Goal: Transaction & Acquisition: Purchase product/service

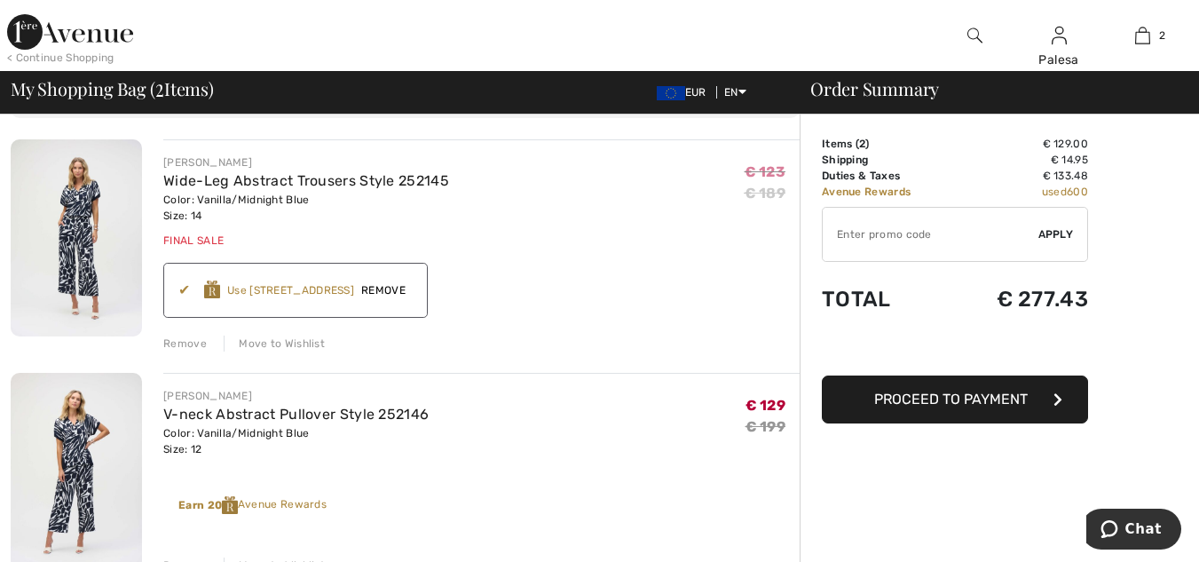
scroll to position [142, 0]
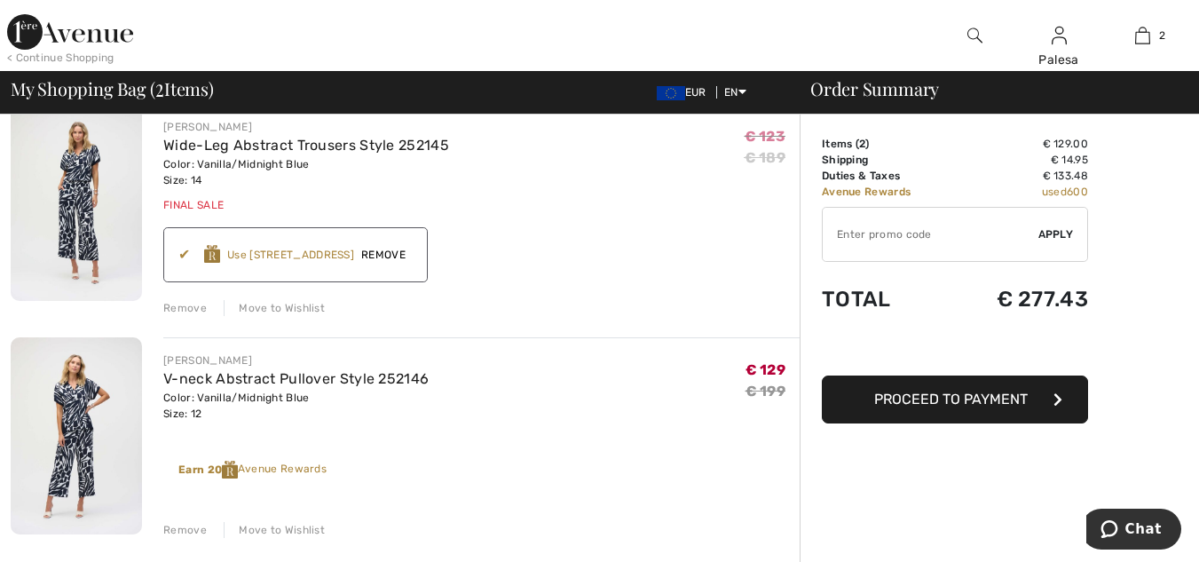
click at [198, 407] on div "Color: Vanilla/Midnight Blue Size: 12" at bounding box center [295, 406] width 265 height 32
click at [186, 533] on div "Remove" at bounding box center [184, 530] width 43 height 16
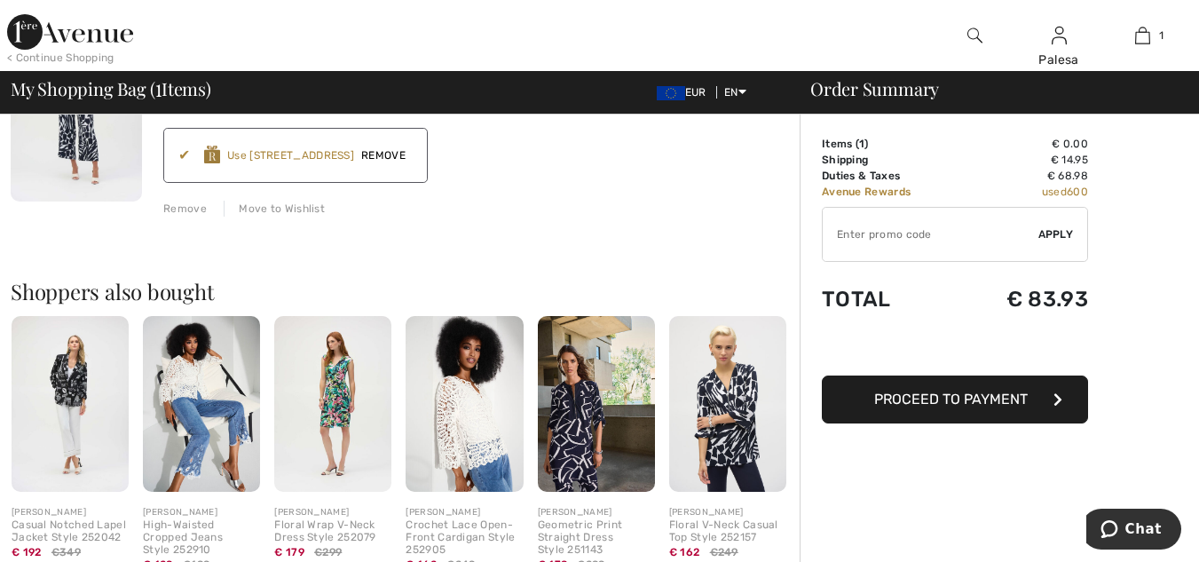
scroll to position [249, 0]
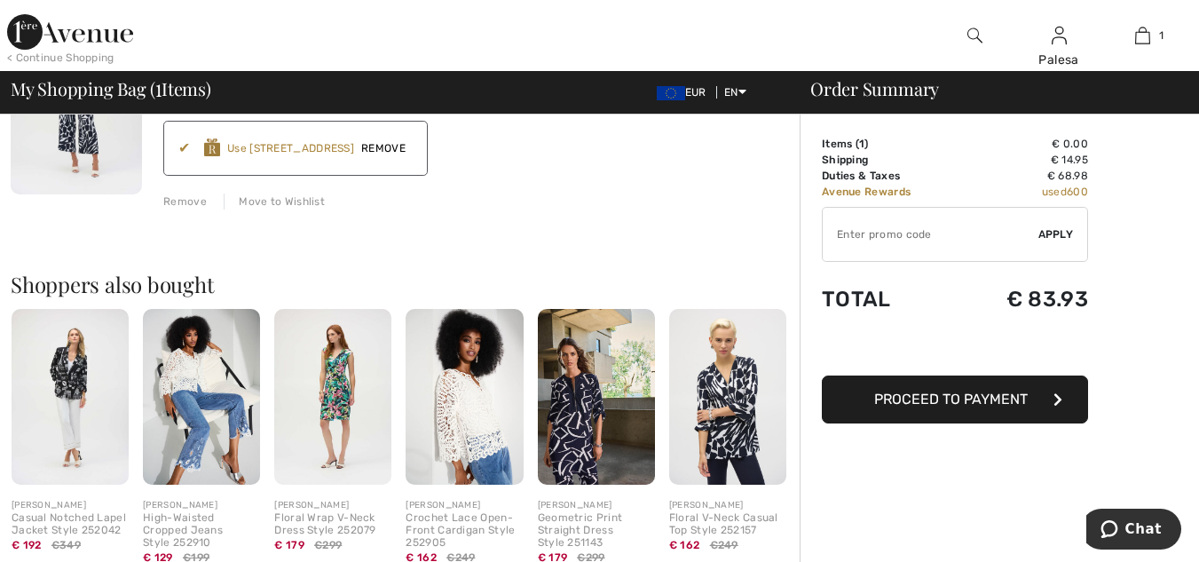
click at [745, 407] on img at bounding box center [727, 397] width 117 height 176
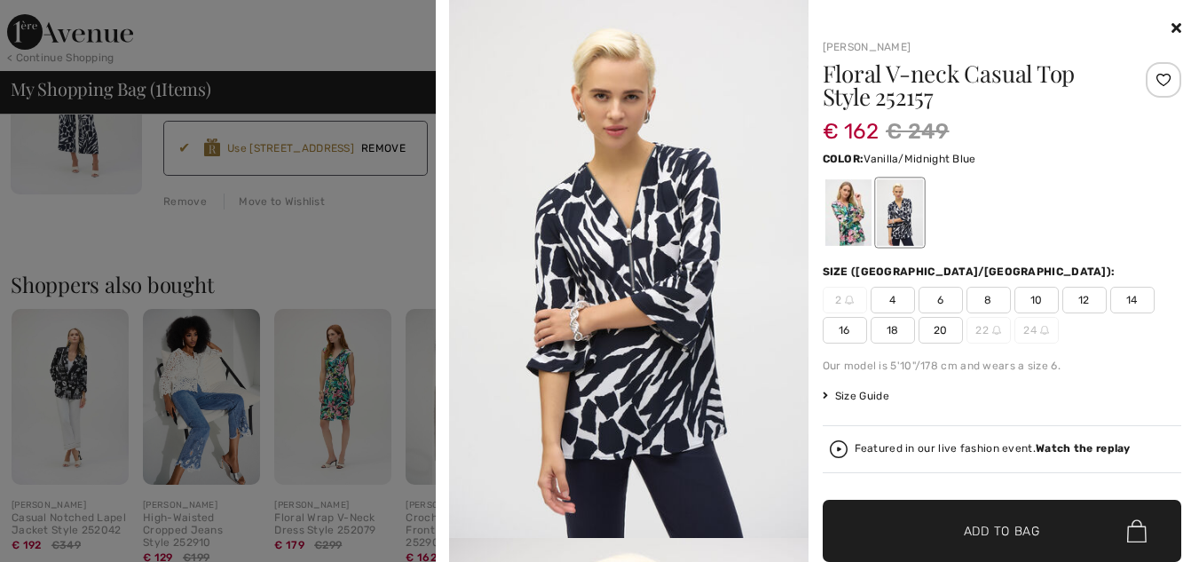
click at [612, 302] on img at bounding box center [628, 269] width 359 height 538
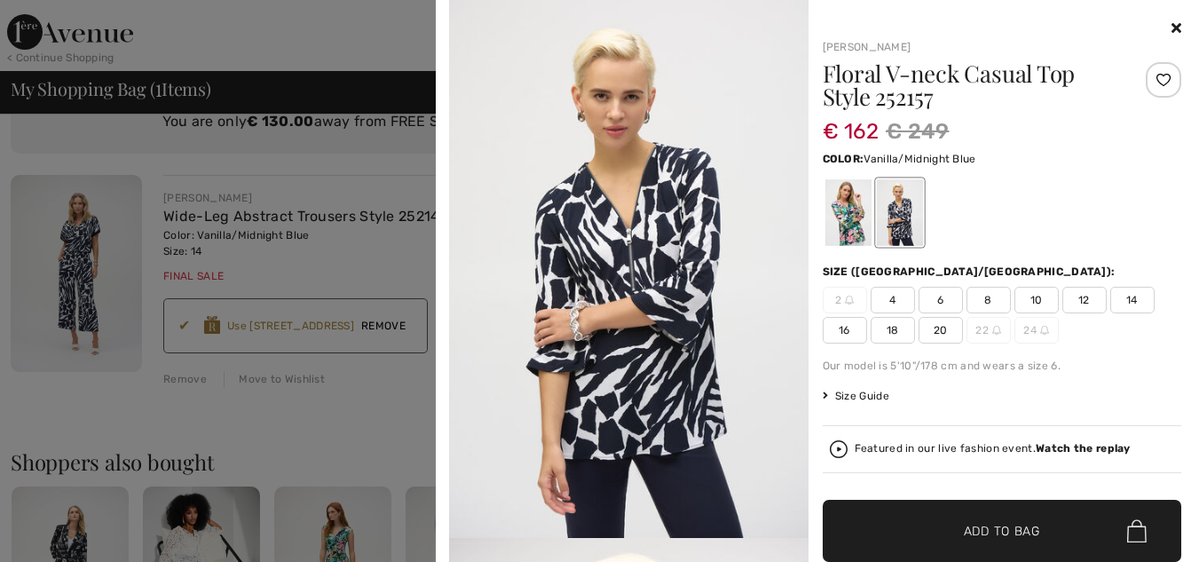
scroll to position [0, 0]
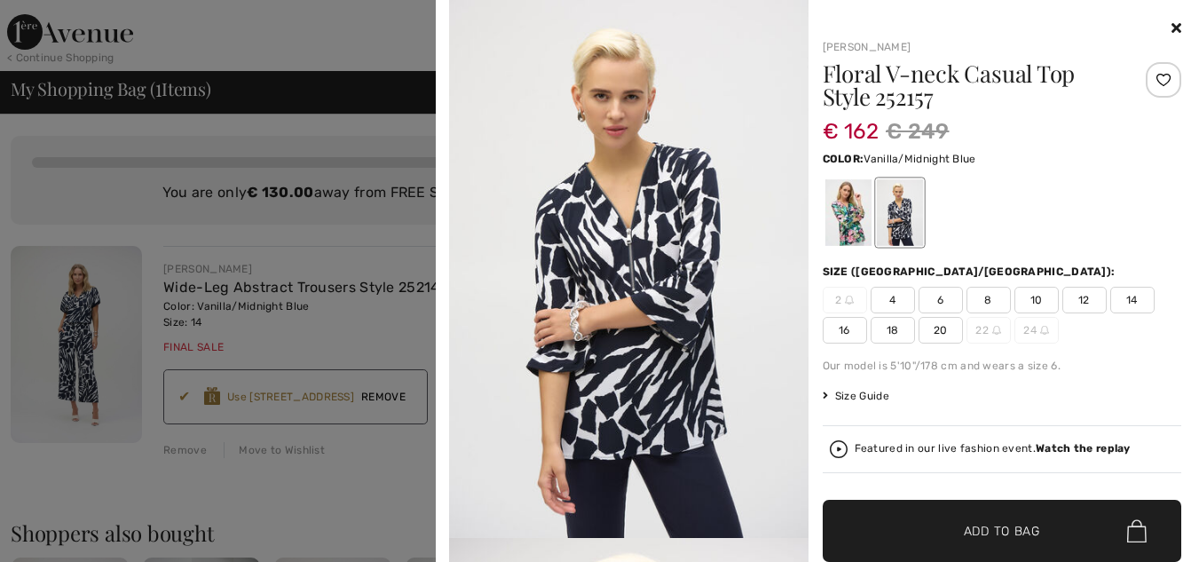
click at [55, 344] on div at bounding box center [599, 281] width 1199 height 562
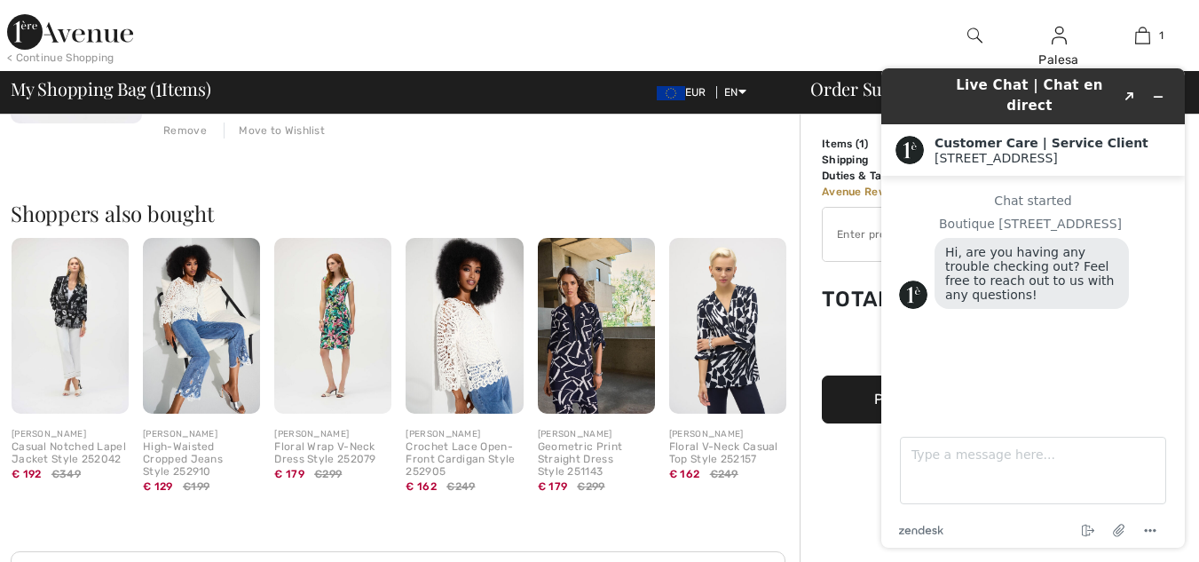
scroll to position [355, 0]
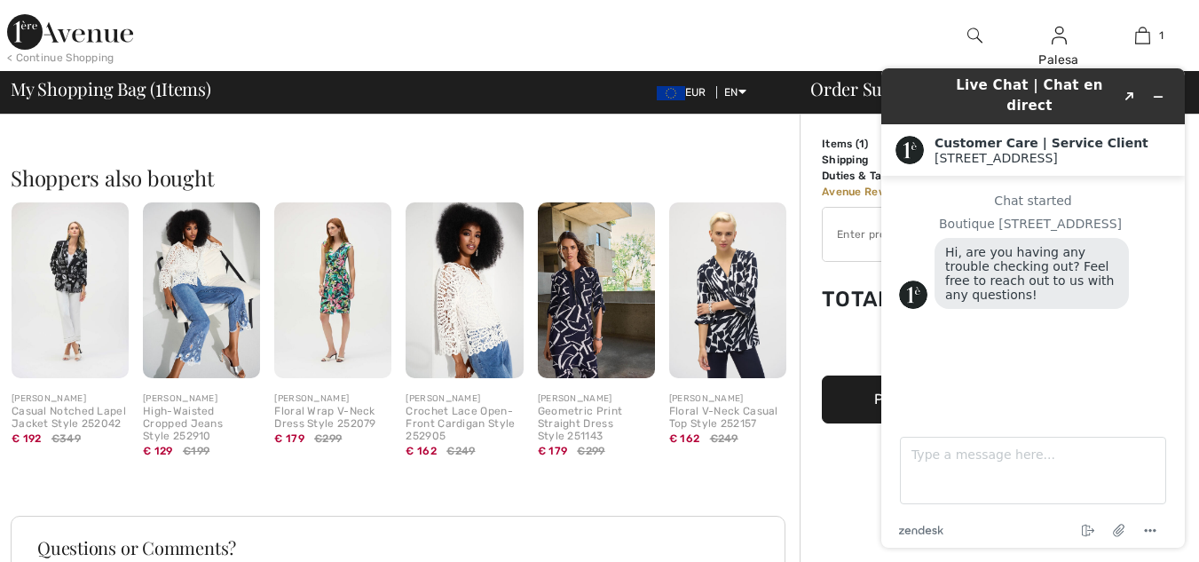
click at [728, 291] on img at bounding box center [727, 290] width 117 height 176
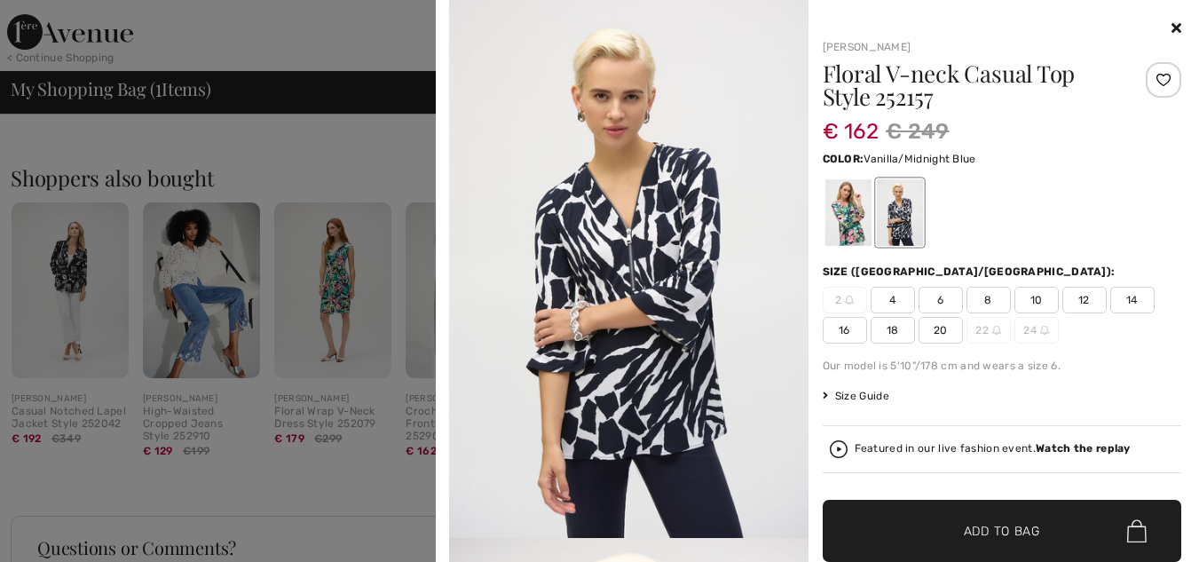
click at [654, 350] on img at bounding box center [628, 269] width 359 height 538
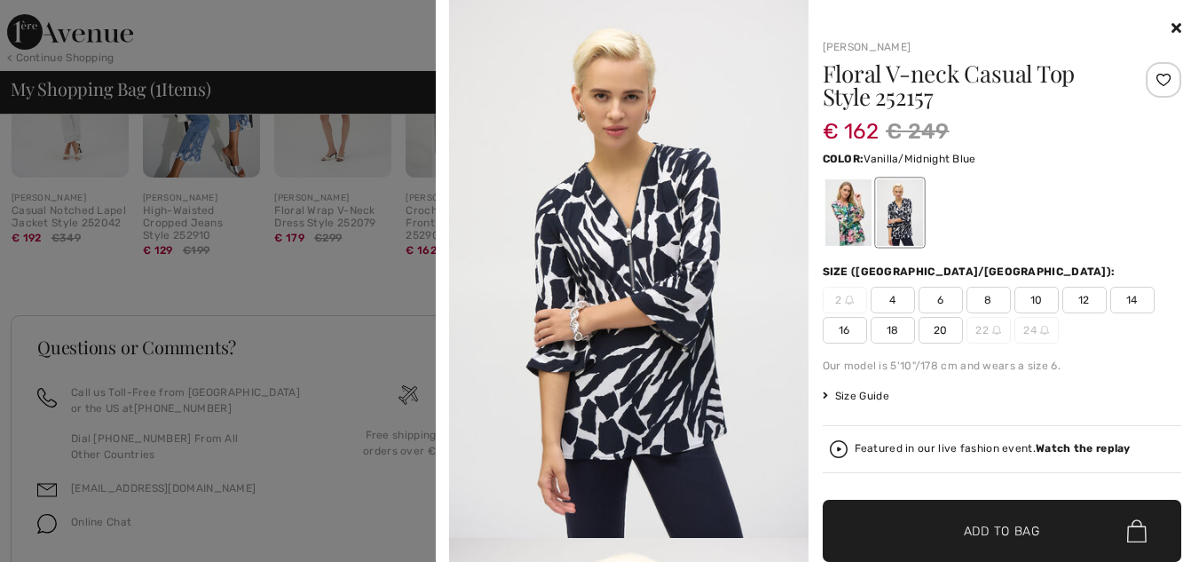
scroll to position [620, 0]
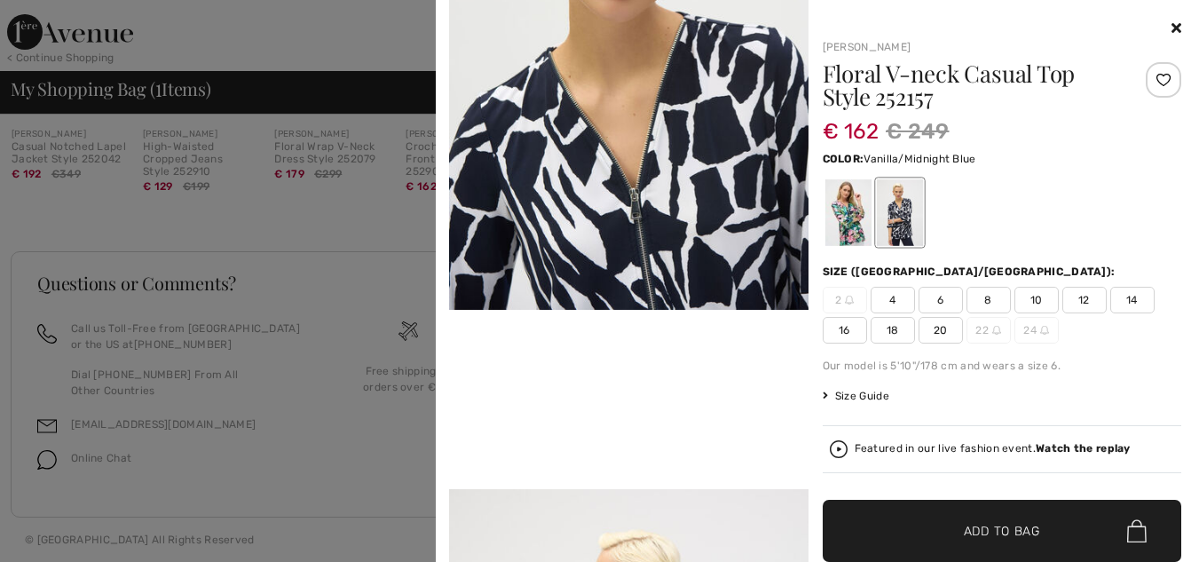
click at [720, 375] on video "Your browser does not support the video tag." at bounding box center [628, 399] width 359 height 179
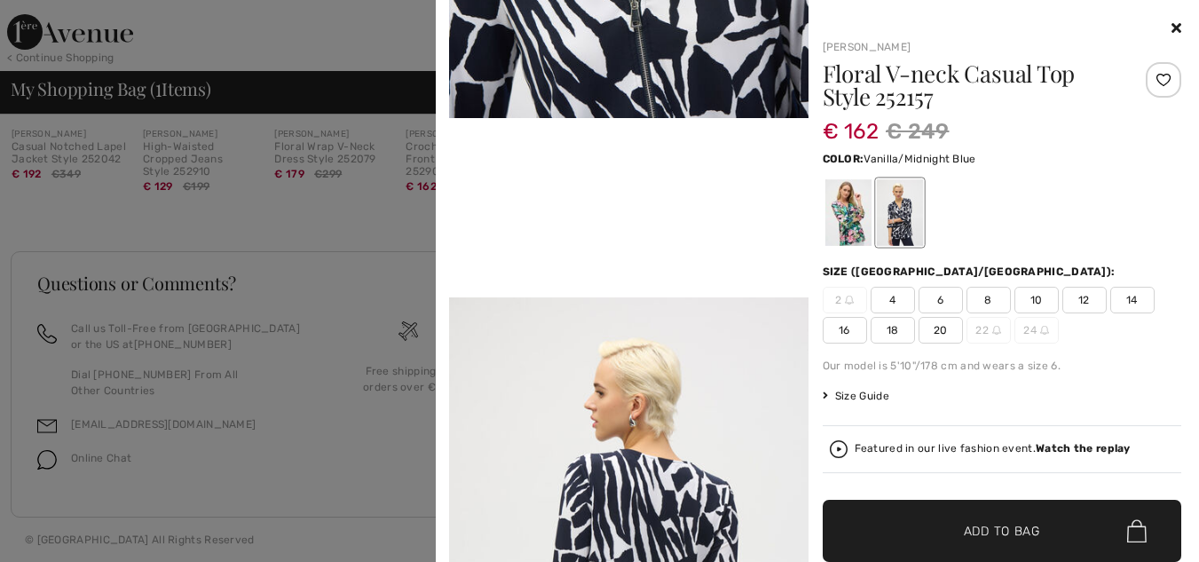
scroll to position [968, 0]
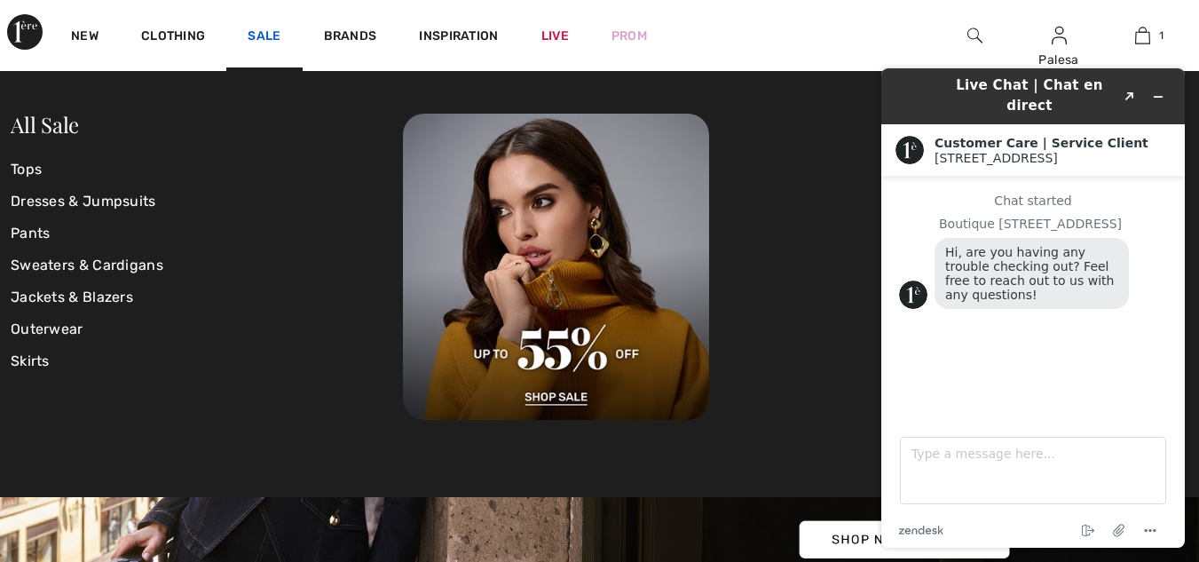
click at [255, 34] on link "Sale" at bounding box center [264, 37] width 33 height 19
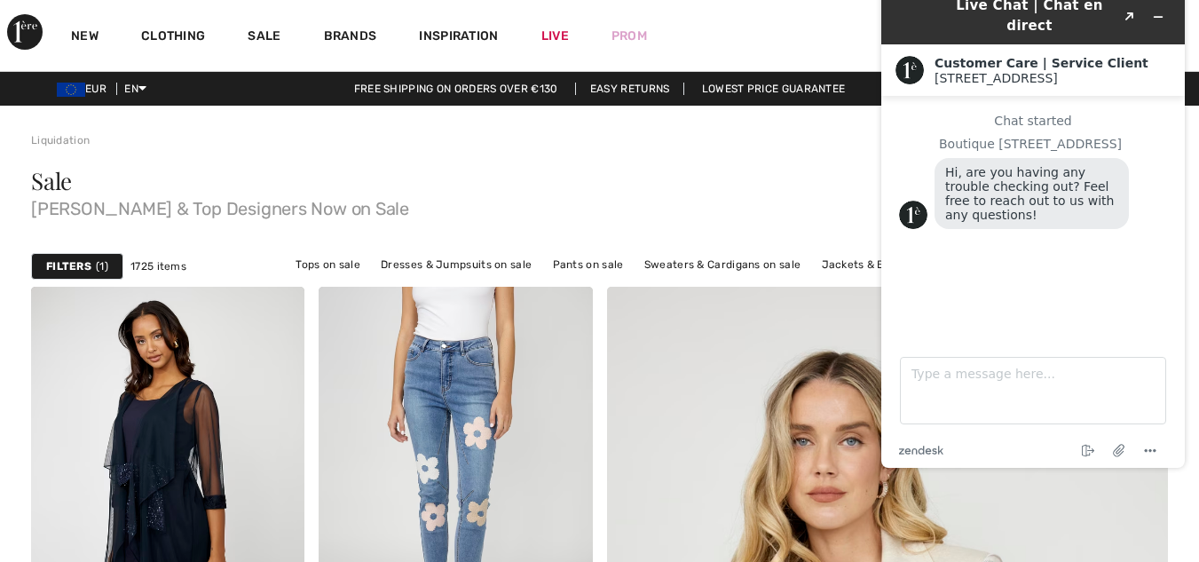
click at [588, 149] on div "Sale Joseph Ribkoff & Top Designers Now on Sale" at bounding box center [599, 197] width 1137 height 98
click at [1153, 12] on icon "Minimize widget" at bounding box center [1158, 17] width 12 height 12
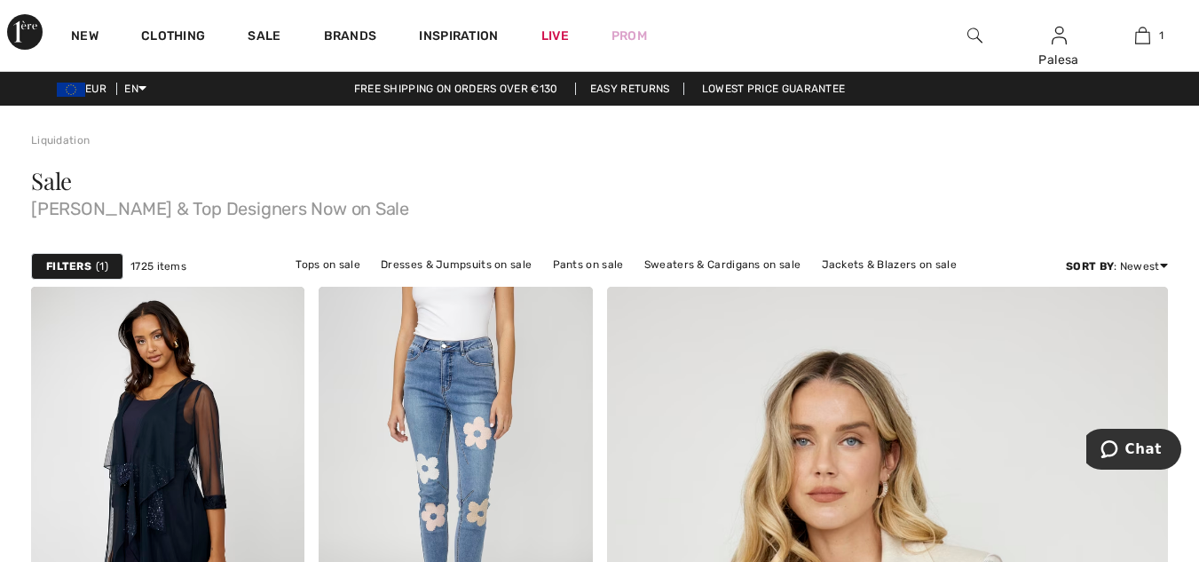
click at [676, 185] on div "Sale Joseph Ribkoff & Top Designers Now on Sale" at bounding box center [599, 194] width 1137 height 48
click at [327, 267] on link "Tops on sale" at bounding box center [328, 264] width 83 height 23
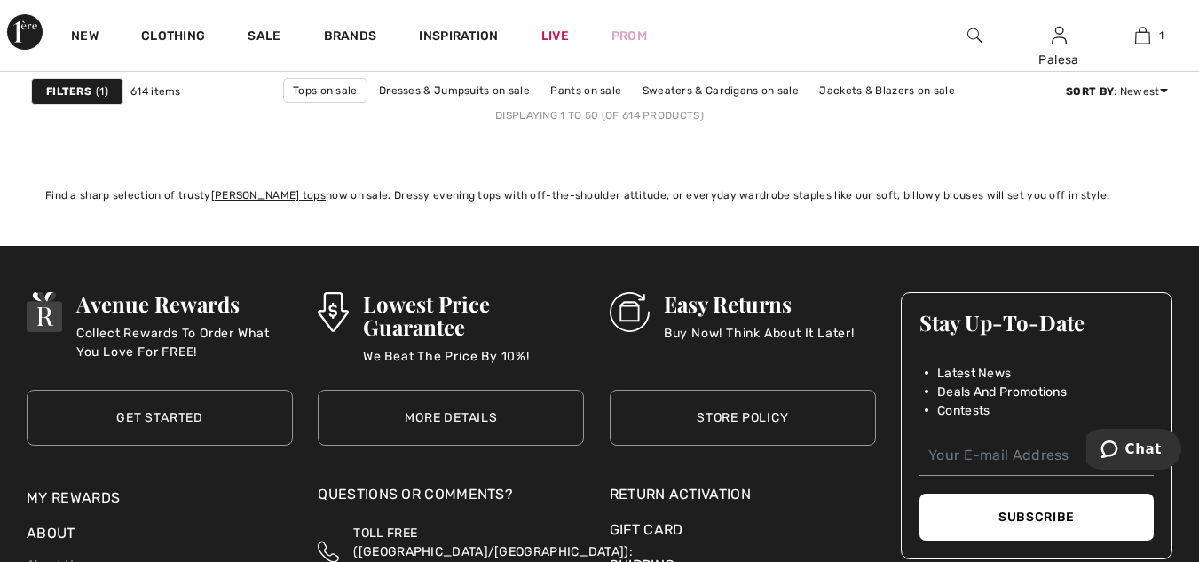
scroll to position [7733, 0]
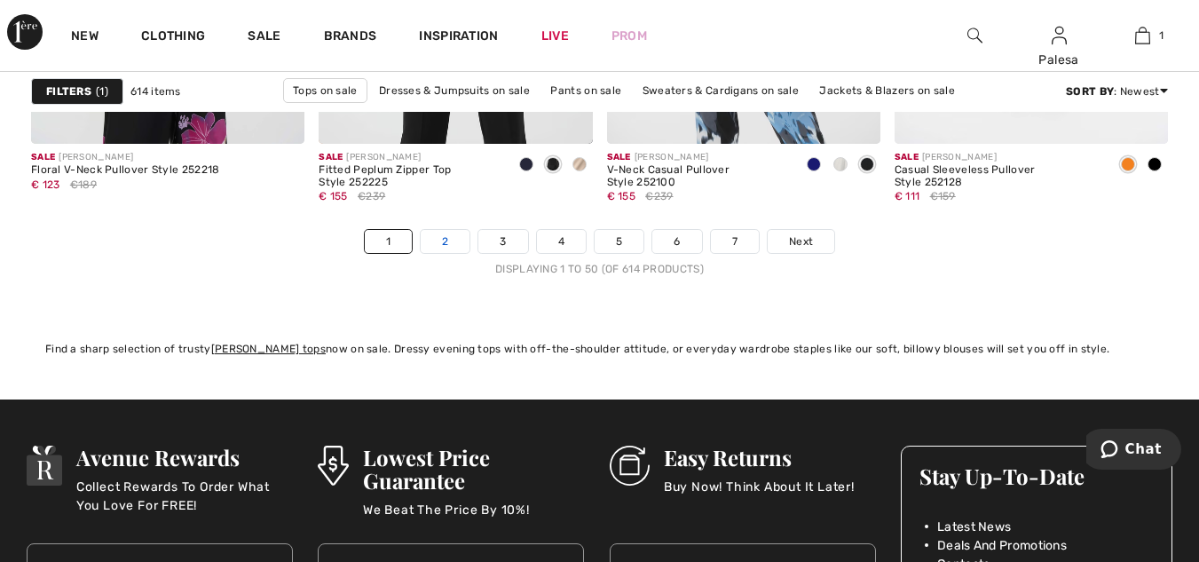
click at [438, 247] on link "2" at bounding box center [445, 241] width 49 height 23
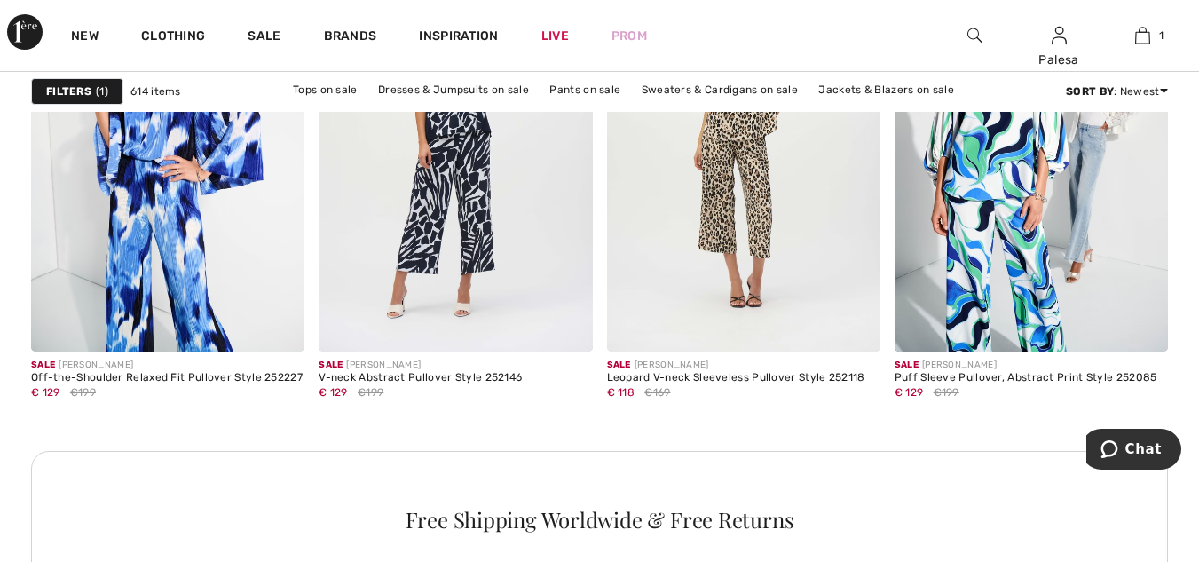
scroll to position [5826, 0]
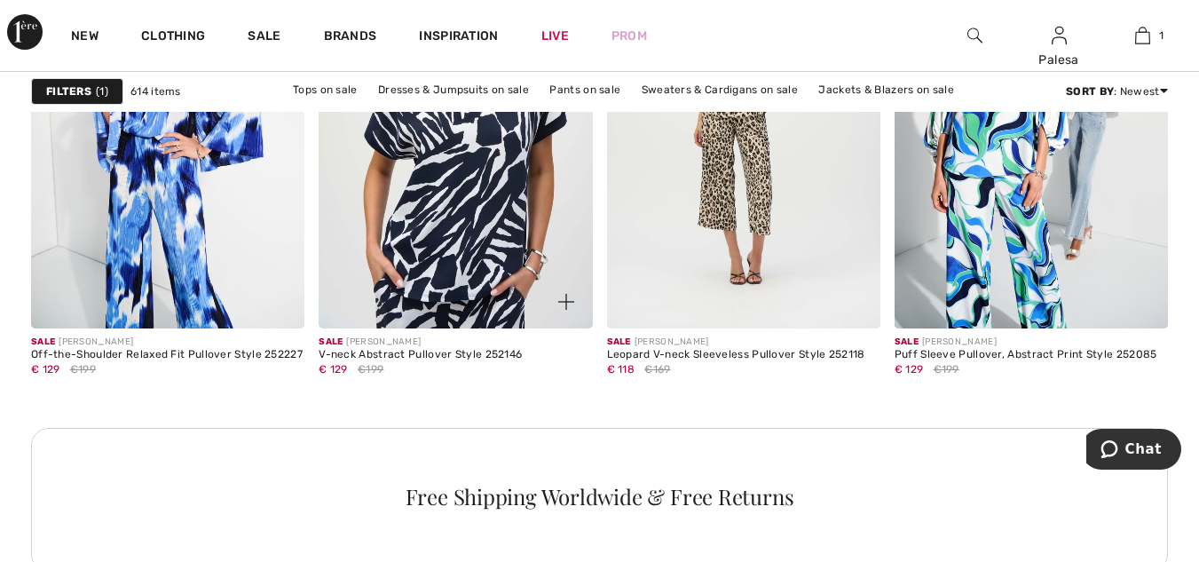
click at [415, 264] on img at bounding box center [455, 123] width 273 height 410
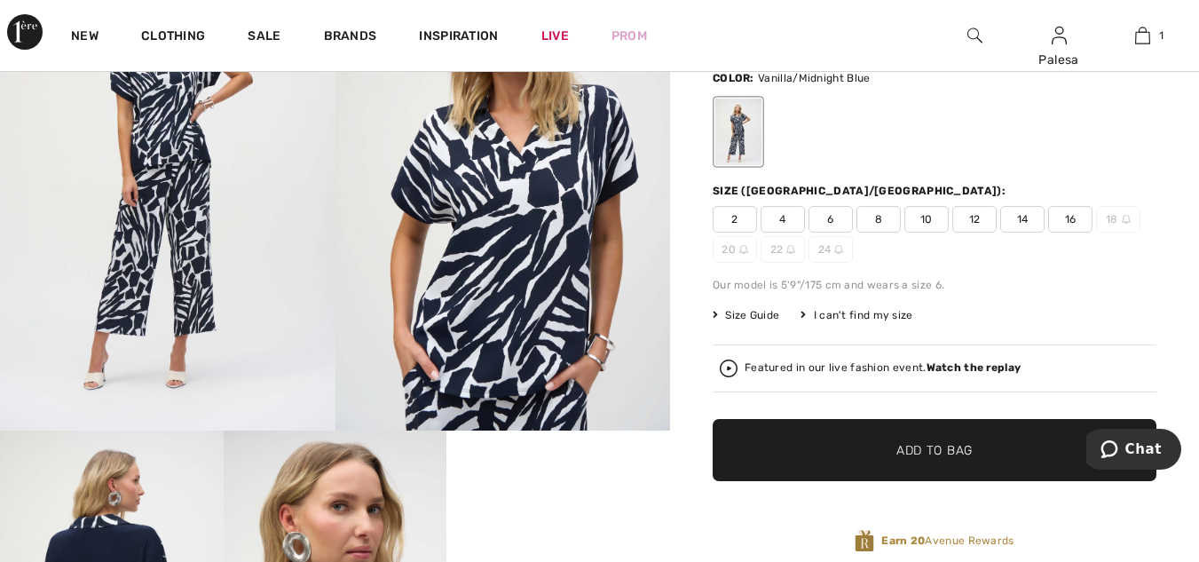
scroll to position [142, 0]
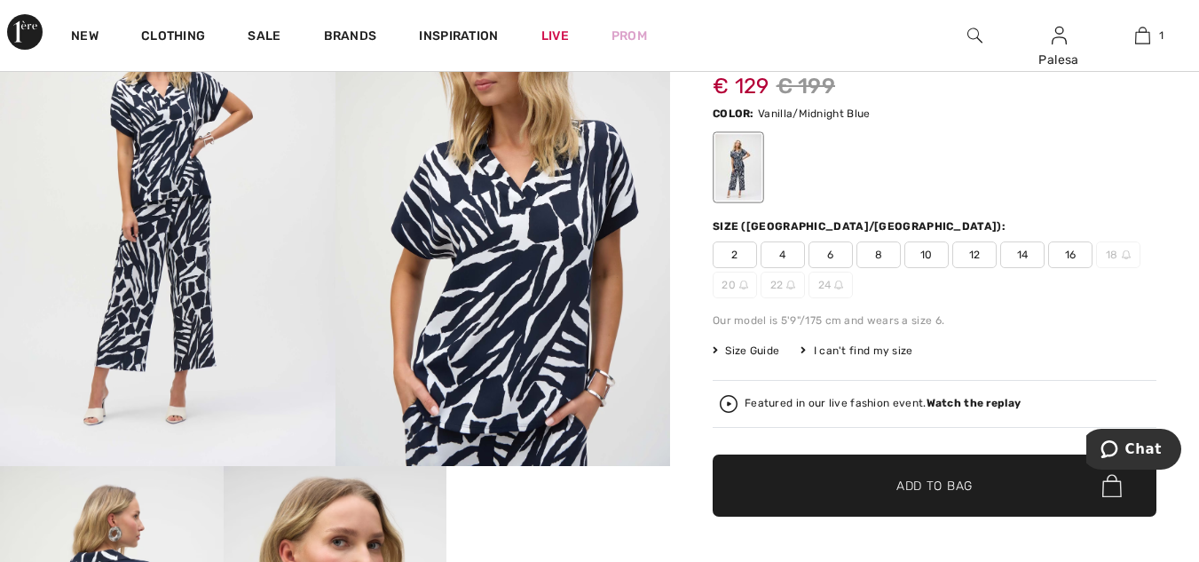
click at [1023, 259] on span "14" at bounding box center [1022, 254] width 44 height 27
click at [891, 494] on span "✔ Added to Bag" at bounding box center [908, 486] width 108 height 19
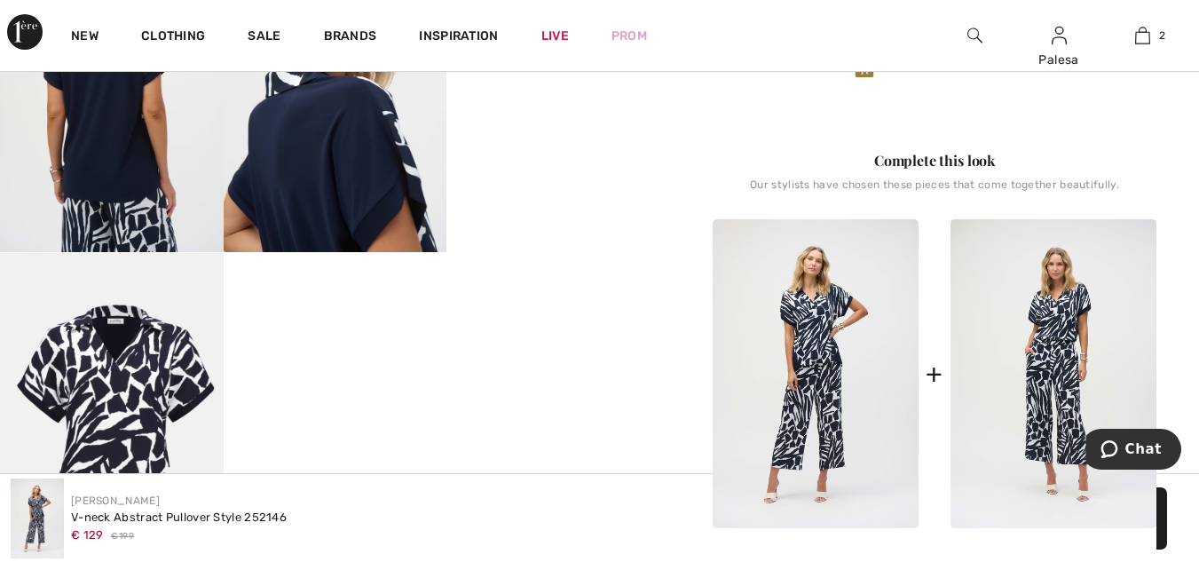
scroll to position [699, 0]
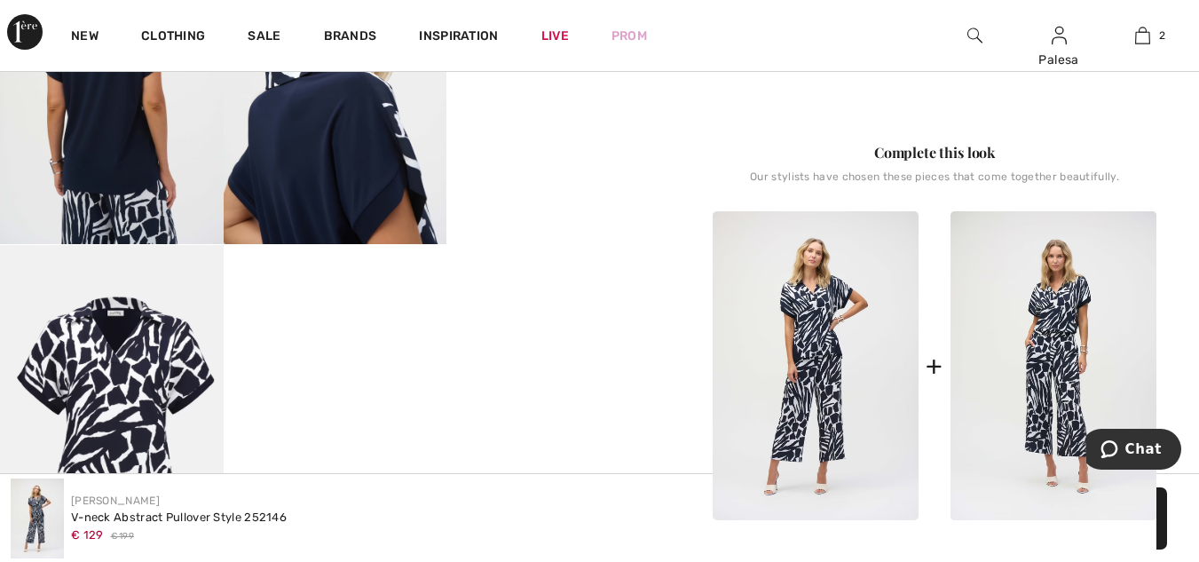
click at [812, 346] on img at bounding box center [816, 365] width 206 height 309
click at [781, 267] on img at bounding box center [816, 365] width 206 height 309
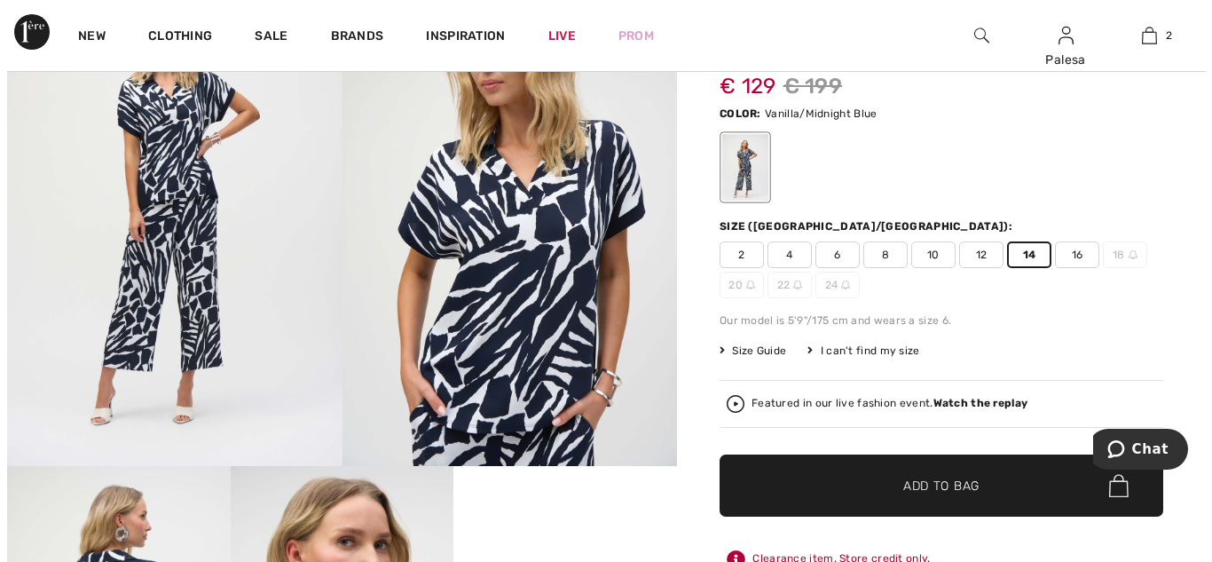
scroll to position [24, 0]
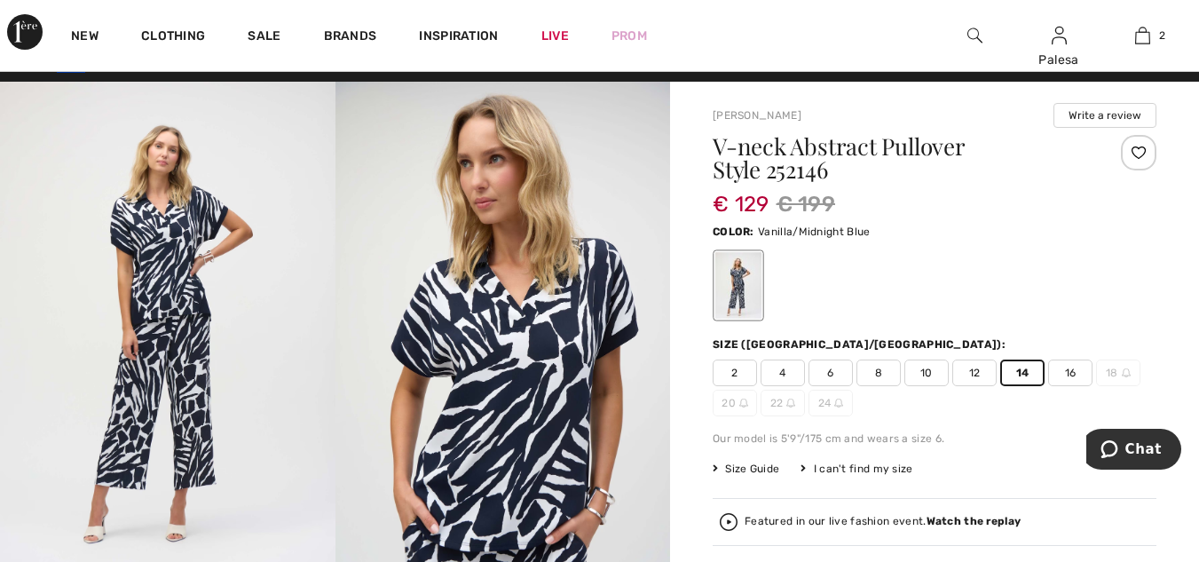
click at [196, 252] on img at bounding box center [168, 333] width 336 height 502
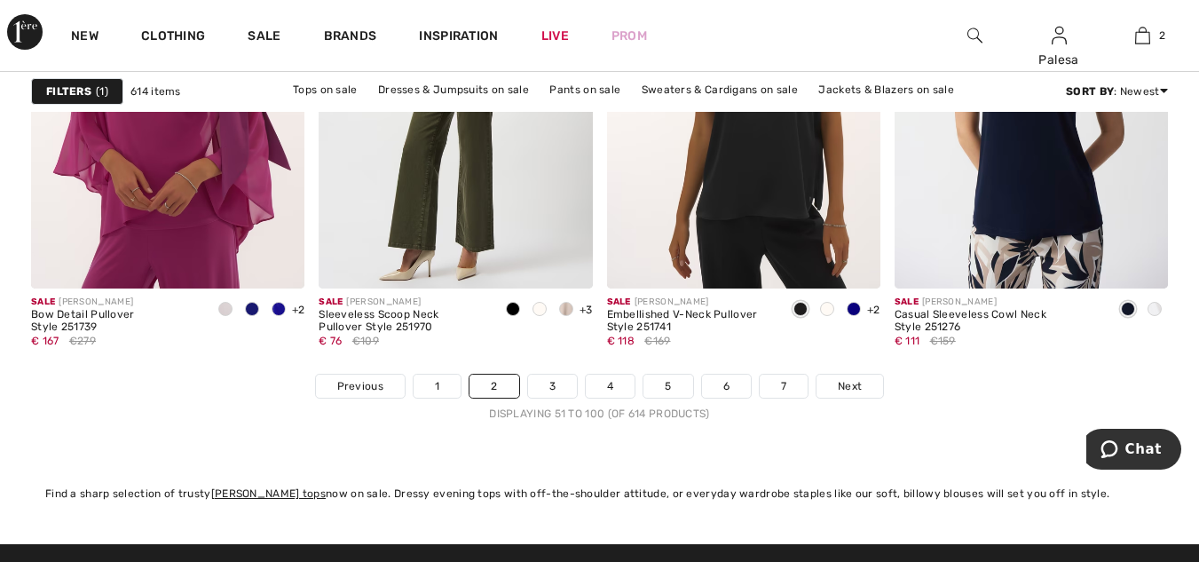
scroll to position [7564, 0]
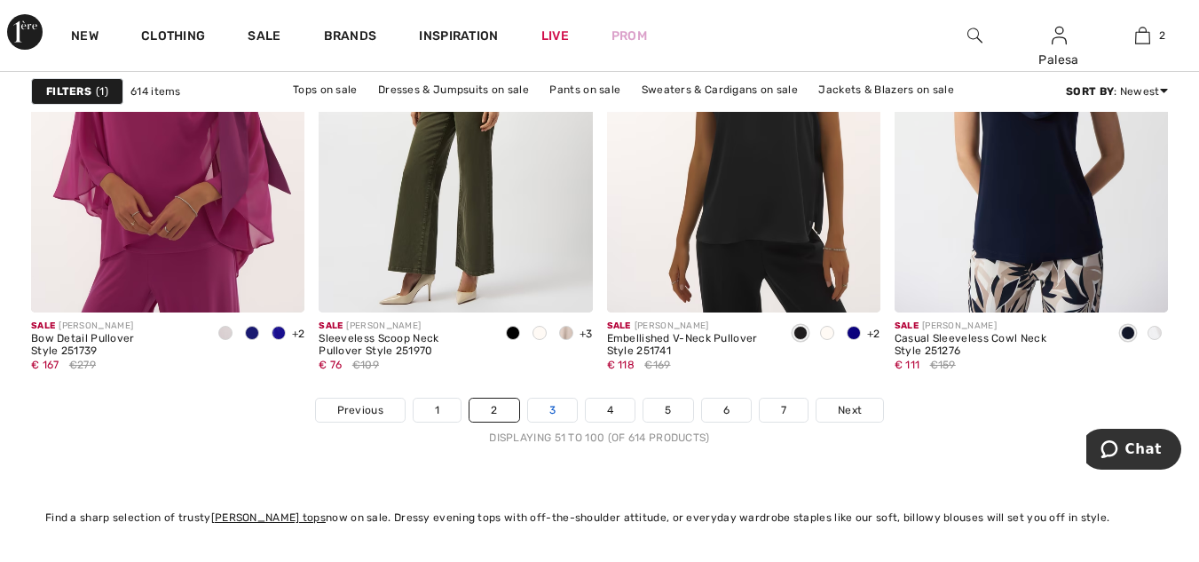
click at [555, 407] on link "3" at bounding box center [552, 410] width 49 height 23
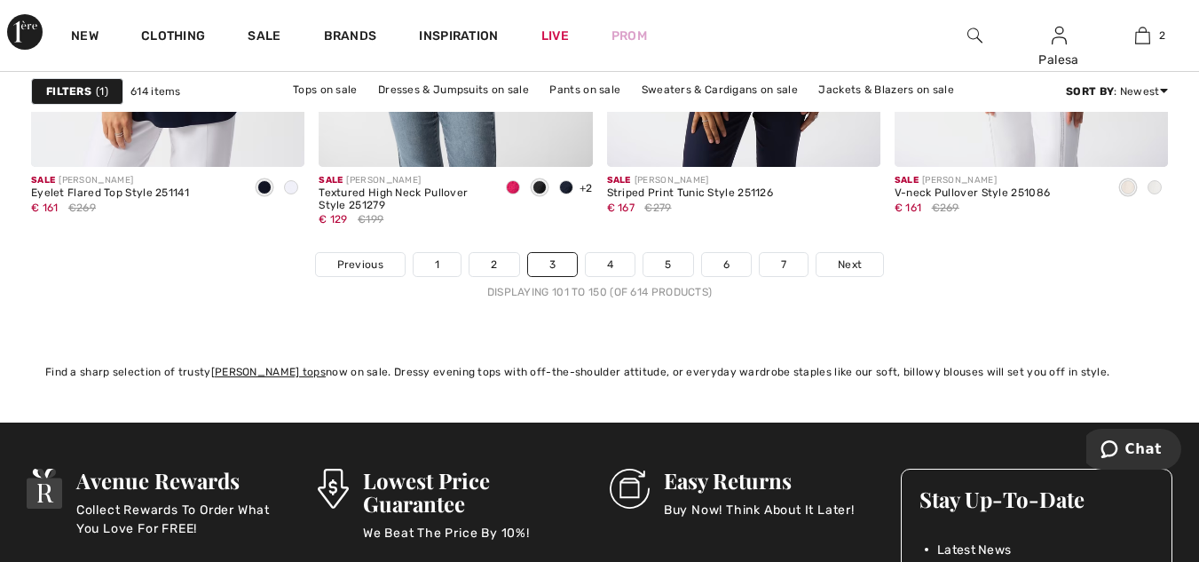
scroll to position [7744, 0]
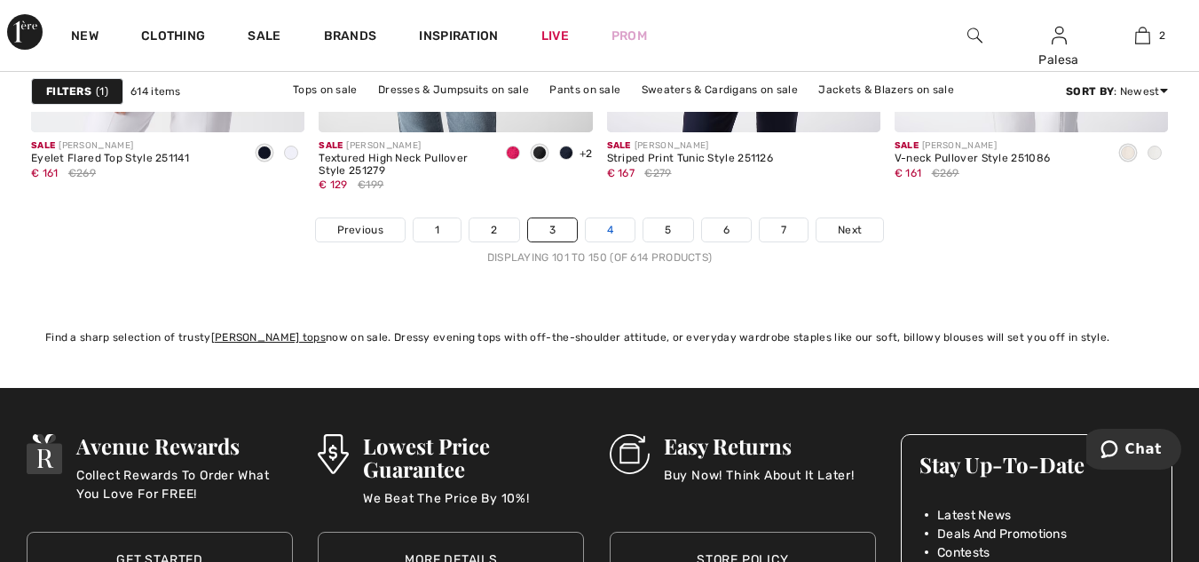
click at [605, 232] on link "4" at bounding box center [610, 229] width 49 height 23
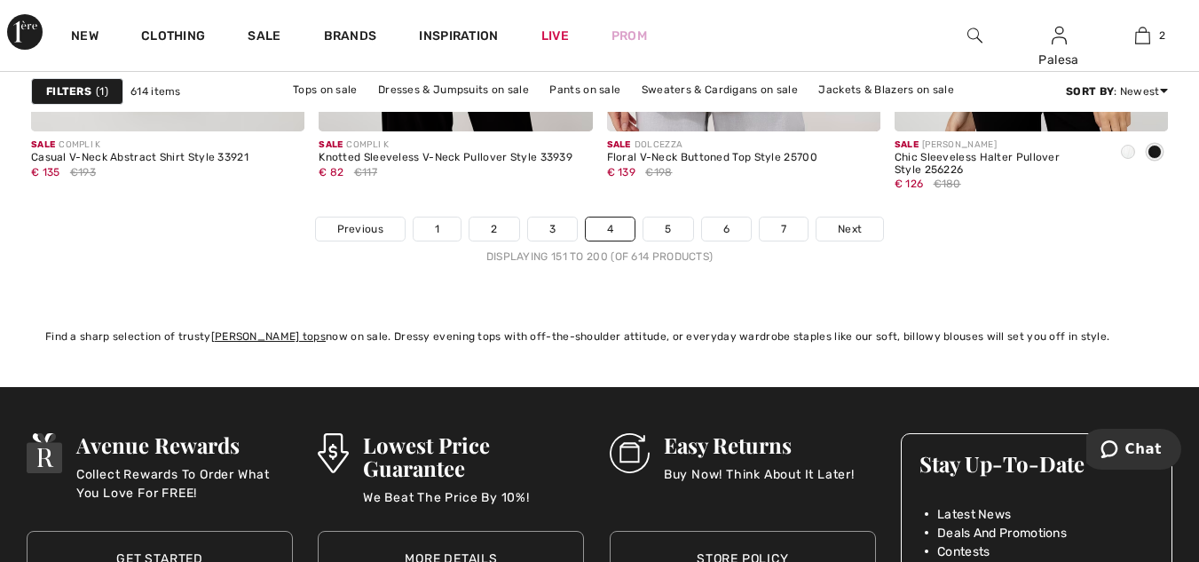
scroll to position [7615, 0]
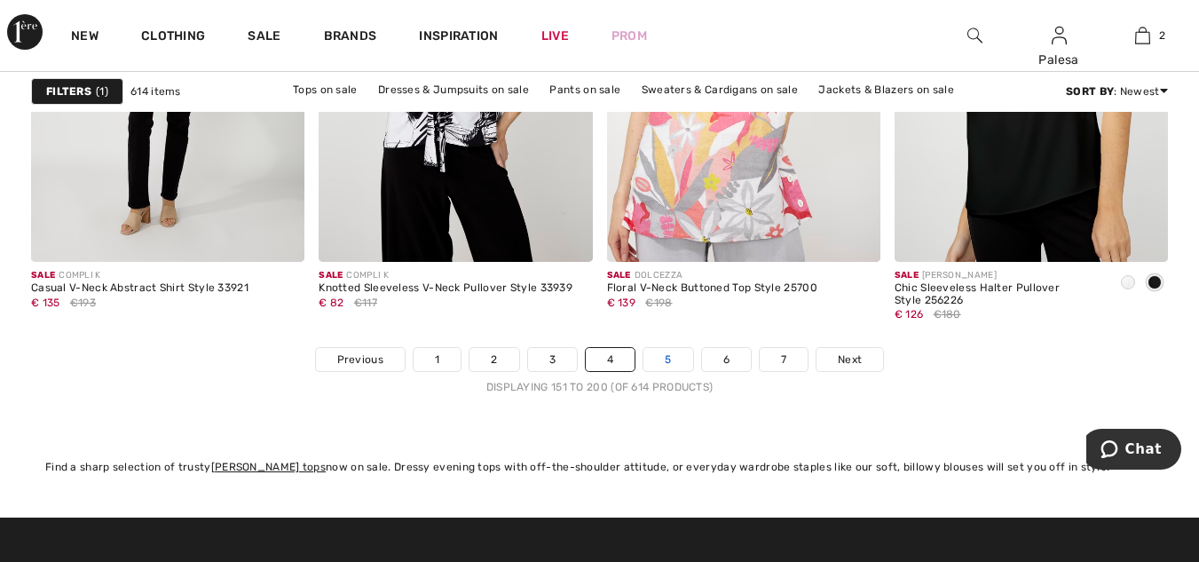
click at [664, 360] on link "5" at bounding box center [668, 359] width 49 height 23
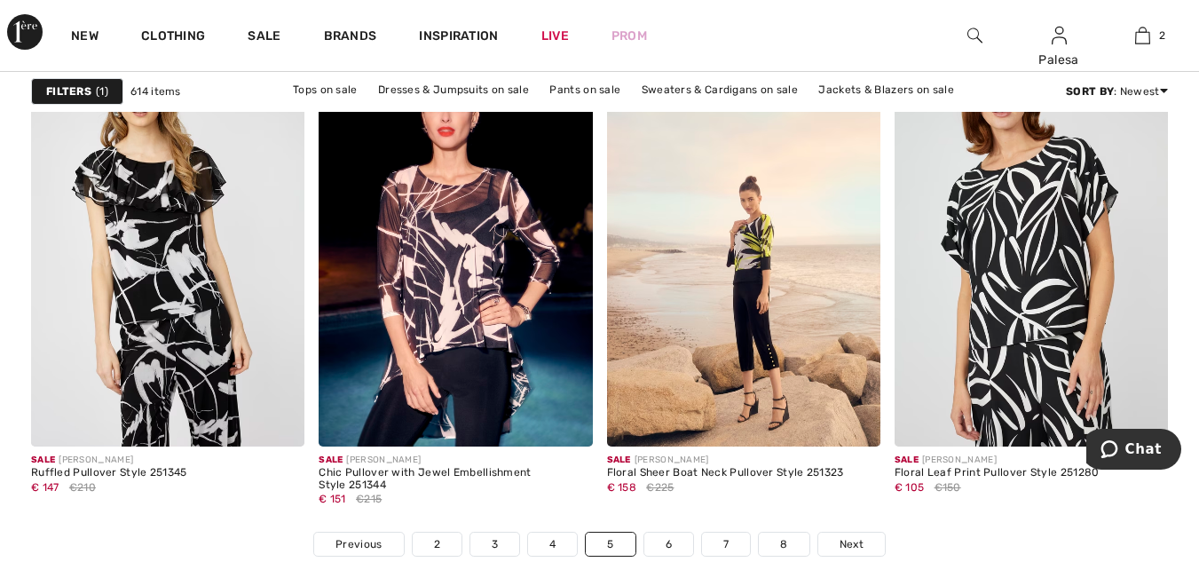
scroll to position [7438, 0]
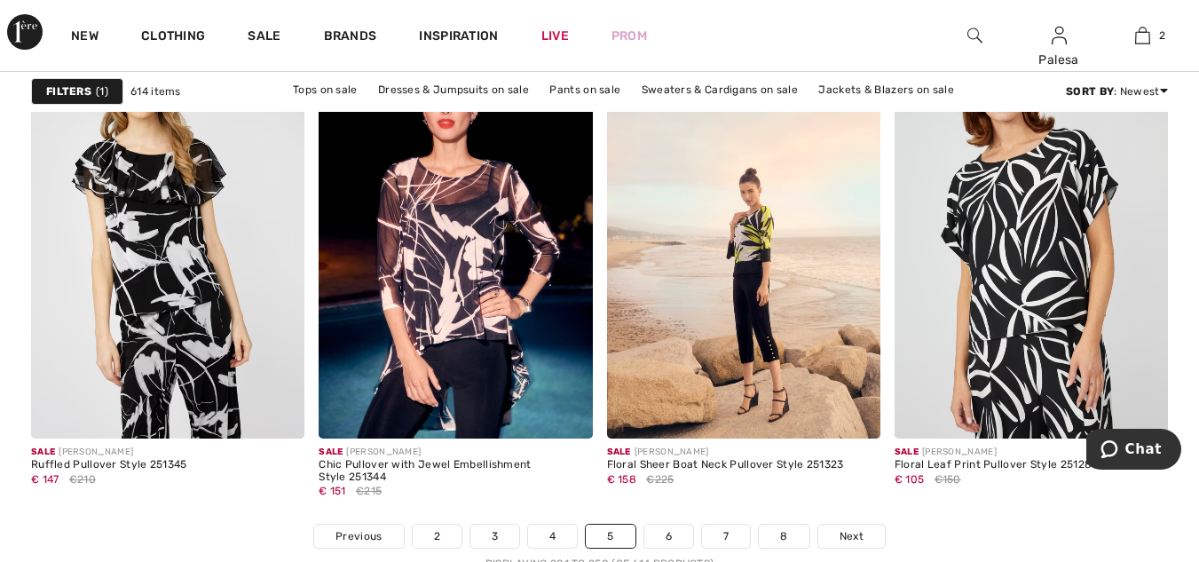
click at [65, 94] on strong "Filters" at bounding box center [68, 91] width 45 height 16
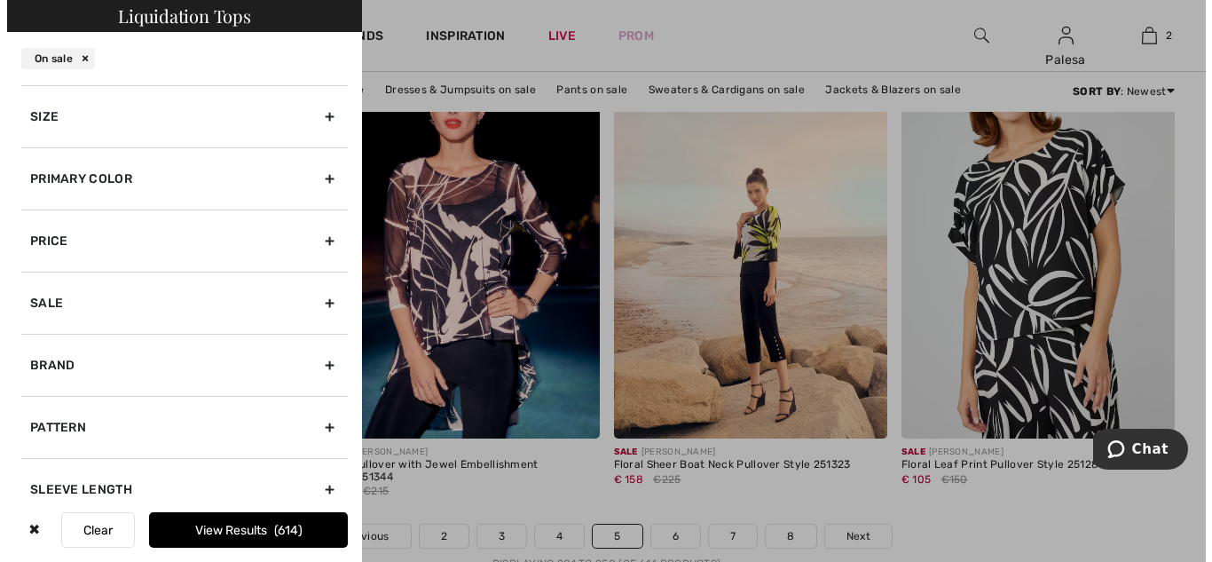
scroll to position [7508, 0]
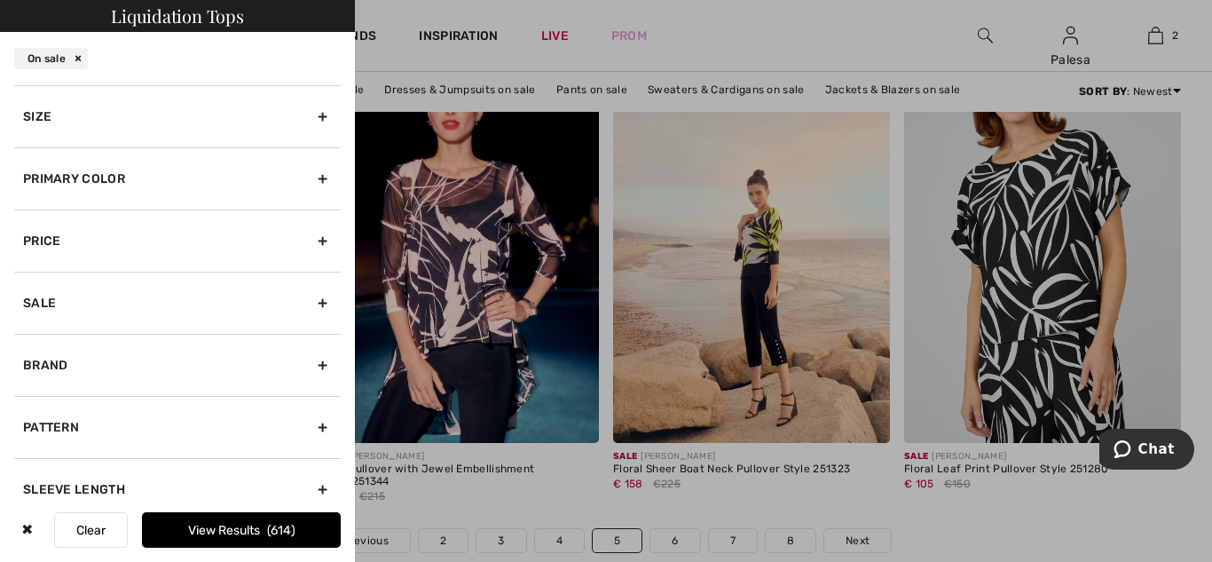
click at [307, 365] on div "Brand" at bounding box center [177, 365] width 327 height 62
click at [33, 404] on input"] "[PERSON_NAME]" at bounding box center [29, 404] width 13 height 13
checkbox input"] "true"
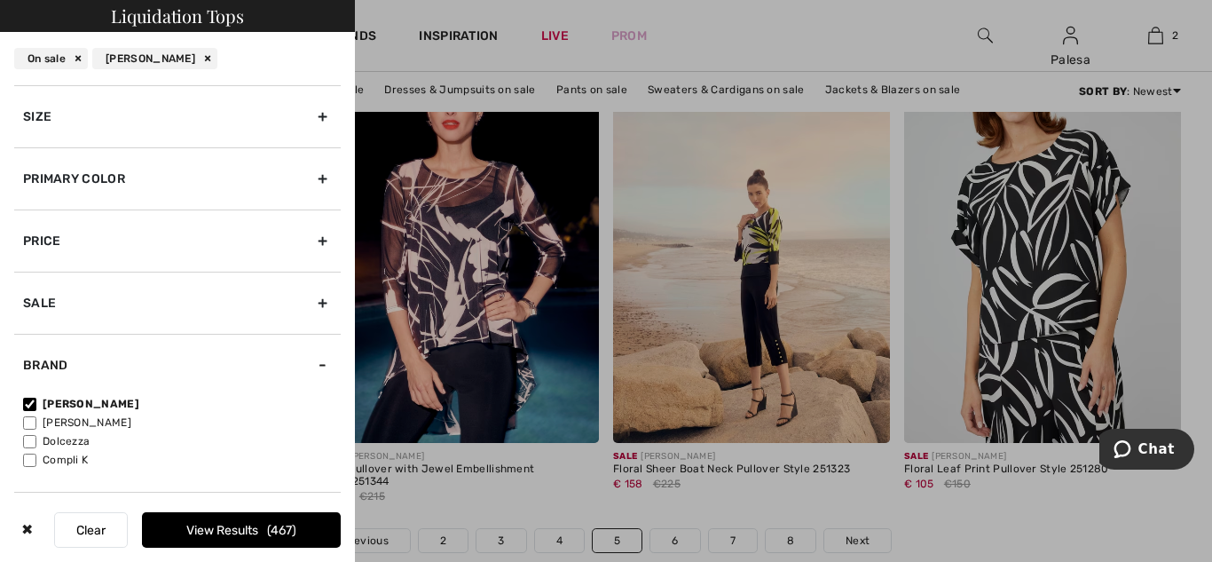
click at [194, 539] on button "View Results 467" at bounding box center [241, 530] width 199 height 36
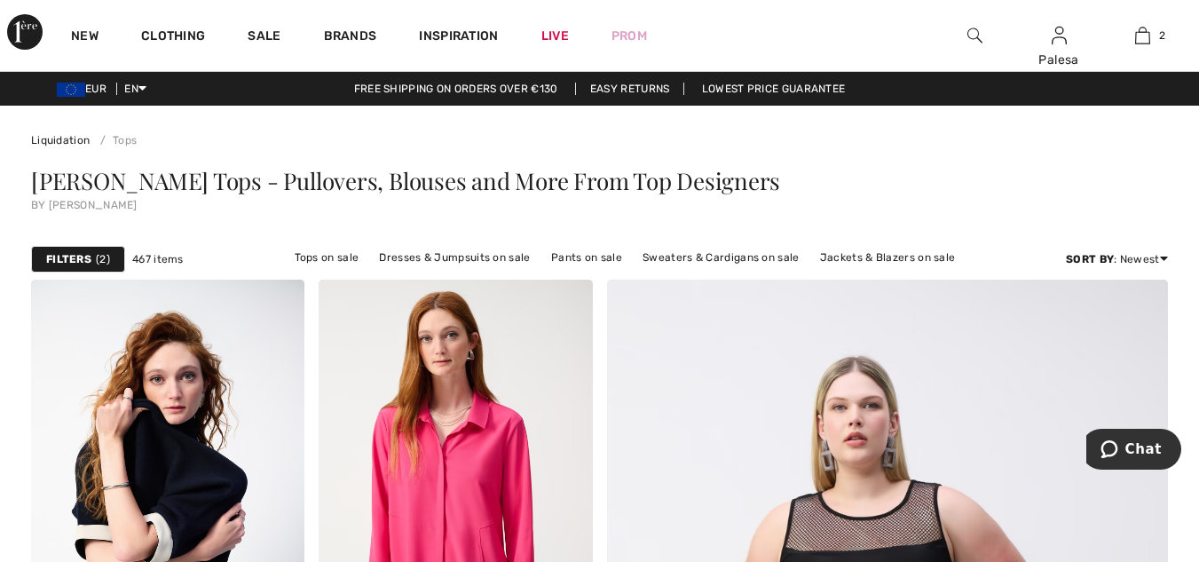
click at [74, 258] on strong "Filters" at bounding box center [68, 259] width 45 height 16
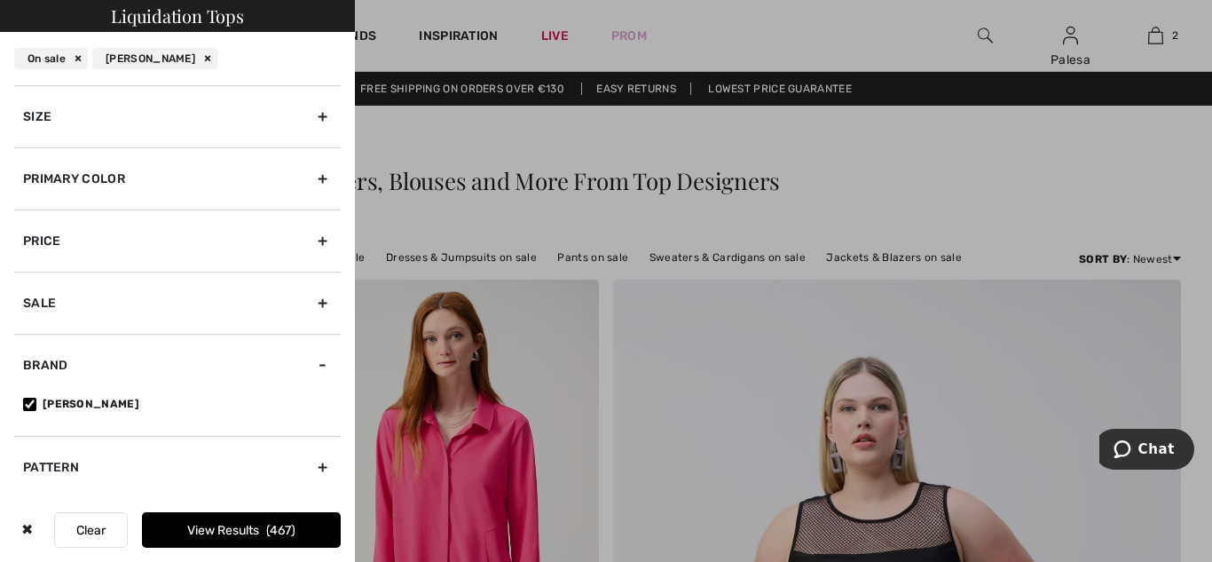
click at [1041, 186] on div at bounding box center [606, 281] width 1212 height 562
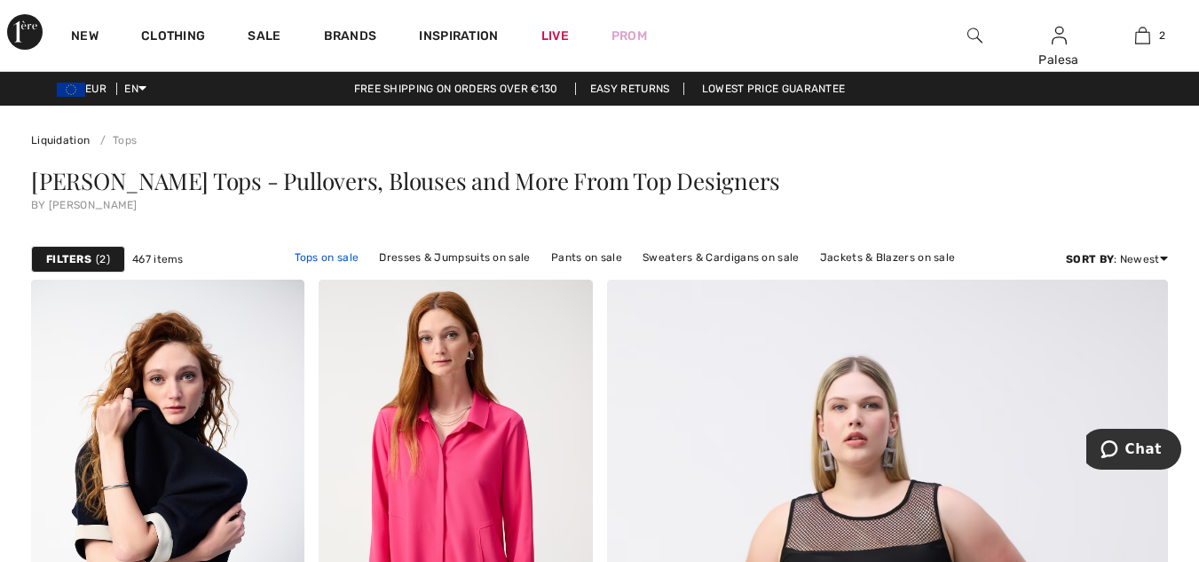
click at [318, 254] on link "Tops on sale" at bounding box center [327, 257] width 83 height 23
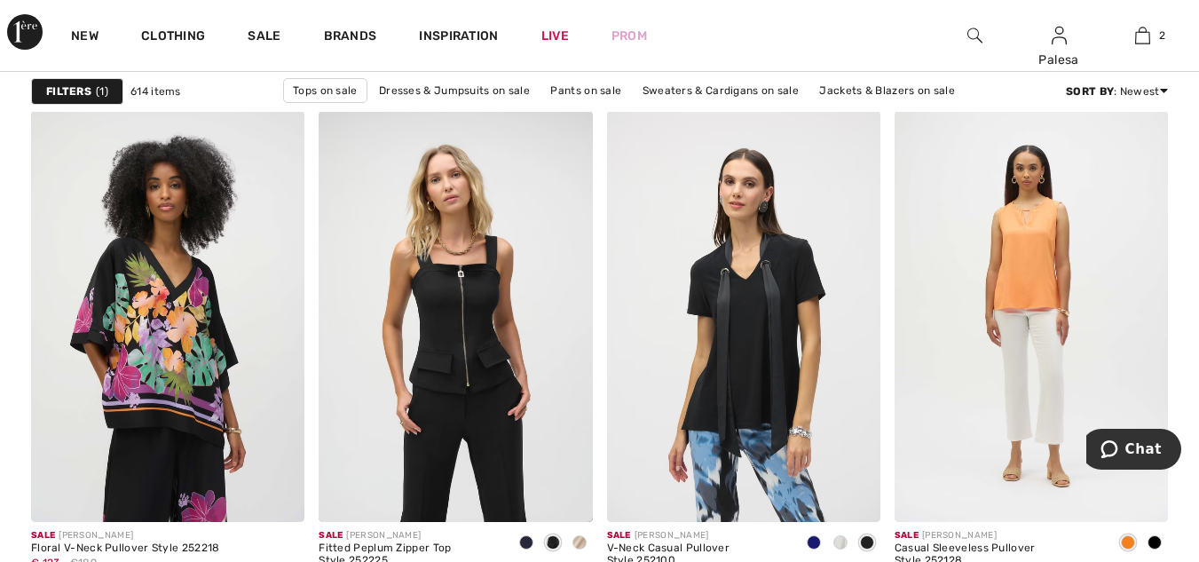
scroll to position [7437, 0]
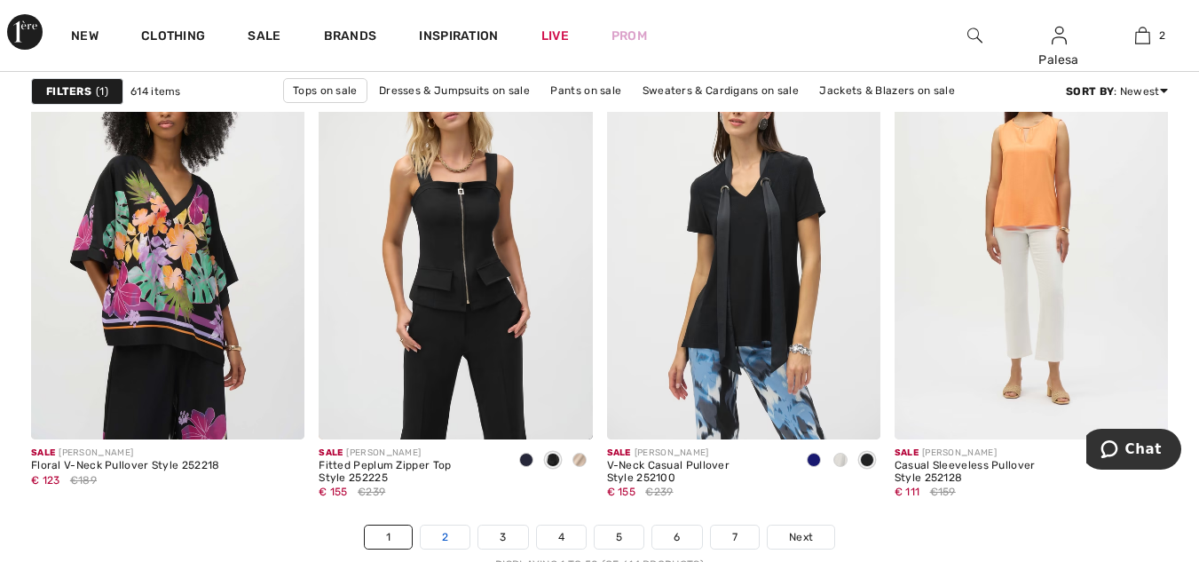
click at [438, 535] on link "2" at bounding box center [445, 536] width 49 height 23
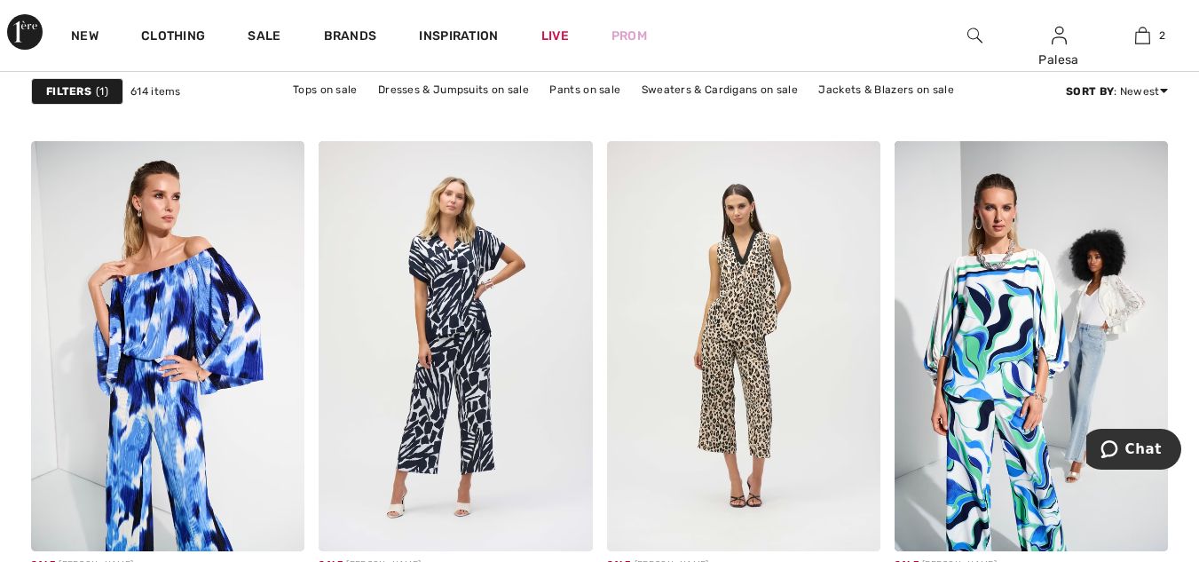
scroll to position [5592, 0]
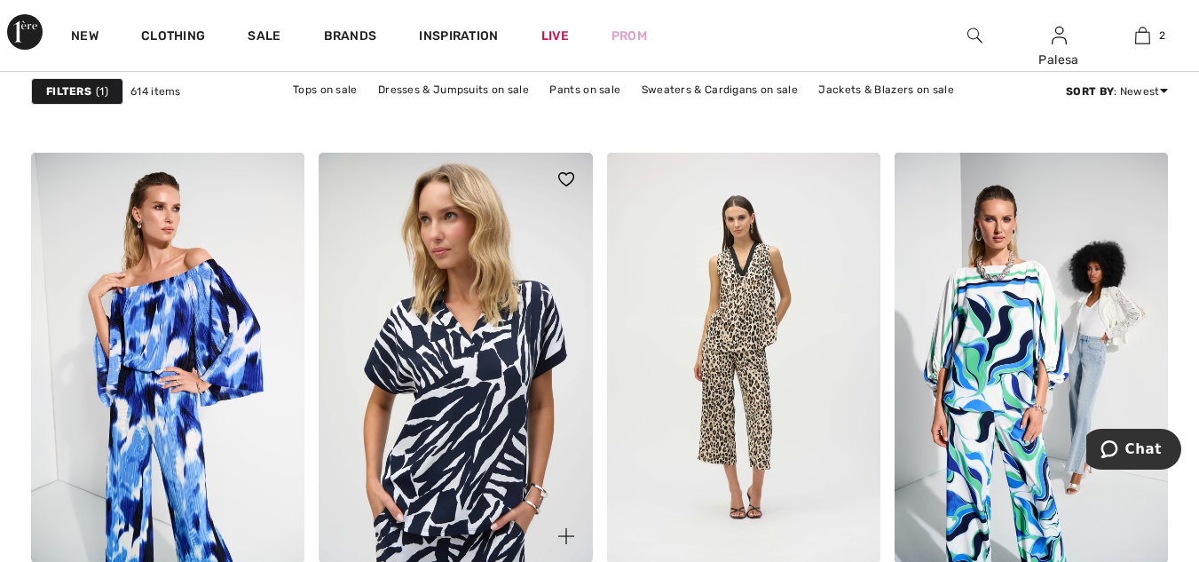
click at [442, 443] on img at bounding box center [455, 358] width 273 height 410
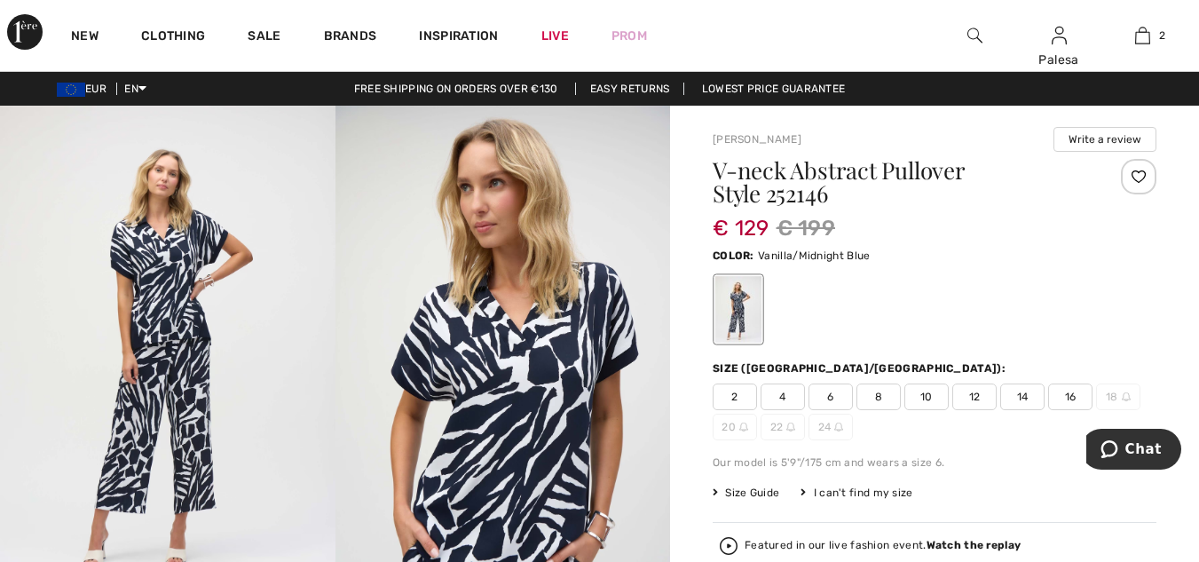
click at [524, 472] on img at bounding box center [504, 357] width 336 height 502
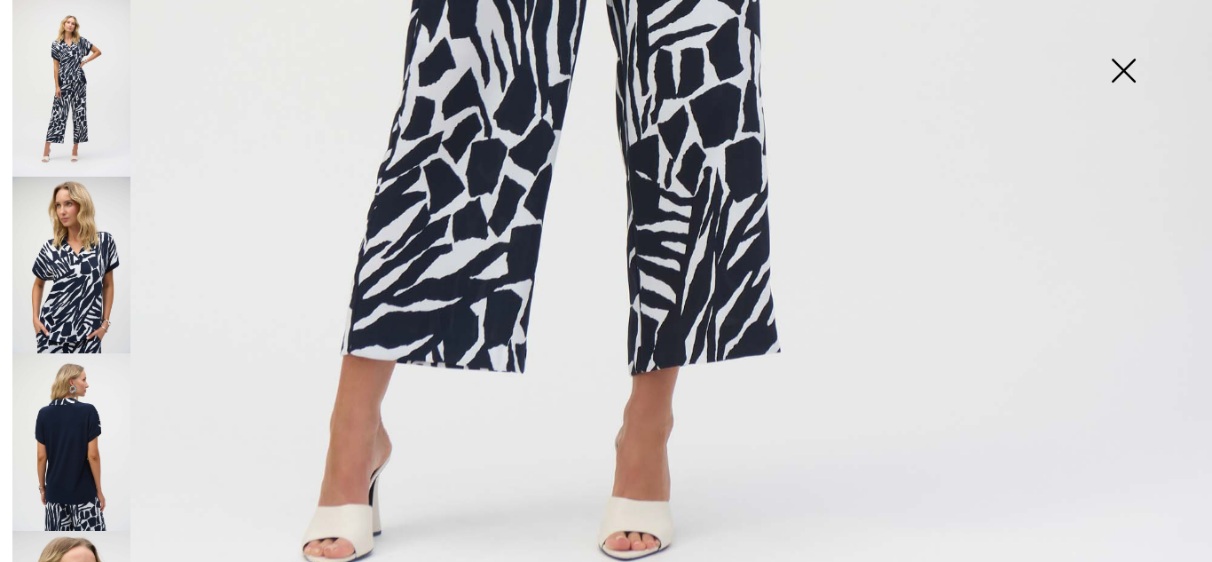
scroll to position [1135, 0]
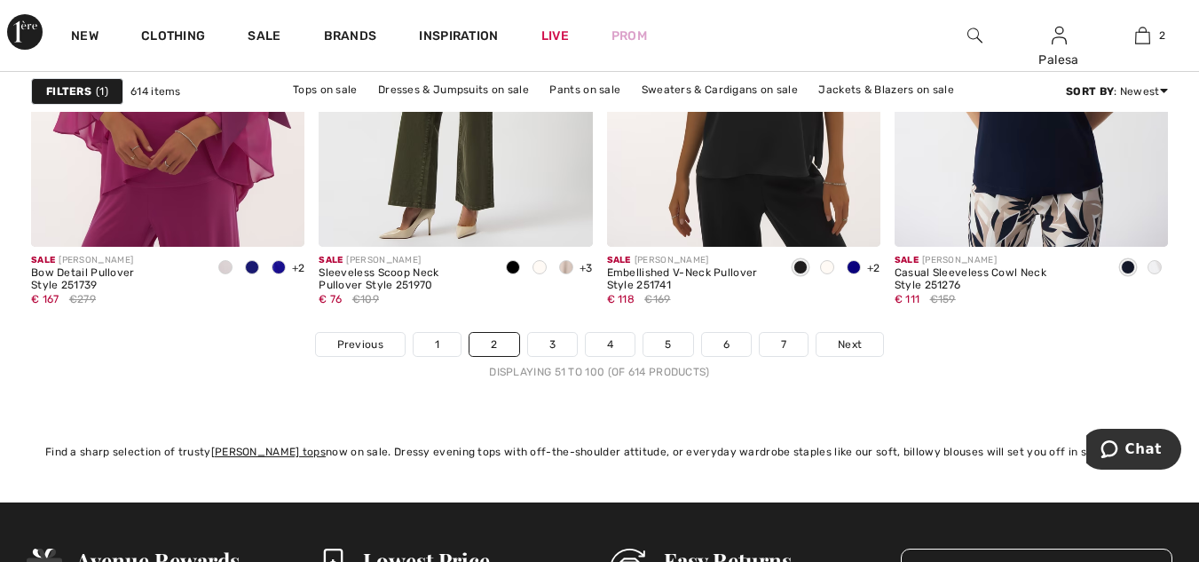
scroll to position [7638, 0]
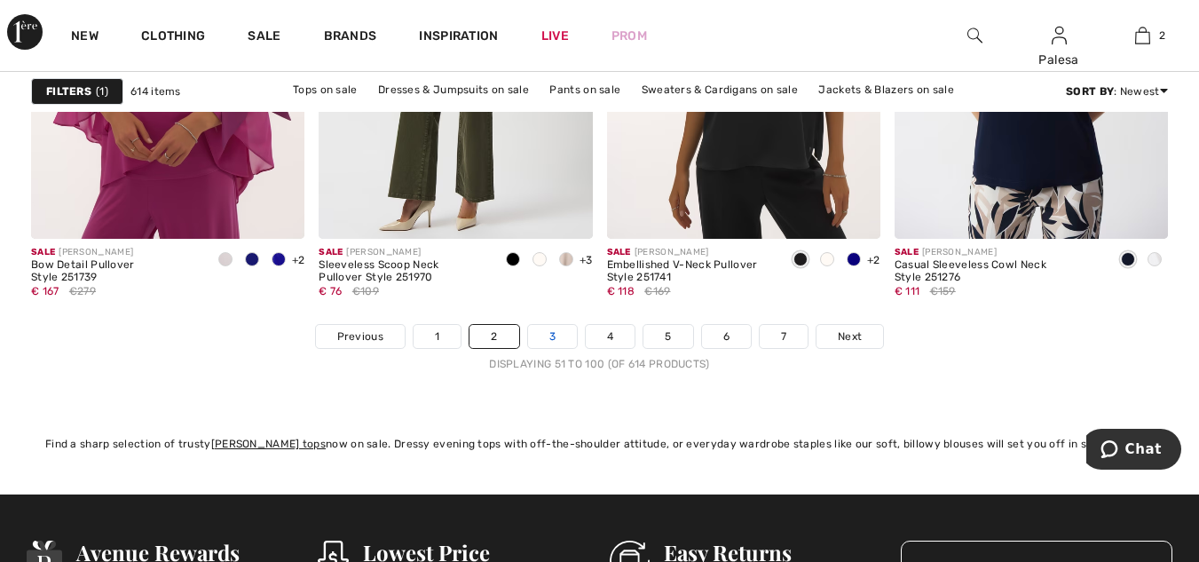
click at [552, 336] on link "3" at bounding box center [552, 336] width 49 height 23
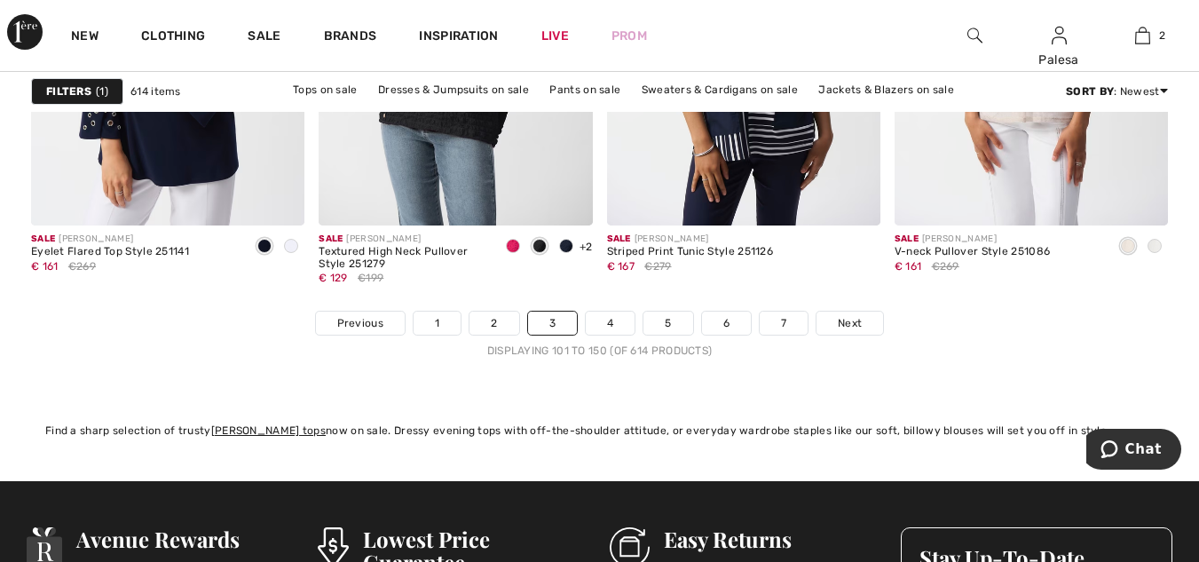
scroll to position [7710, 0]
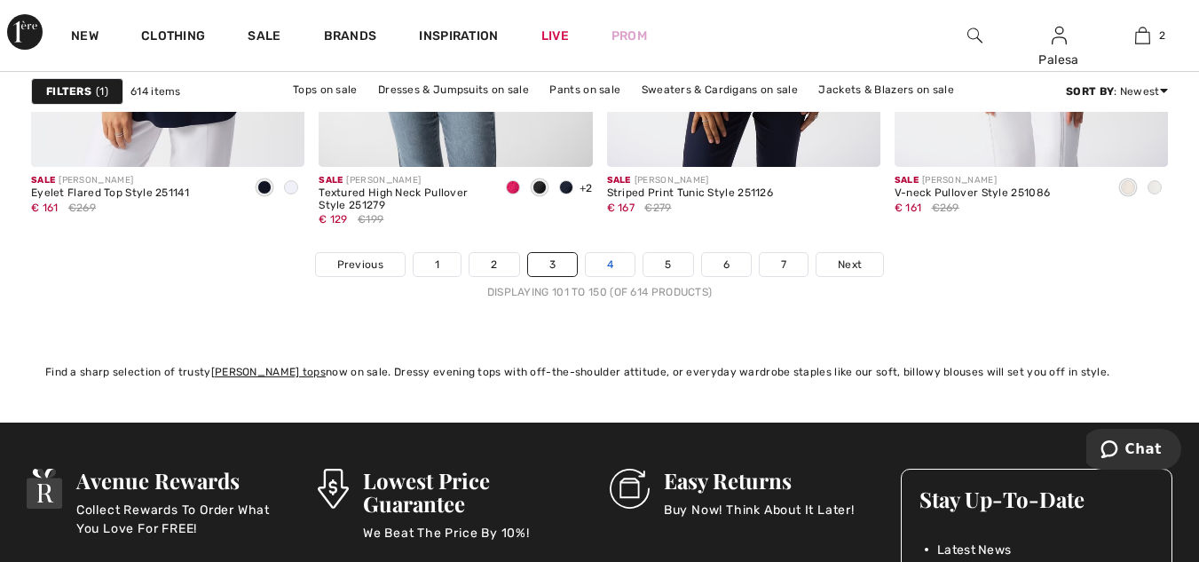
click at [619, 264] on link "4" at bounding box center [610, 264] width 49 height 23
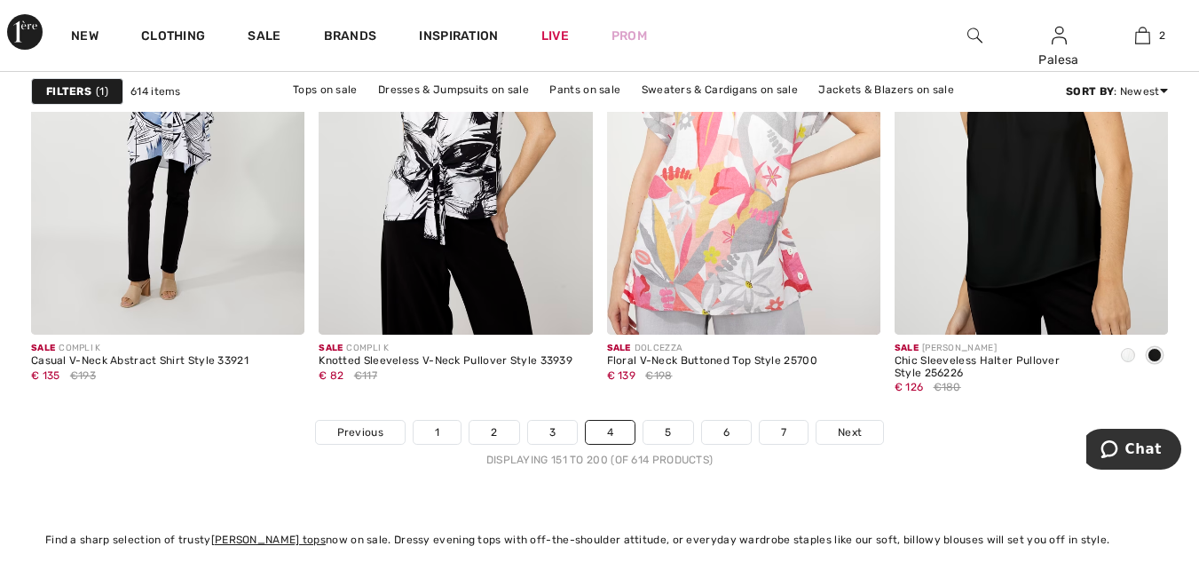
scroll to position [7546, 0]
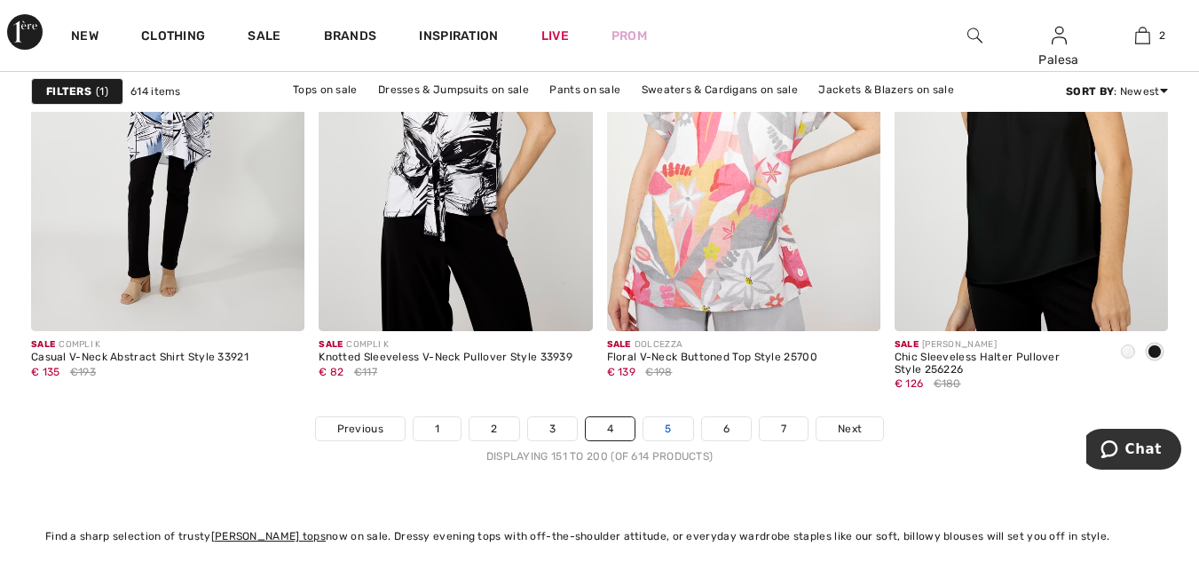
click at [667, 428] on link "5" at bounding box center [668, 428] width 49 height 23
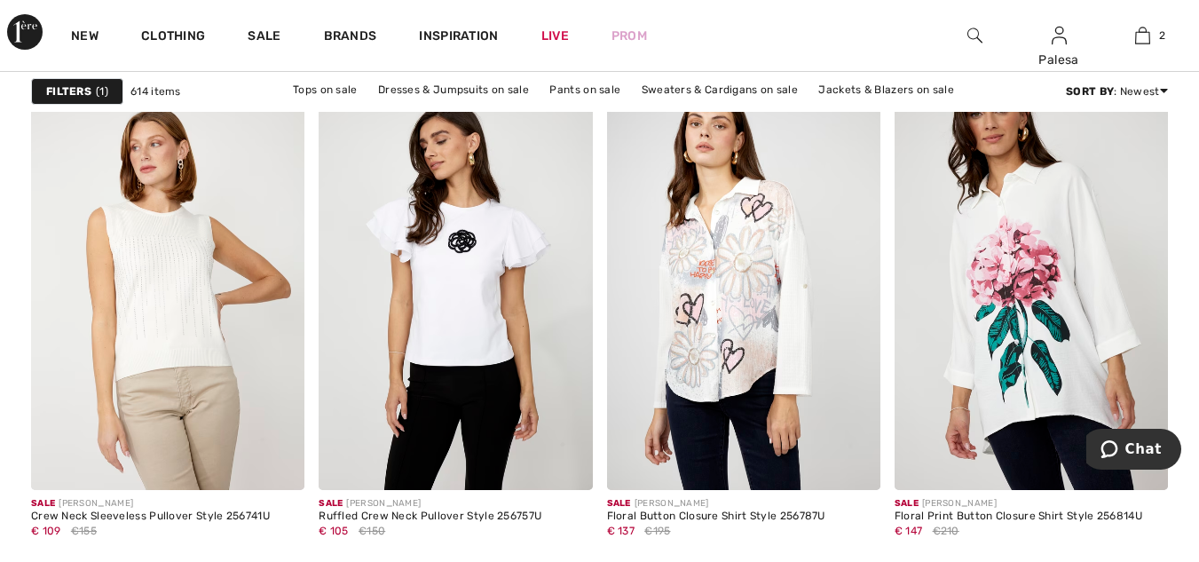
scroll to position [2449, 0]
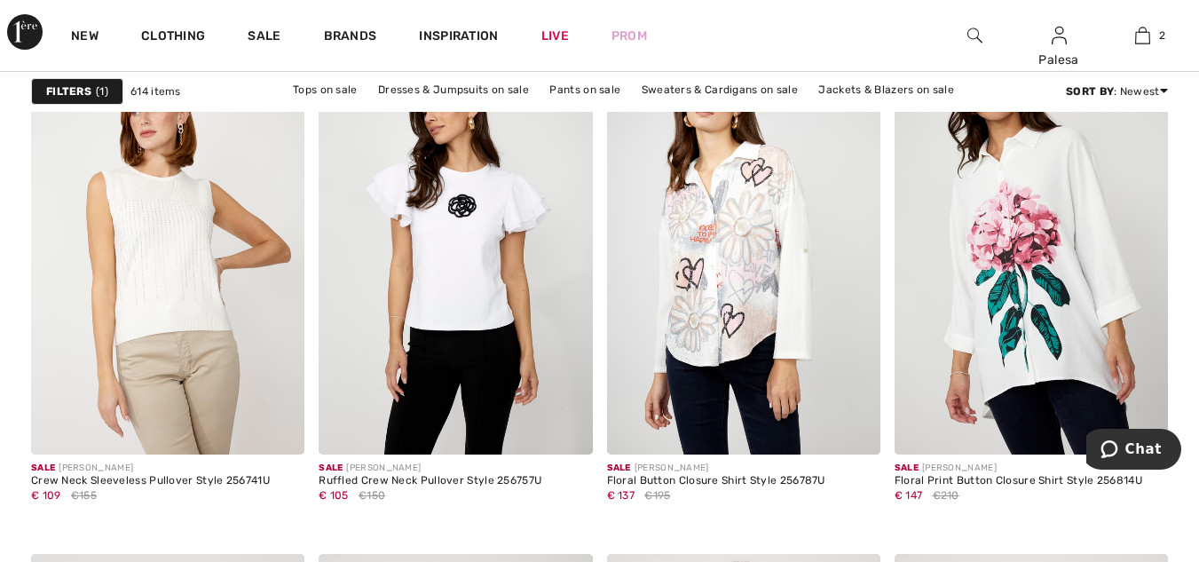
click at [78, 88] on strong "Filters" at bounding box center [68, 91] width 45 height 16
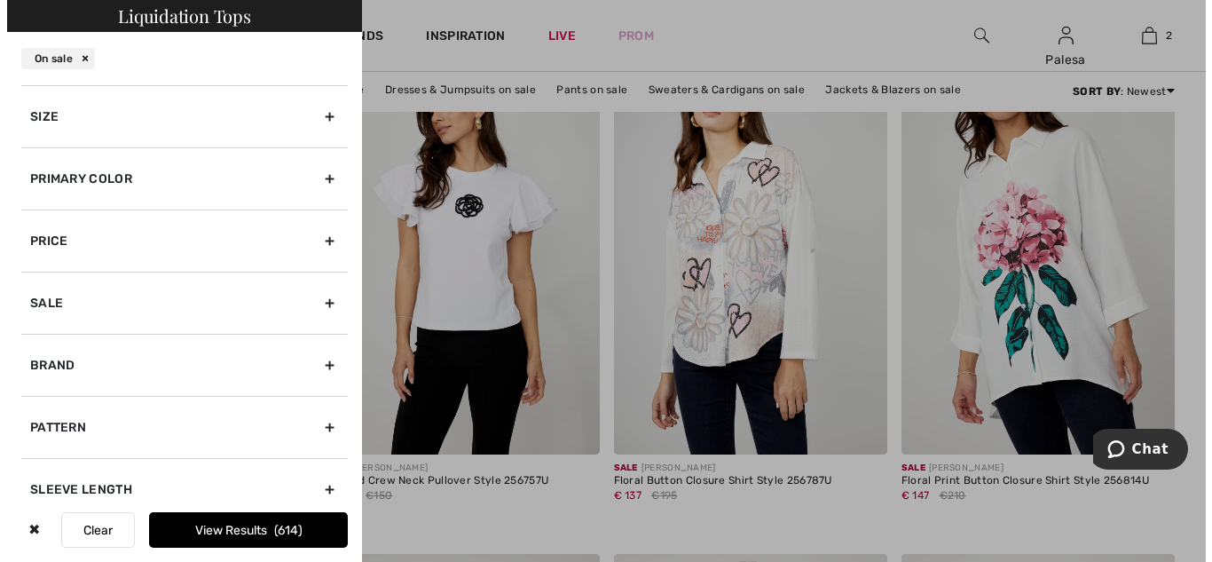
scroll to position [2470, 0]
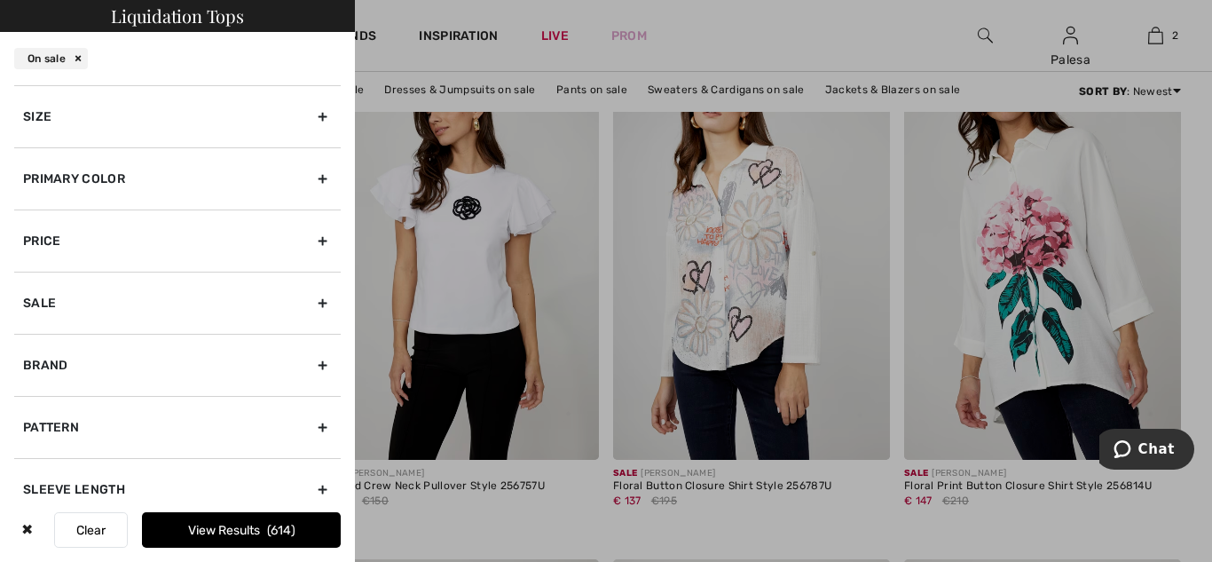
click at [319, 367] on div "Brand" at bounding box center [177, 365] width 327 height 62
click at [29, 400] on input"] "[PERSON_NAME]" at bounding box center [29, 404] width 13 height 13
checkbox input"] "true"
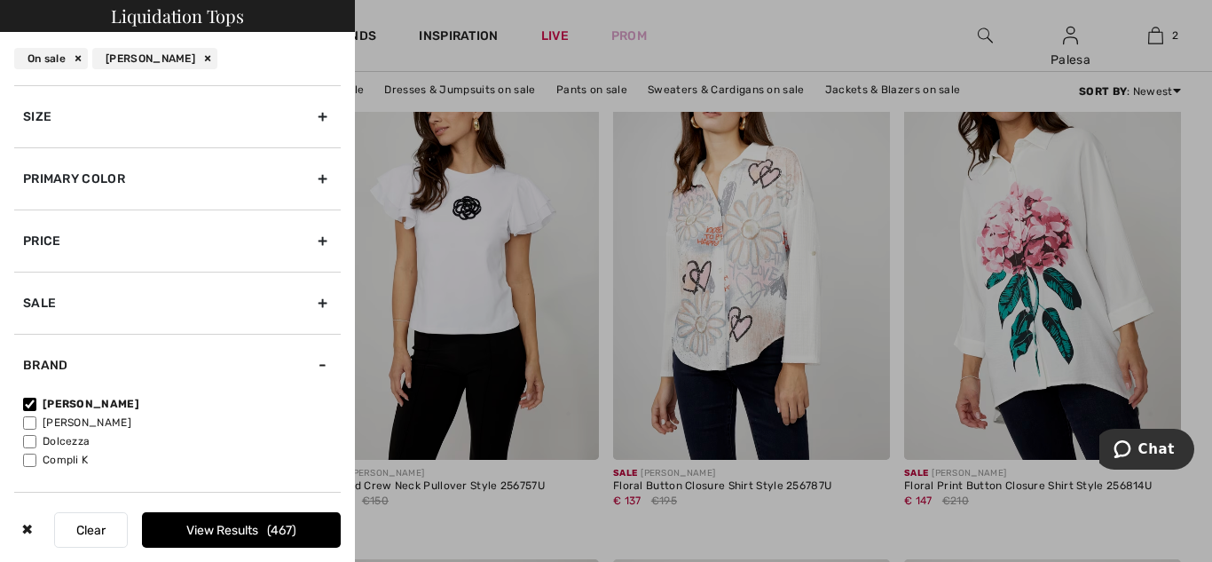
click at [177, 526] on button "View Results 467" at bounding box center [241, 530] width 199 height 36
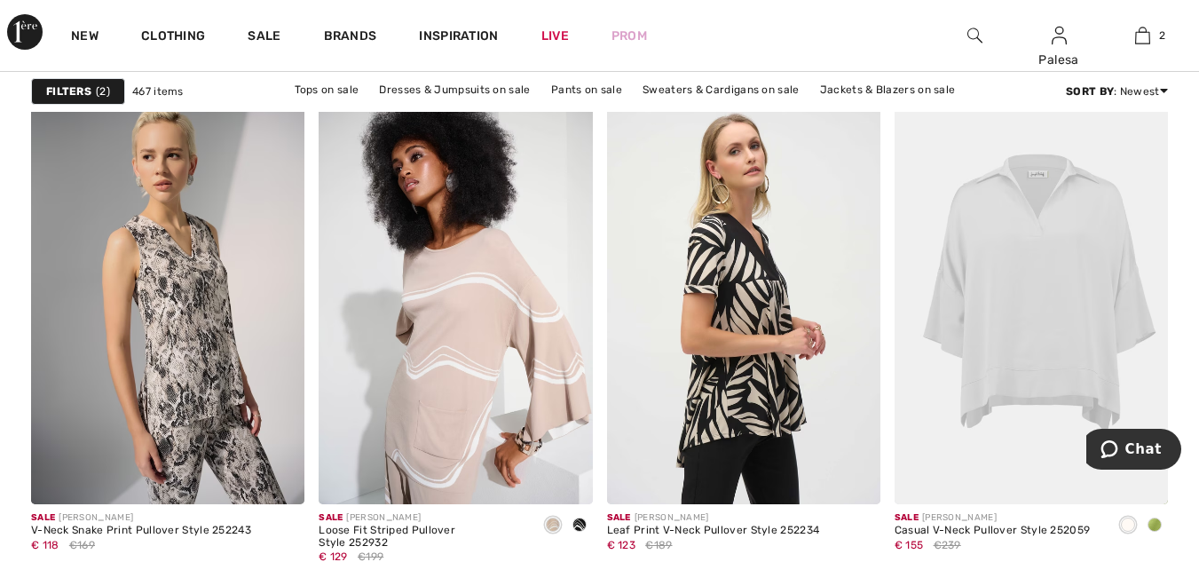
scroll to position [5194, 0]
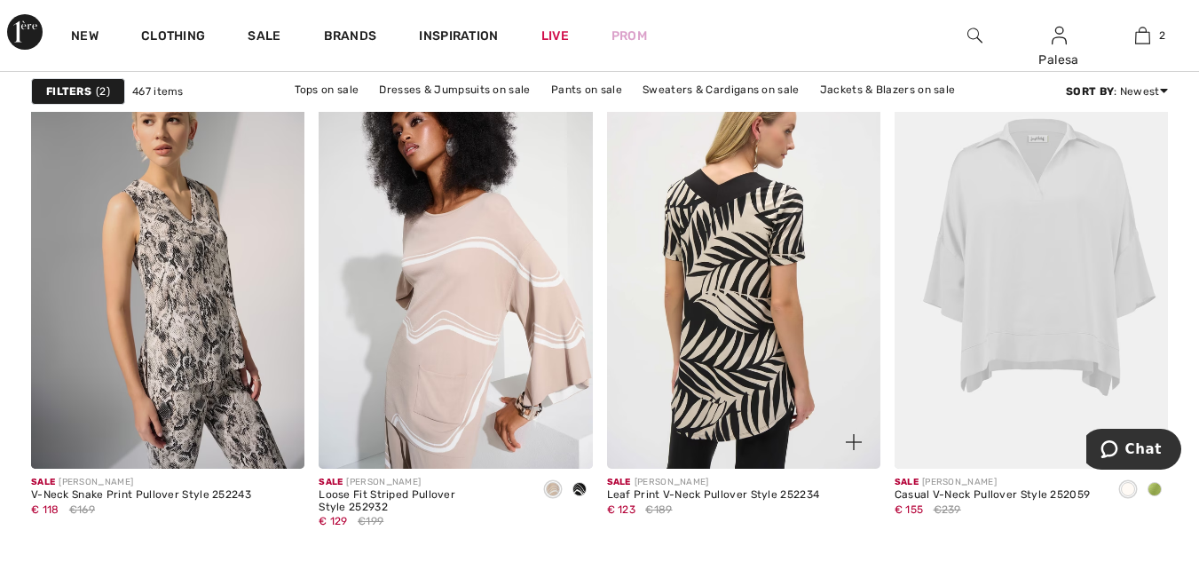
click at [765, 385] on img at bounding box center [743, 263] width 273 height 410
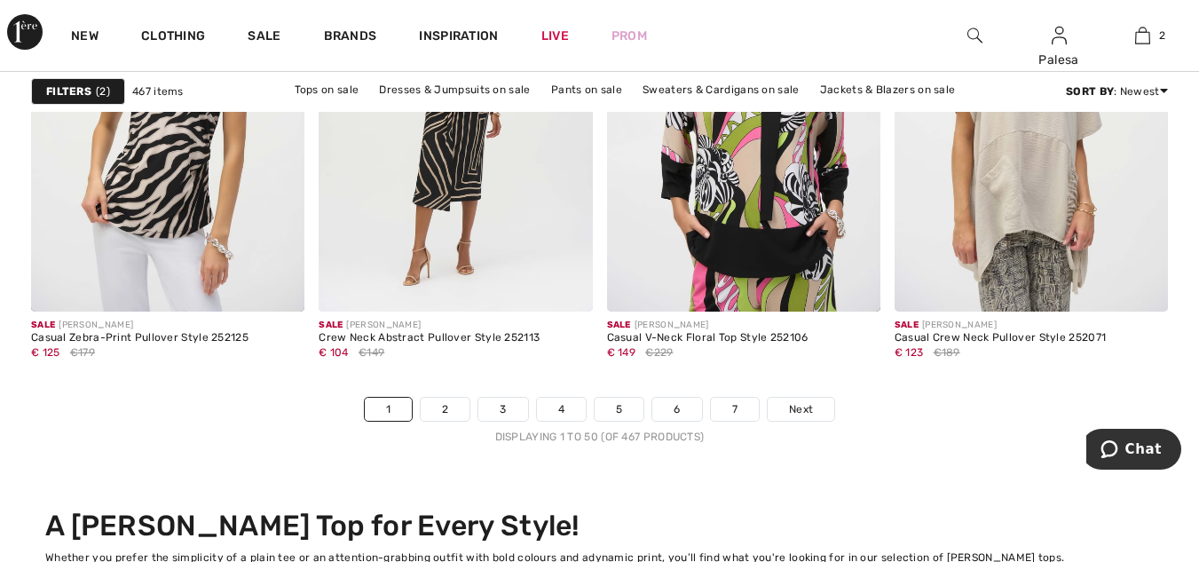
scroll to position [7608, 0]
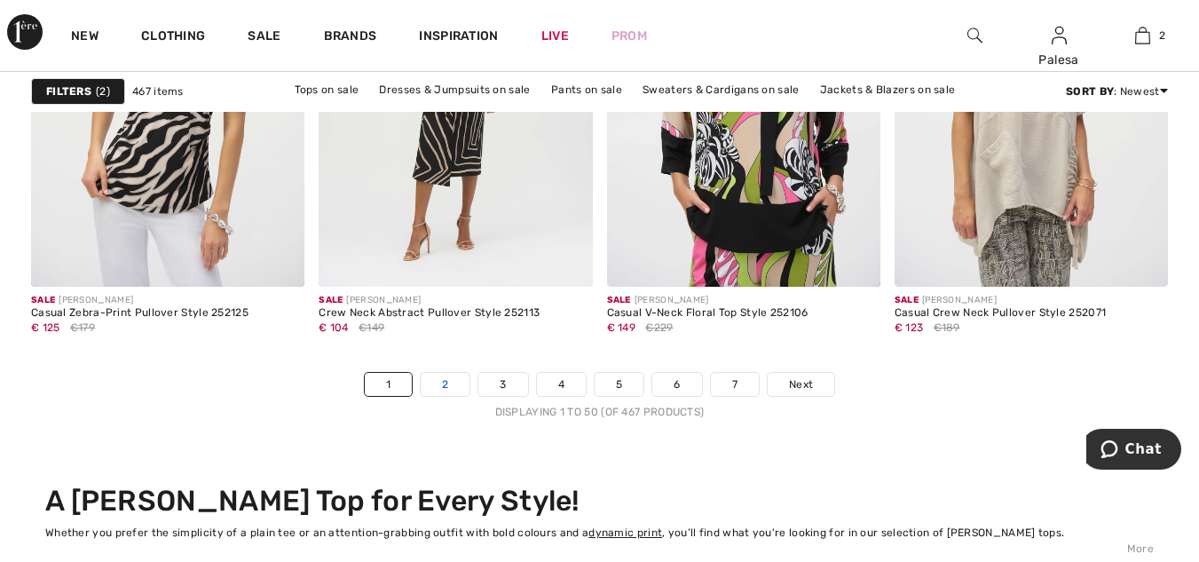
click at [435, 391] on link "2" at bounding box center [445, 384] width 49 height 23
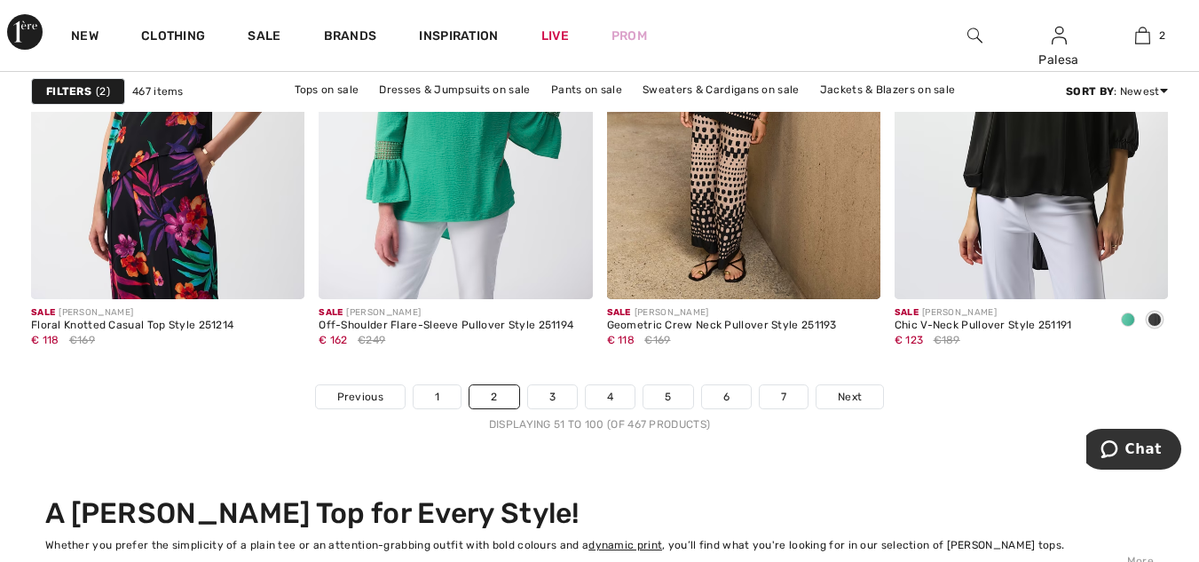
scroll to position [7631, 0]
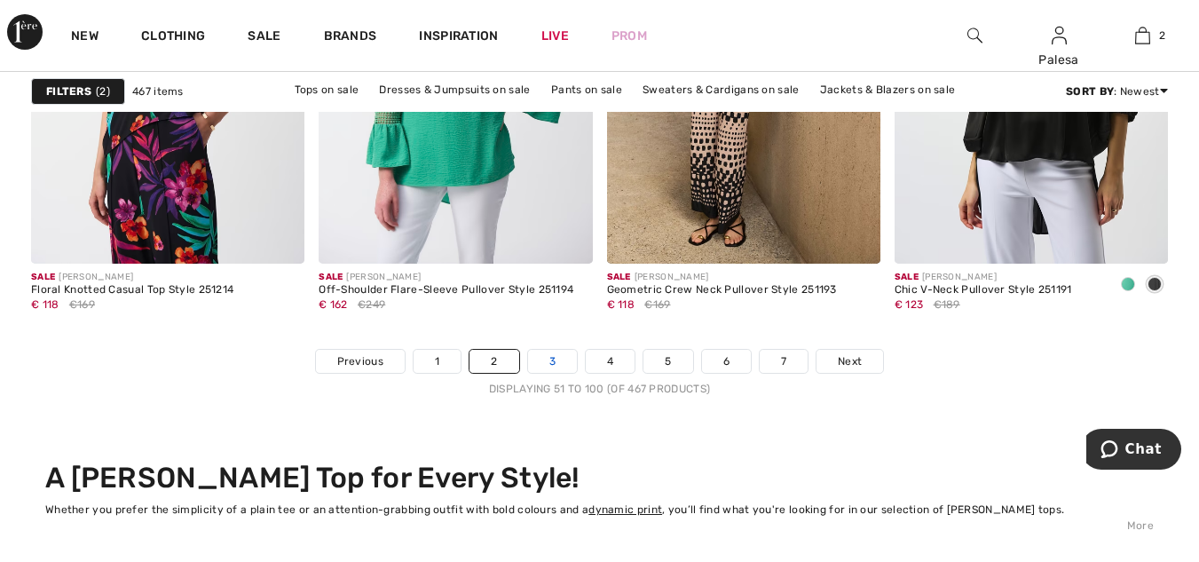
click at [542, 365] on link "3" at bounding box center [552, 361] width 49 height 23
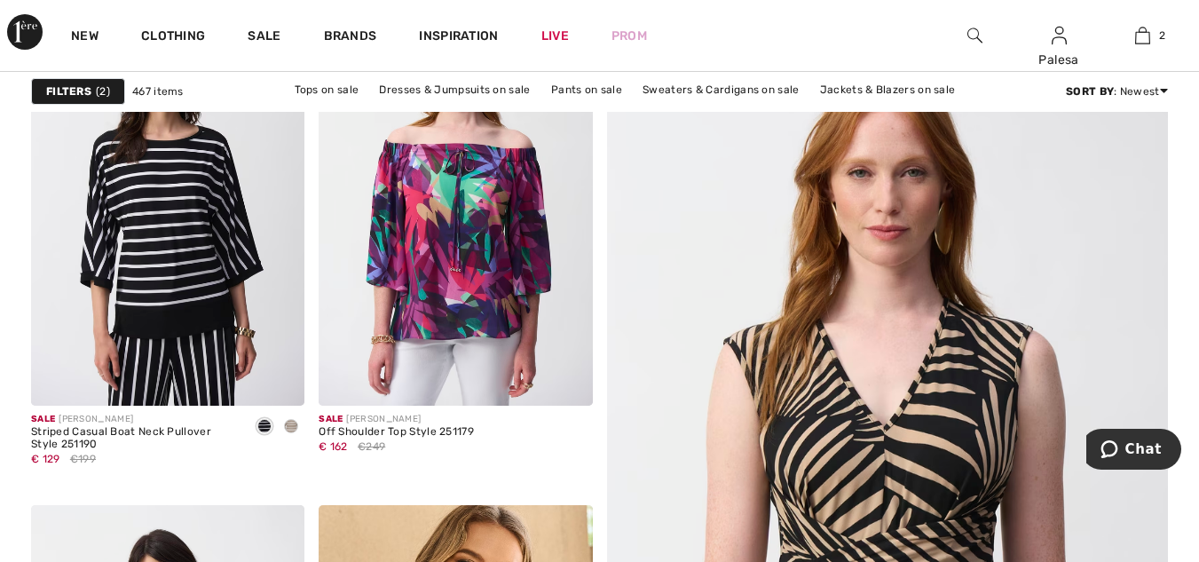
scroll to position [320, 0]
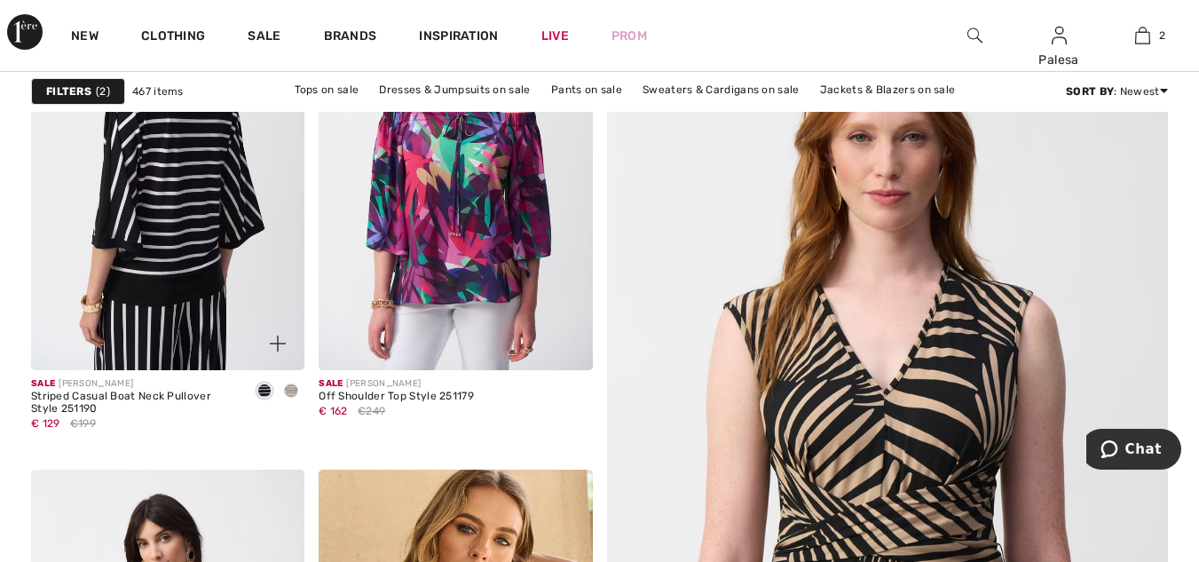
click at [116, 250] on img at bounding box center [167, 165] width 273 height 410
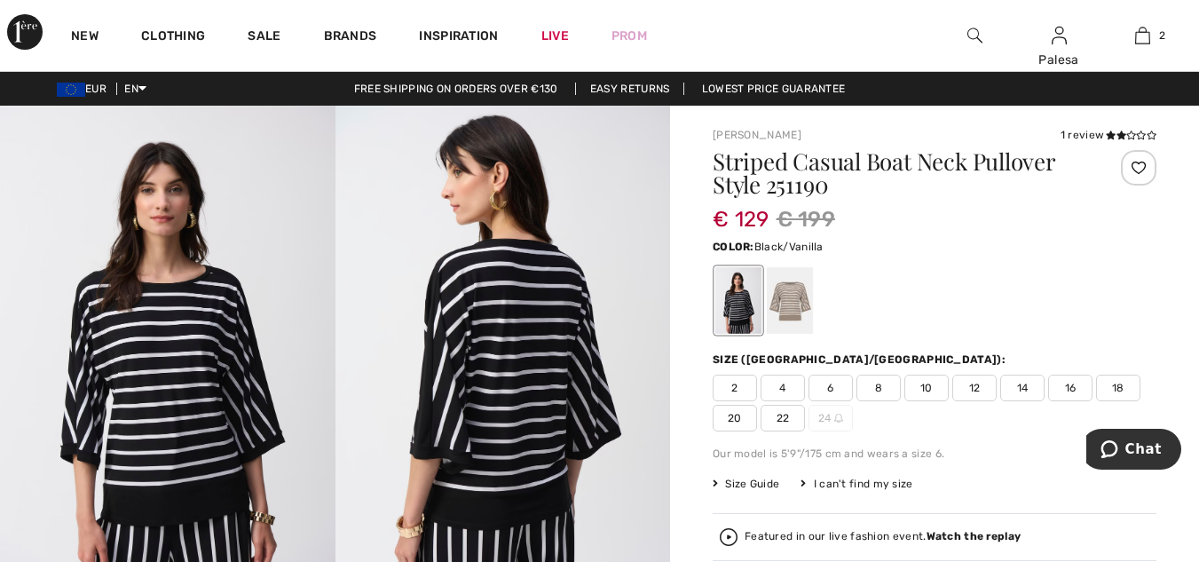
click at [975, 390] on span "12" at bounding box center [974, 388] width 44 height 27
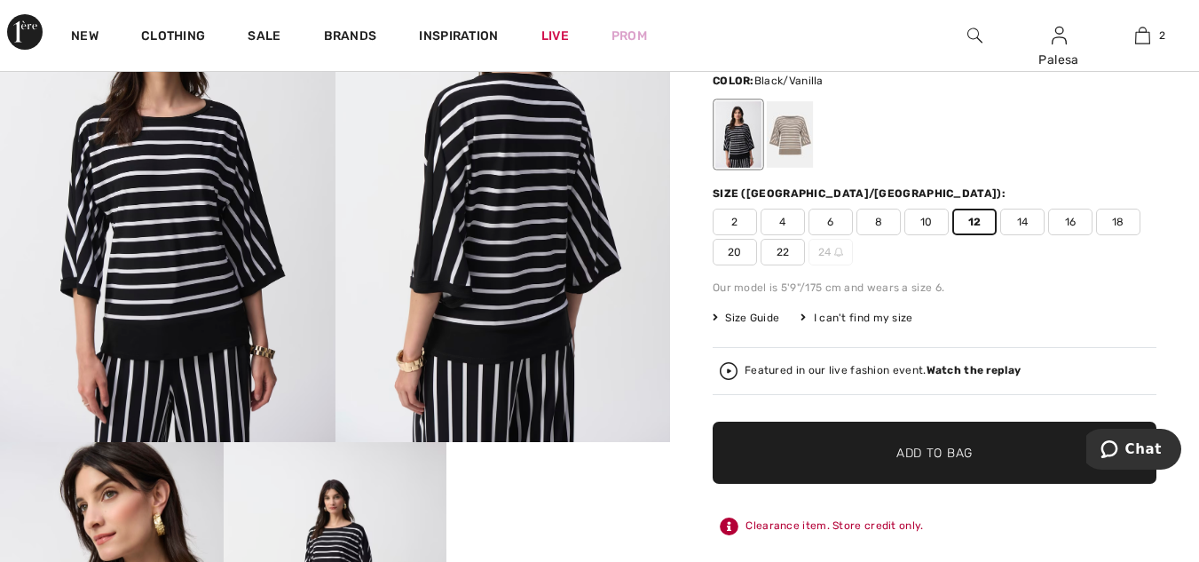
scroll to position [201, 0]
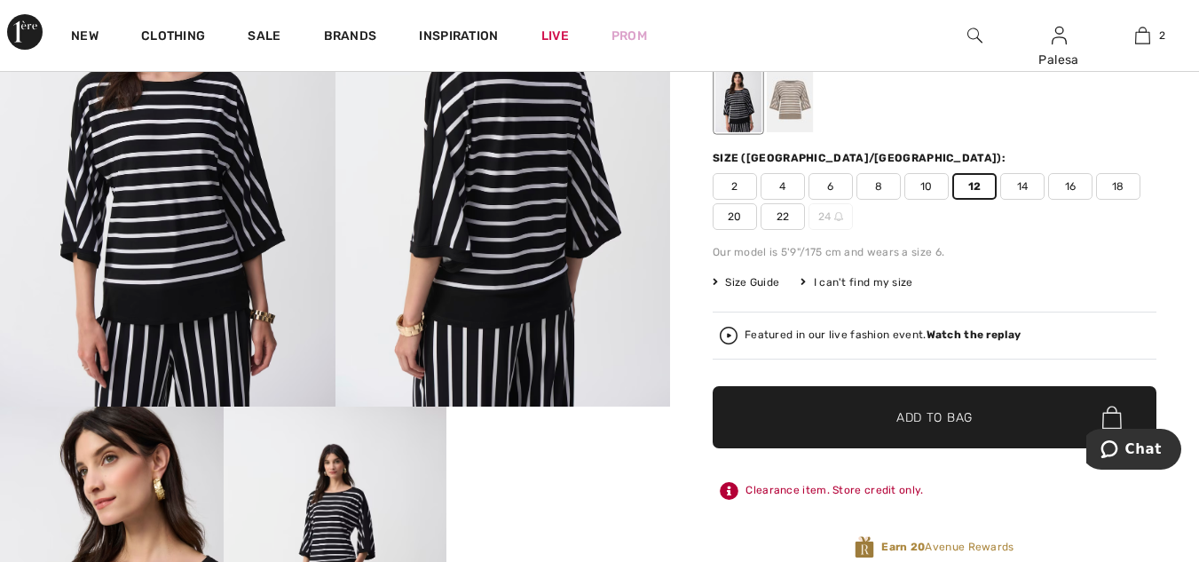
click at [943, 418] on span "Add to Bag" at bounding box center [934, 417] width 76 height 19
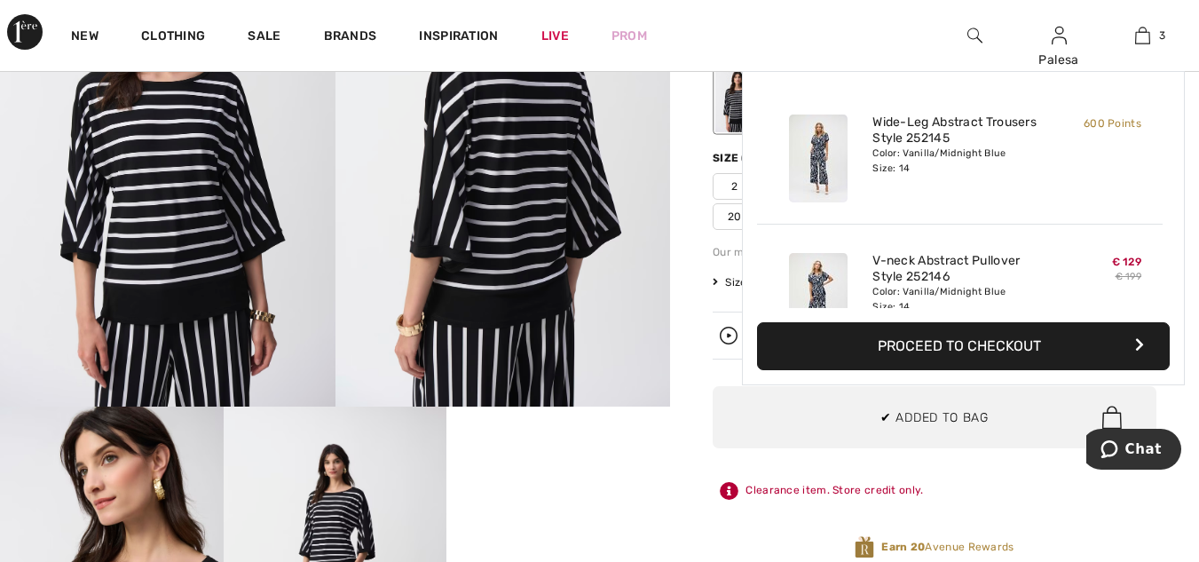
scroll to position [193, 0]
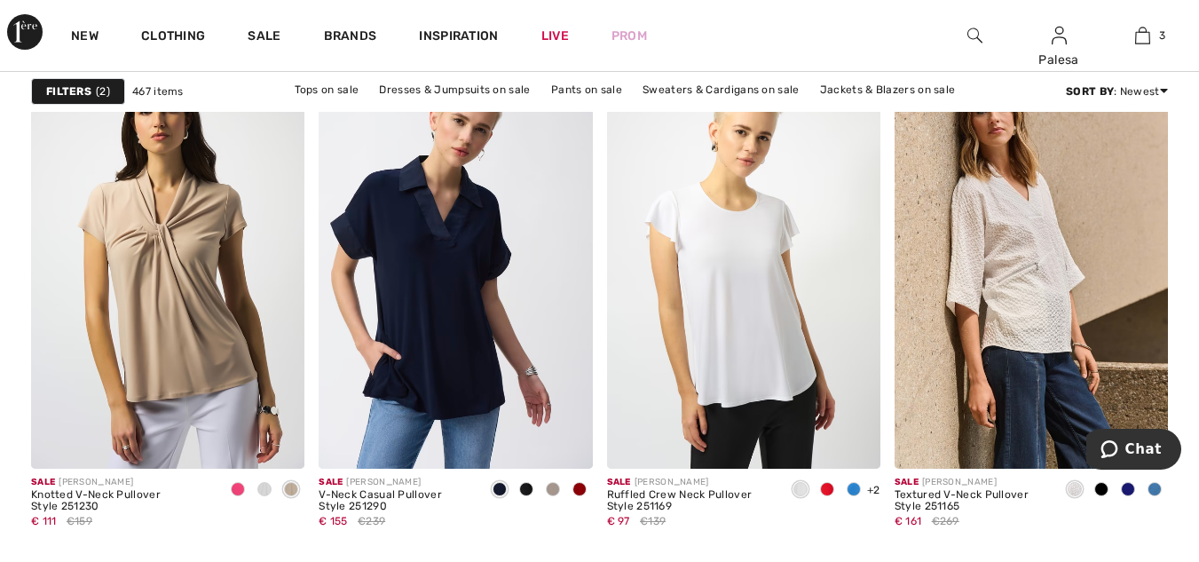
scroll to position [1787, 0]
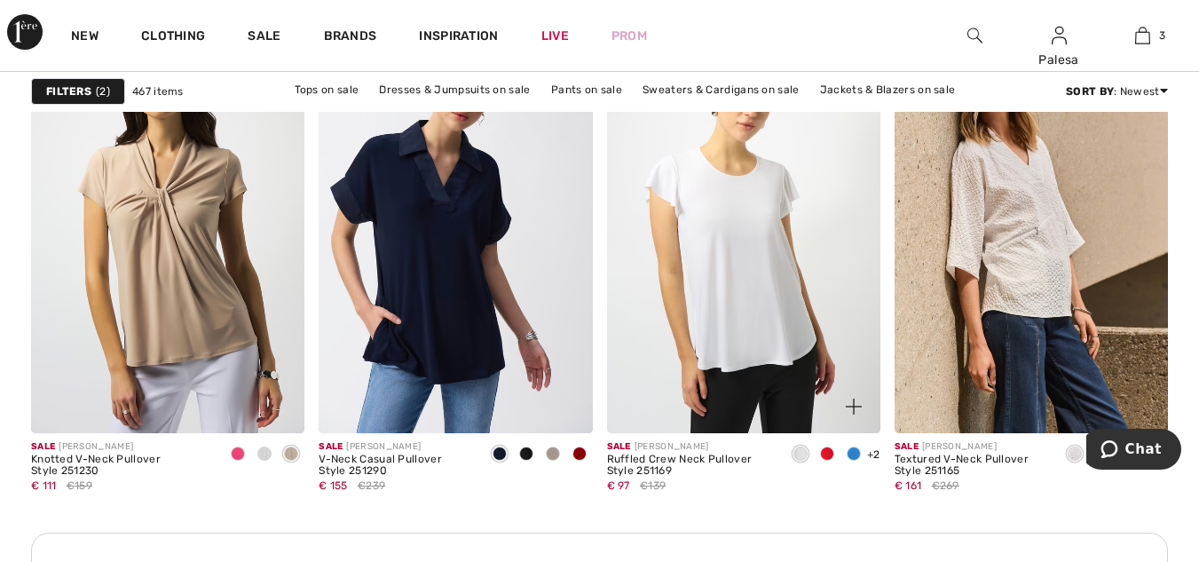
click at [682, 461] on div "Ruffled Crew Neck Pullover Style 251169" at bounding box center [690, 466] width 167 height 25
click at [813, 399] on div at bounding box center [844, 396] width 74 height 74
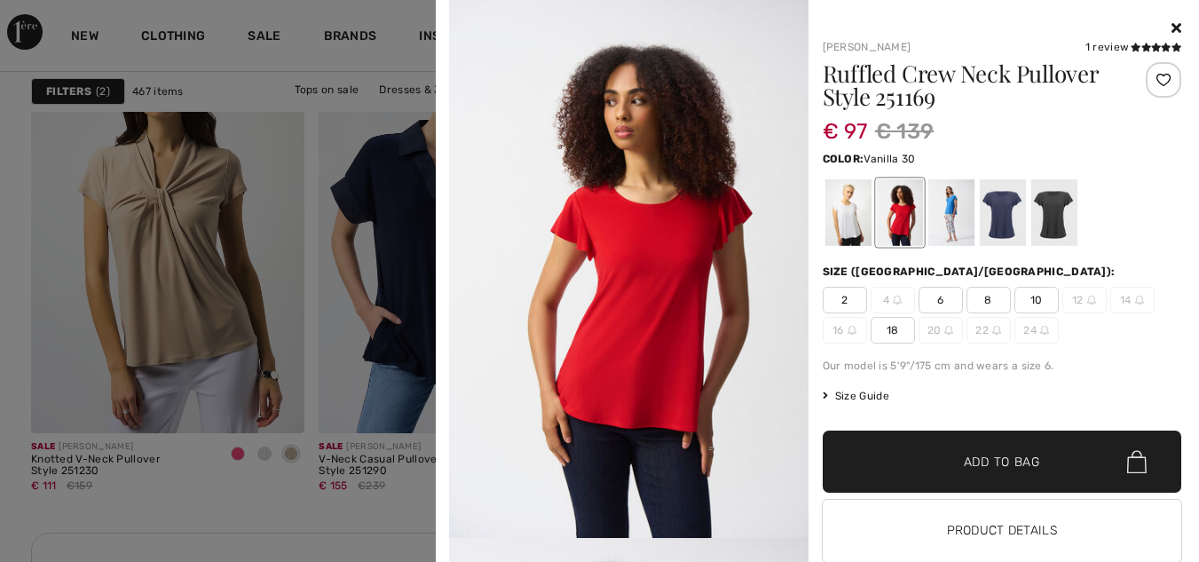
click at [849, 214] on div at bounding box center [848, 212] width 46 height 67
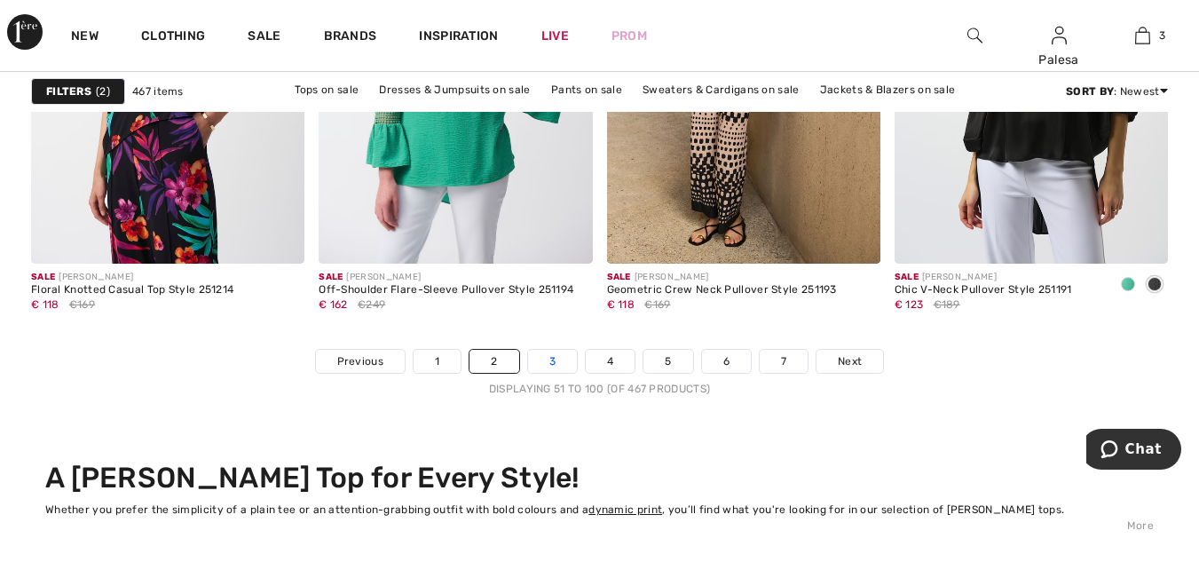
click at [547, 365] on link "3" at bounding box center [552, 361] width 49 height 23
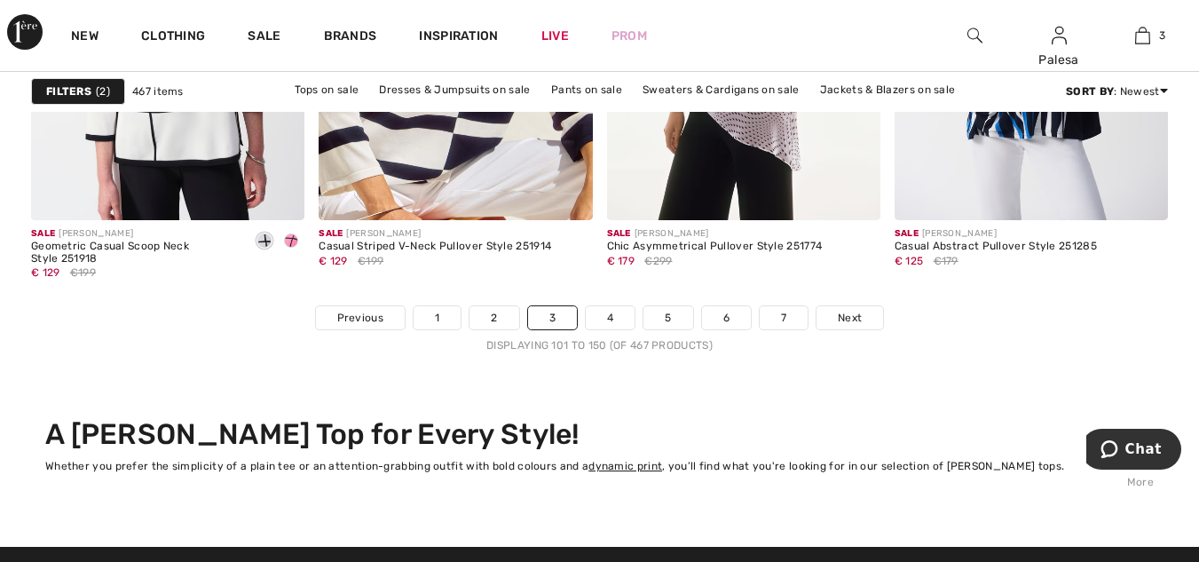
scroll to position [7721, 0]
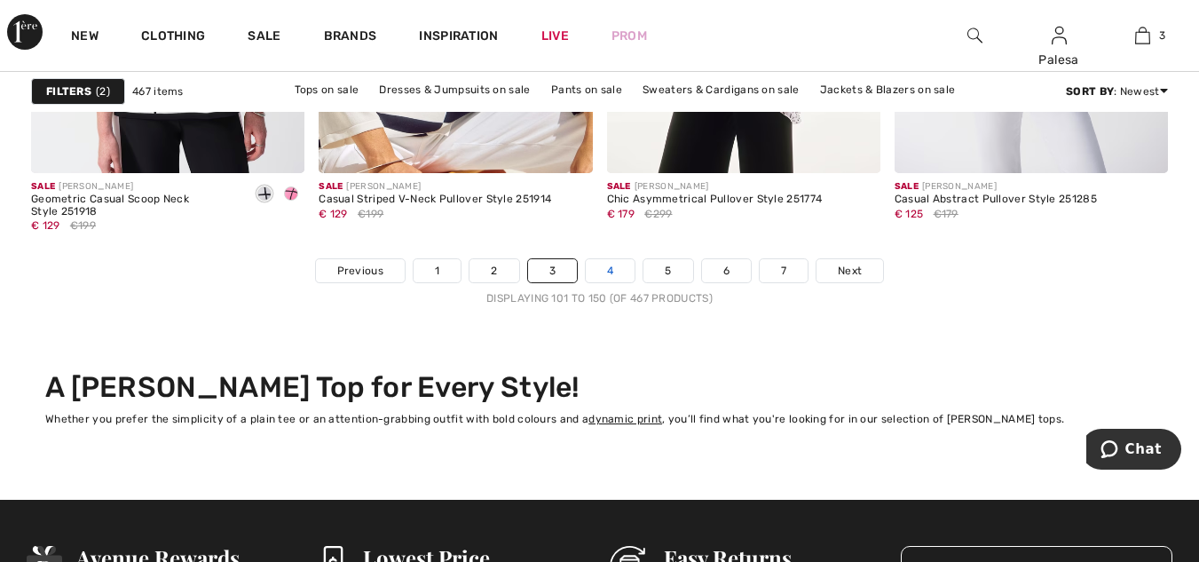
click at [596, 276] on link "4" at bounding box center [610, 270] width 49 height 23
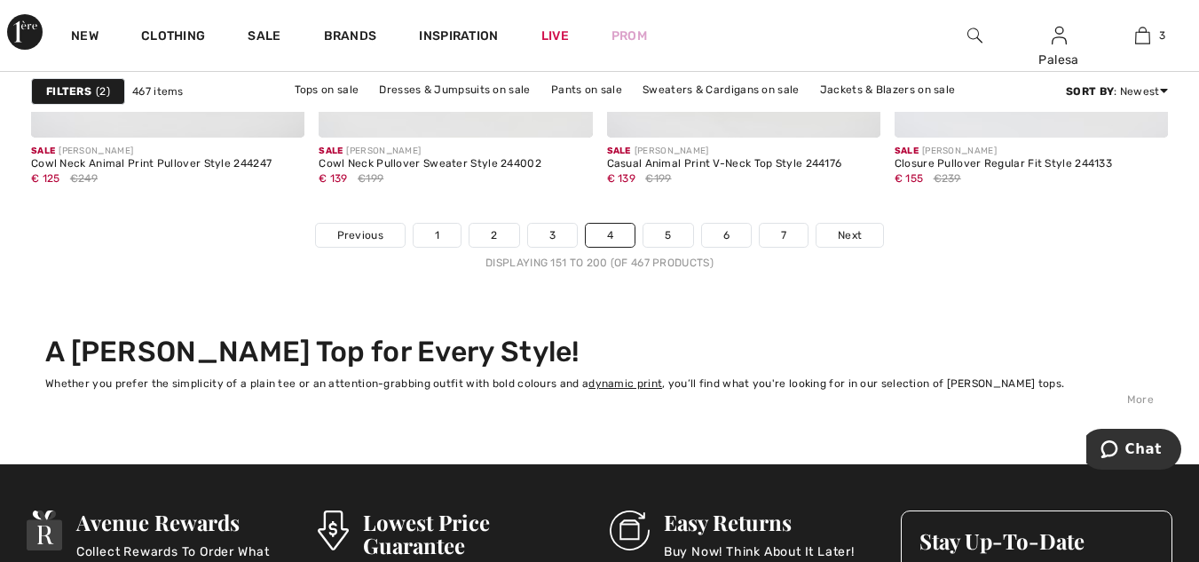
scroll to position [7840, 0]
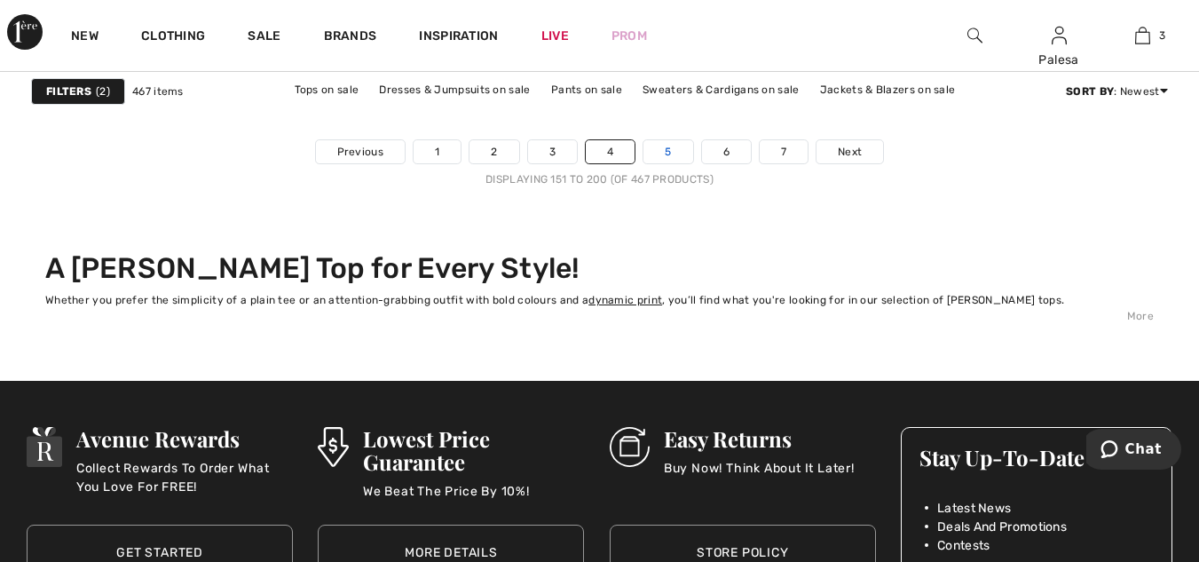
click at [672, 154] on link "5" at bounding box center [668, 151] width 49 height 23
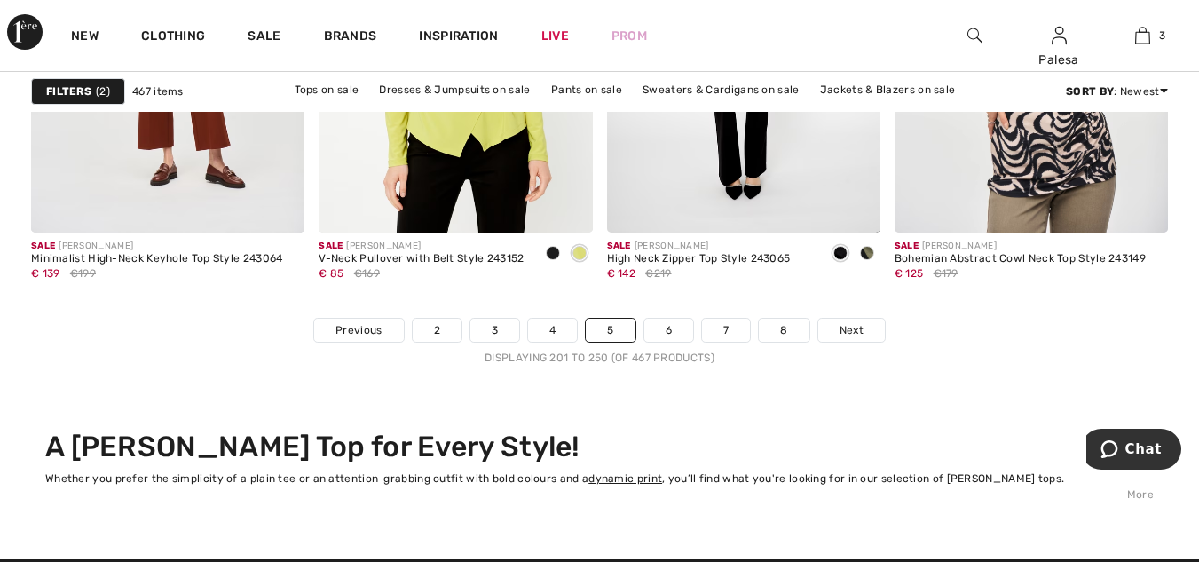
scroll to position [7721, 0]
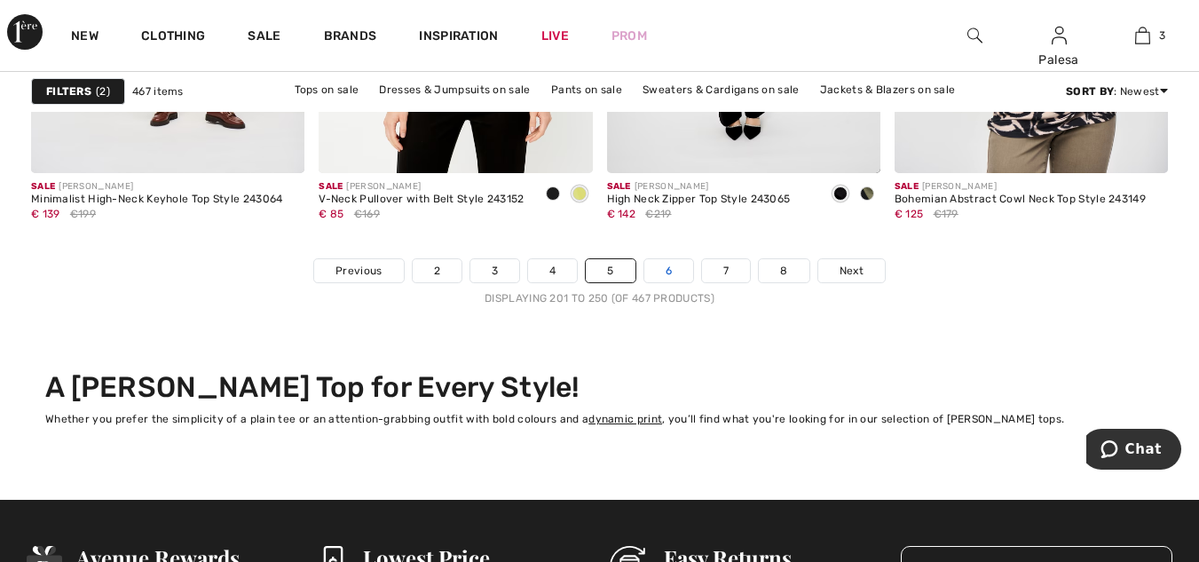
click at [667, 274] on link "6" at bounding box center [668, 270] width 49 height 23
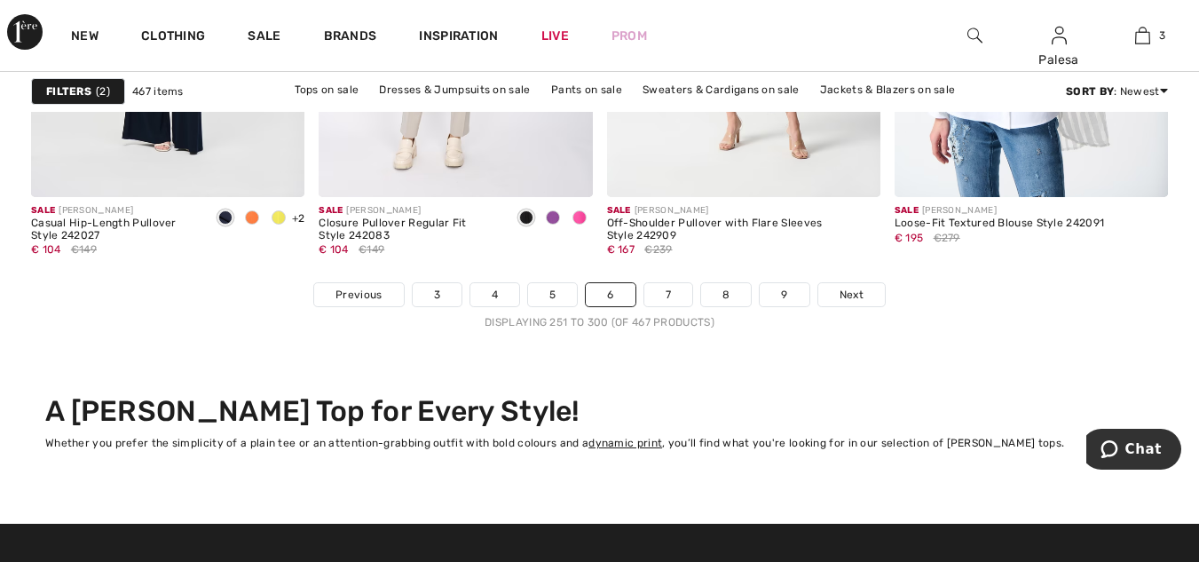
scroll to position [7745, 0]
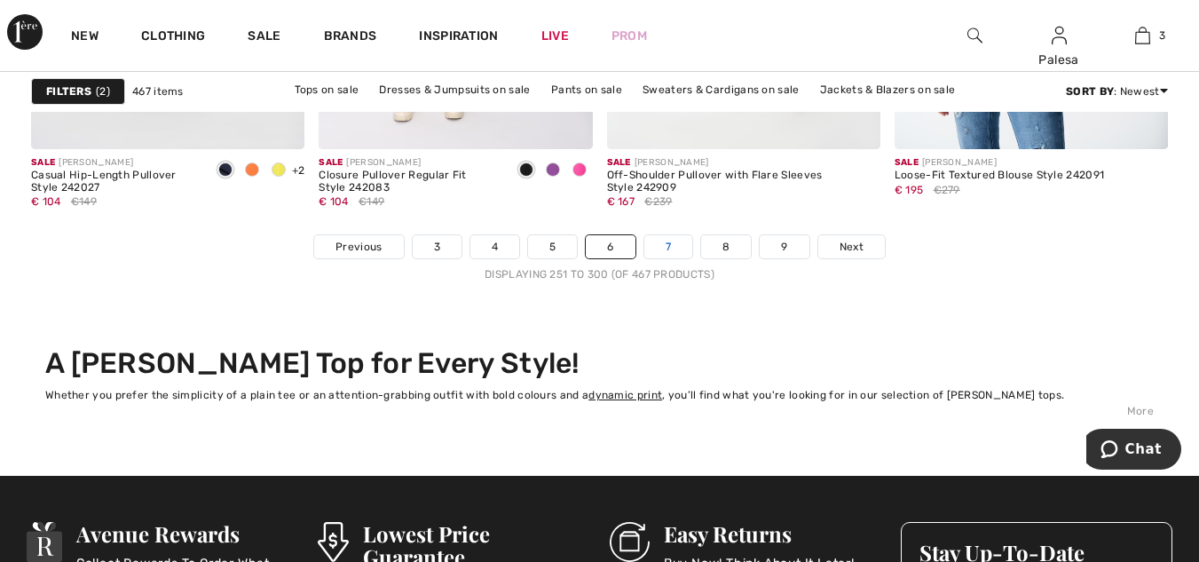
click at [665, 252] on link "7" at bounding box center [668, 246] width 48 height 23
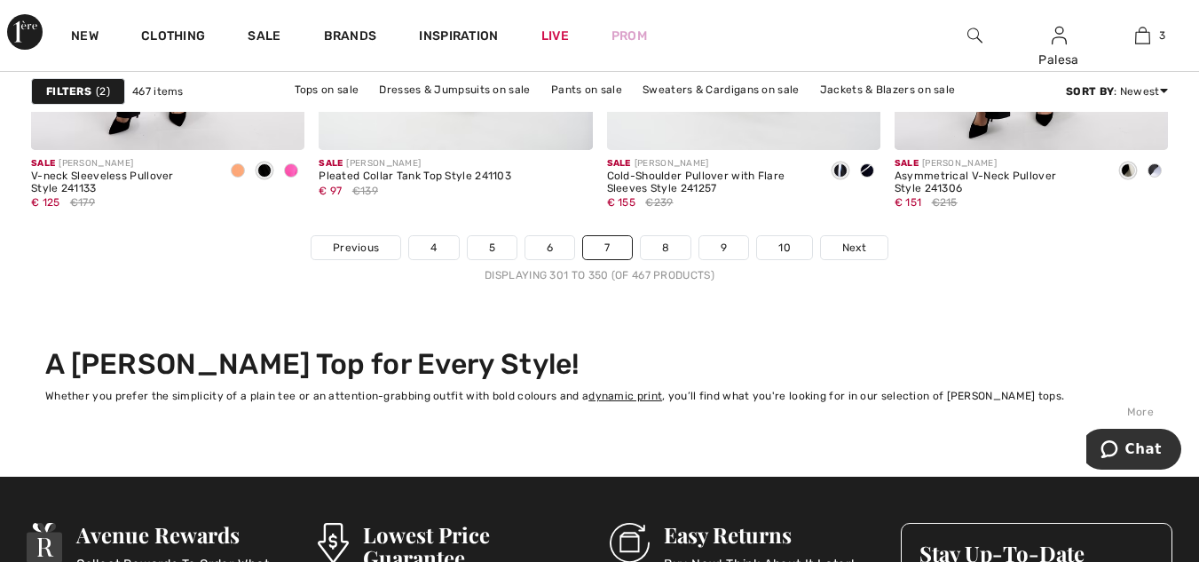
scroll to position [7768, 0]
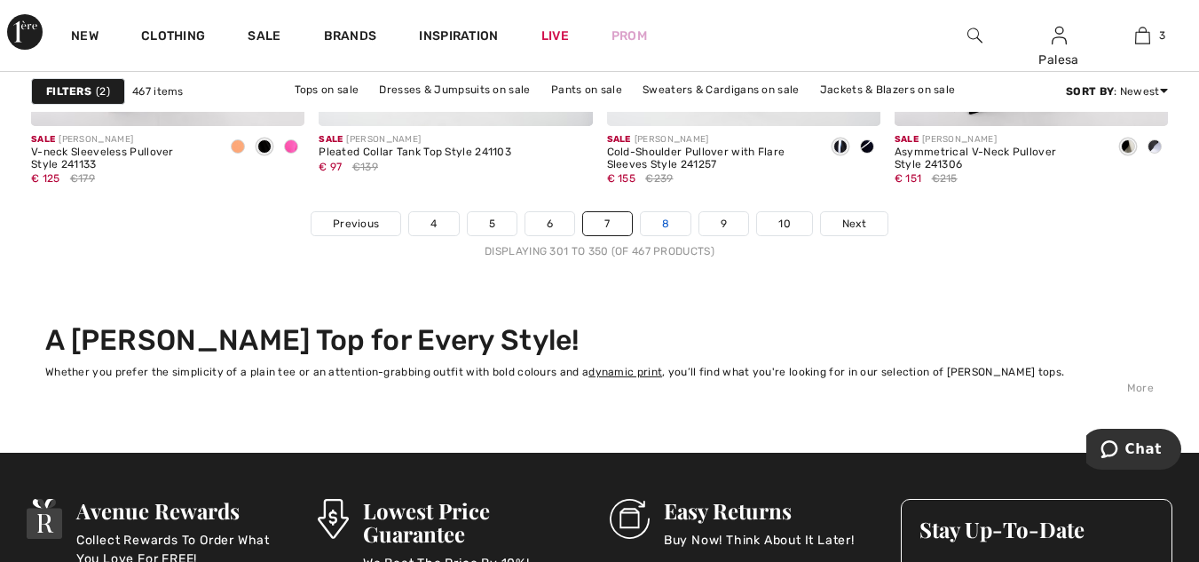
click at [668, 223] on link "8" at bounding box center [666, 223] width 50 height 23
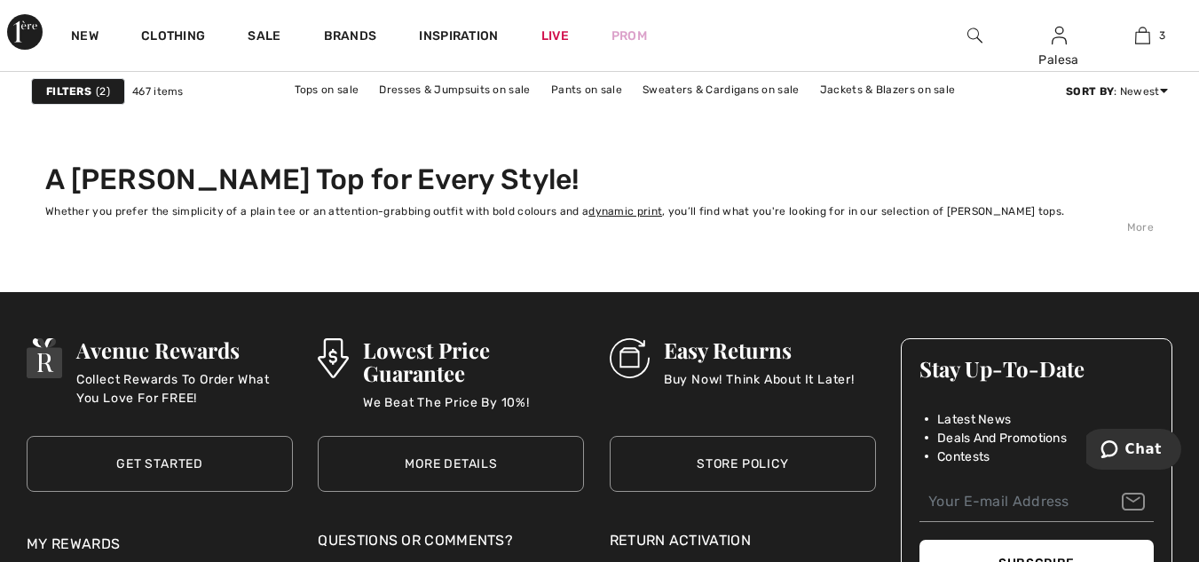
scroll to position [7438, 0]
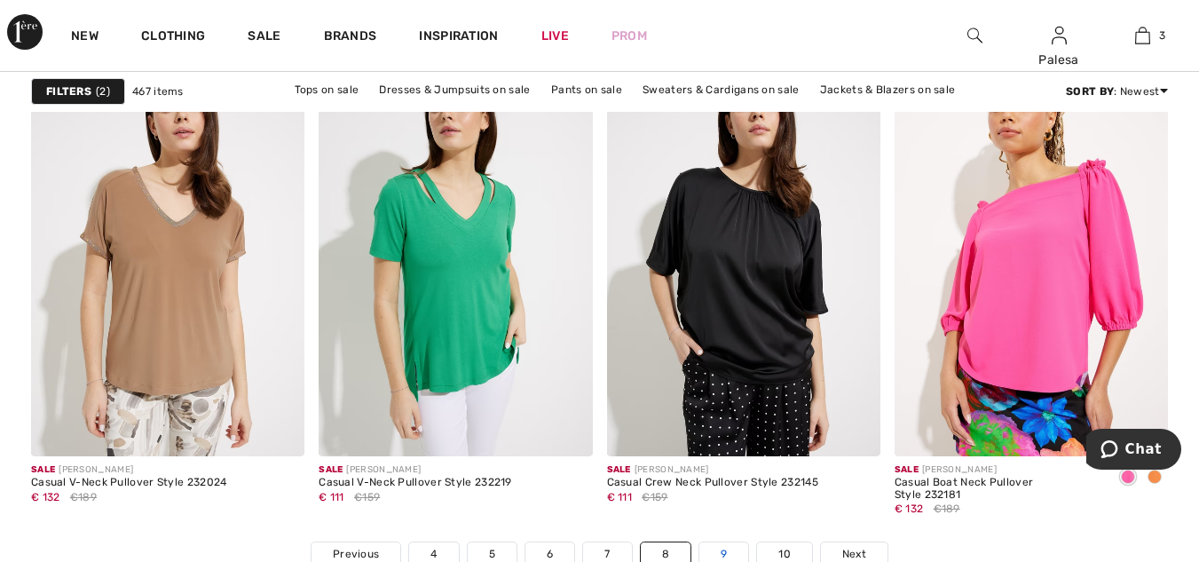
click at [727, 551] on link "9" at bounding box center [723, 553] width 49 height 23
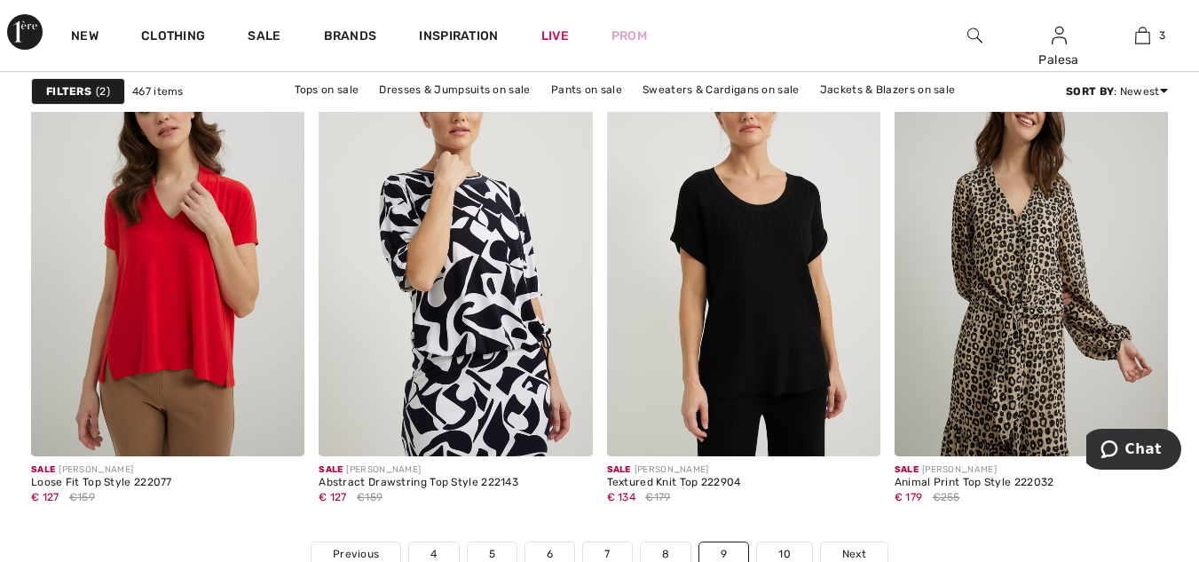
scroll to position [7474, 0]
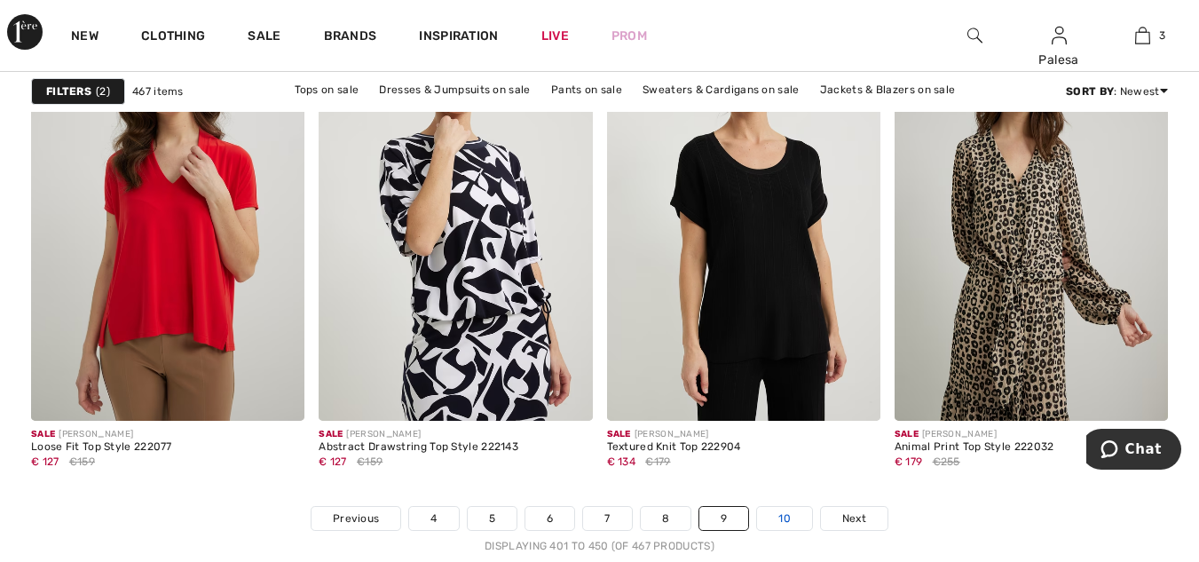
click at [781, 512] on link "10" at bounding box center [784, 518] width 55 height 23
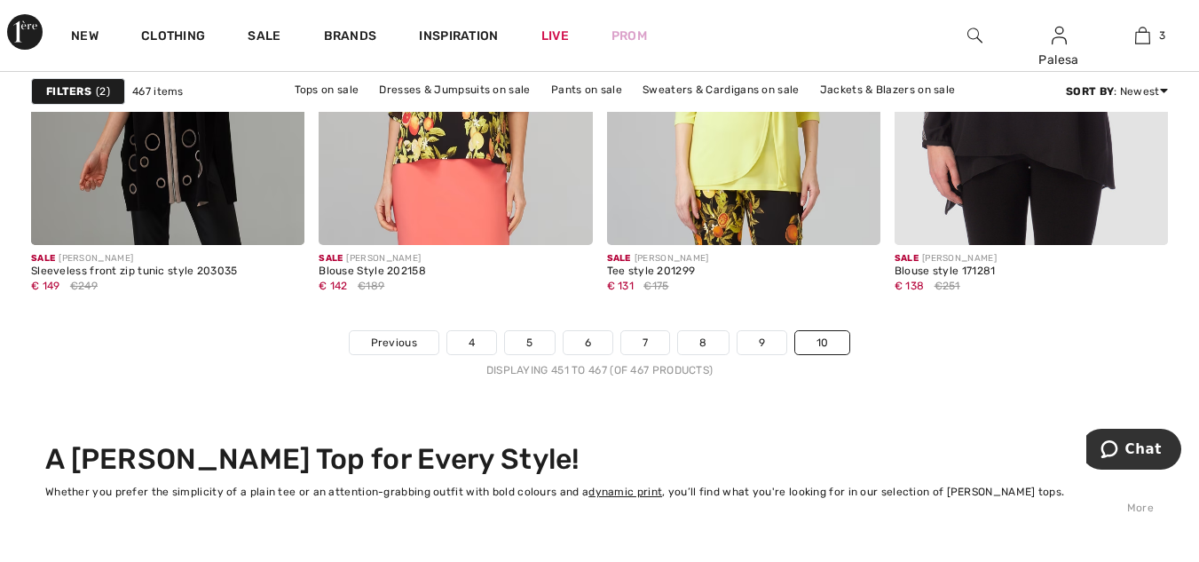
scroll to position [2685, 0]
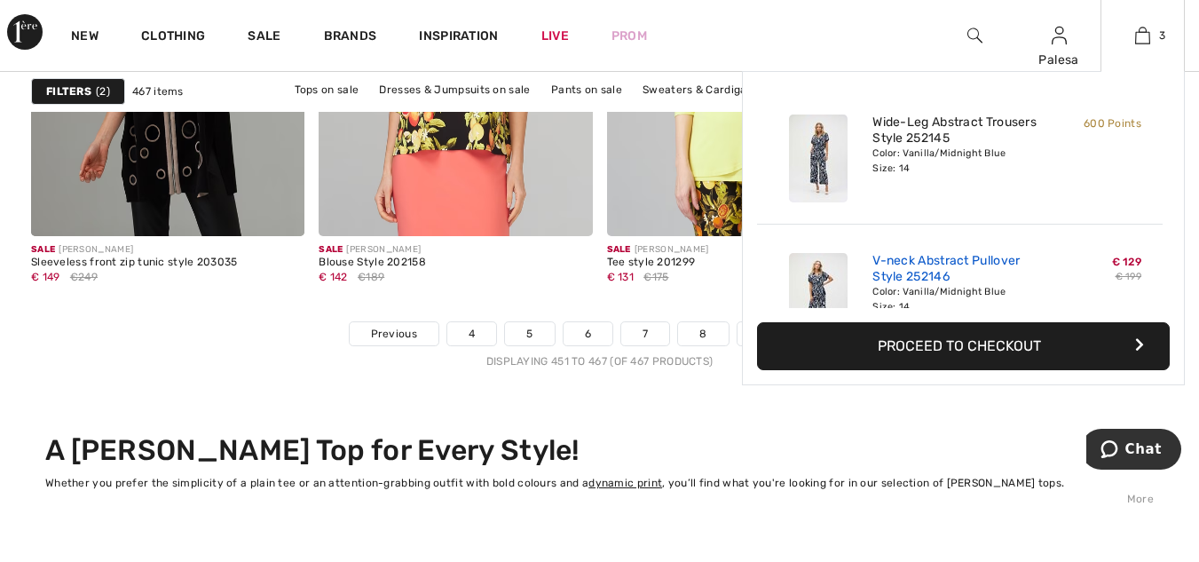
click at [991, 265] on link "V-neck Abstract Pullover Style 252146" at bounding box center [960, 269] width 175 height 32
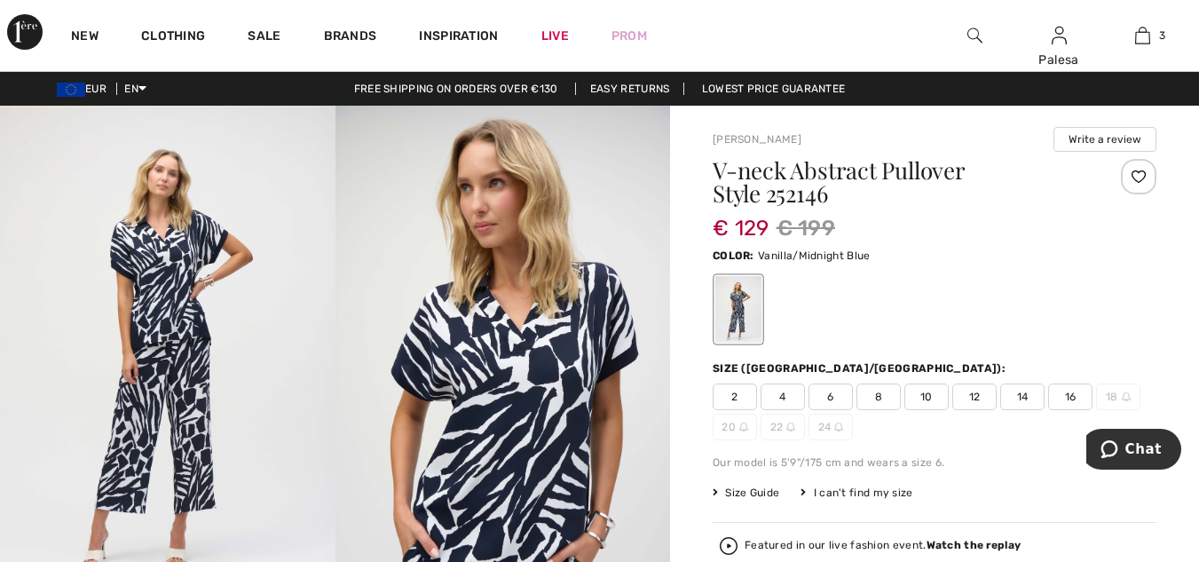
click at [969, 395] on span "12" at bounding box center [974, 396] width 44 height 27
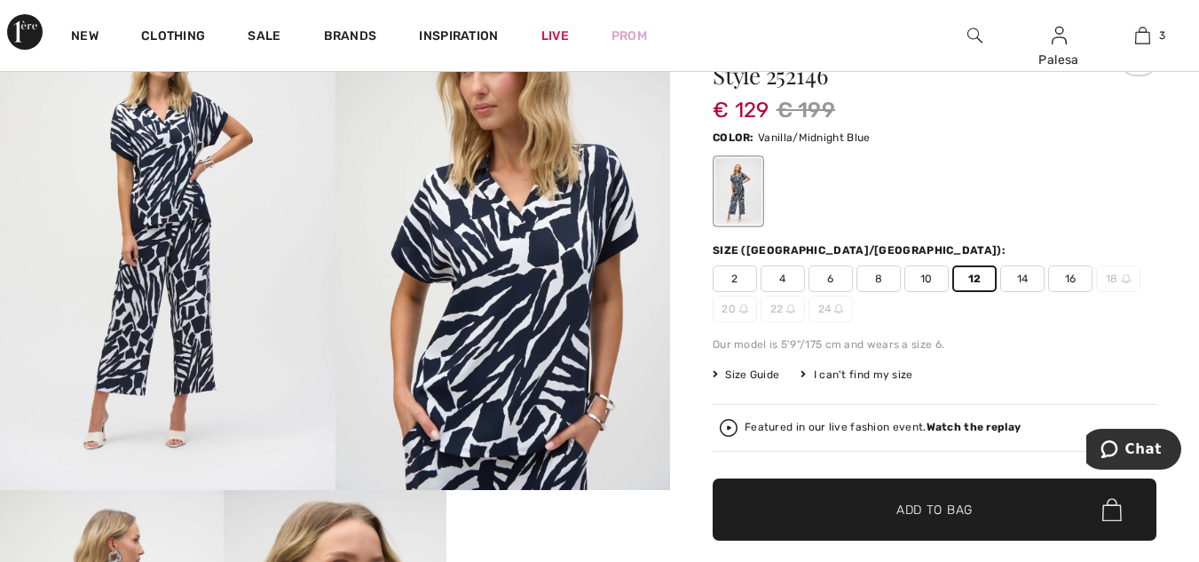
scroll to position [272, 0]
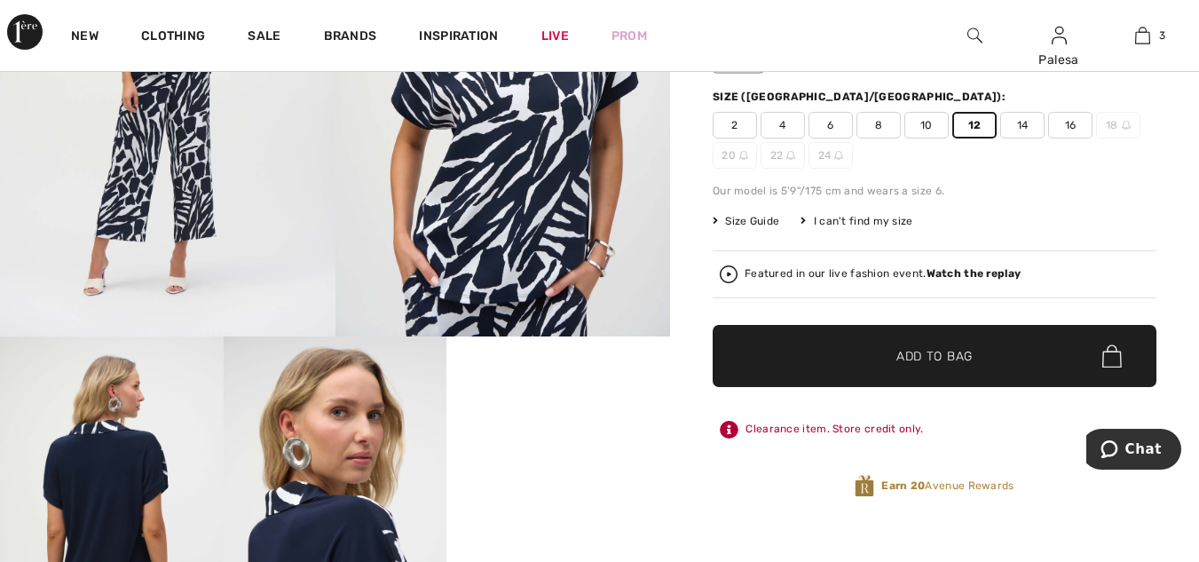
click at [953, 349] on span "Add to Bag" at bounding box center [934, 356] width 76 height 19
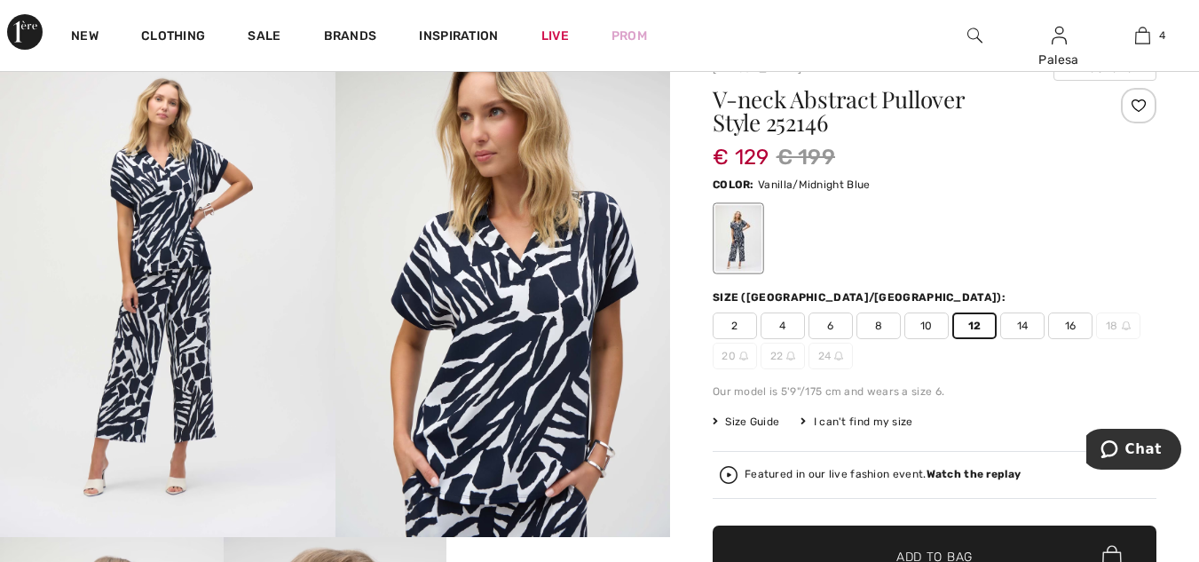
scroll to position [0, 0]
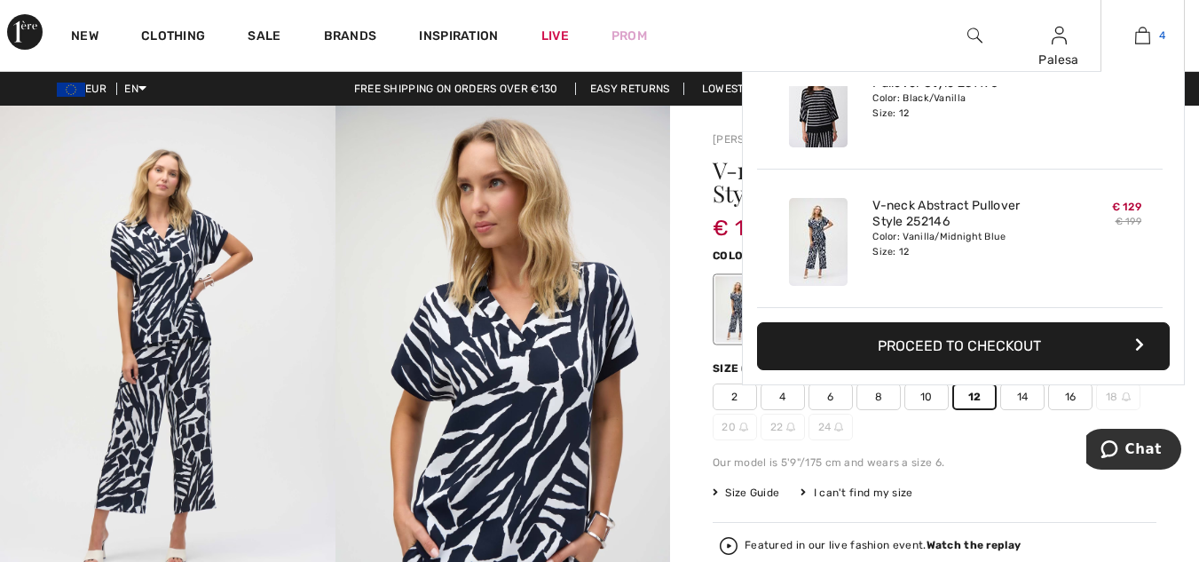
click at [1141, 36] on img at bounding box center [1142, 35] width 15 height 21
click at [986, 342] on button "Proceed to Checkout" at bounding box center [963, 346] width 413 height 48
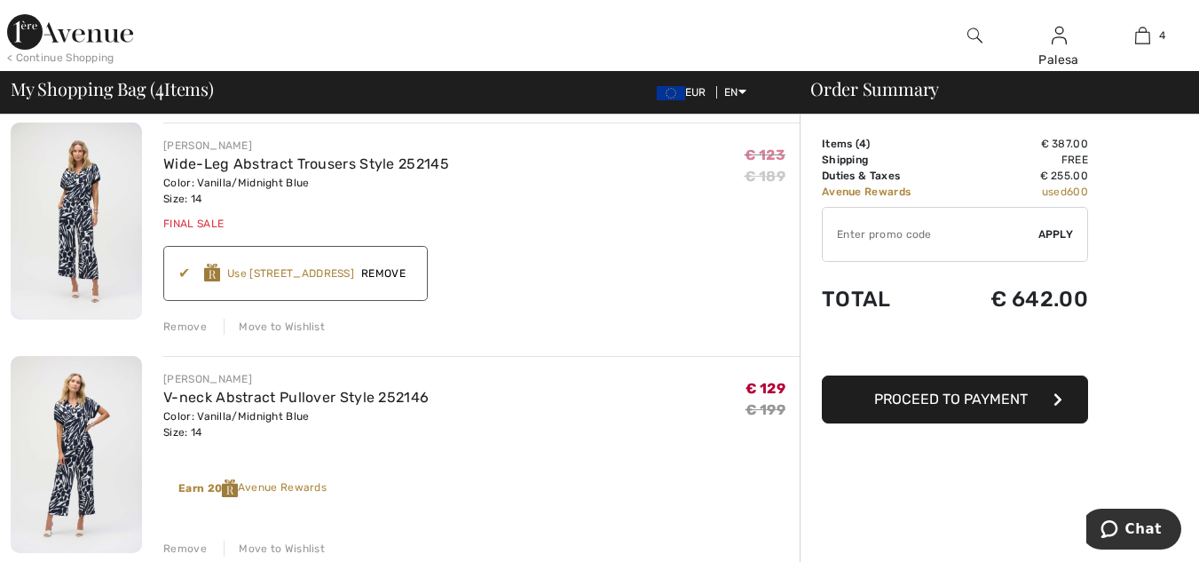
scroll to position [154, 0]
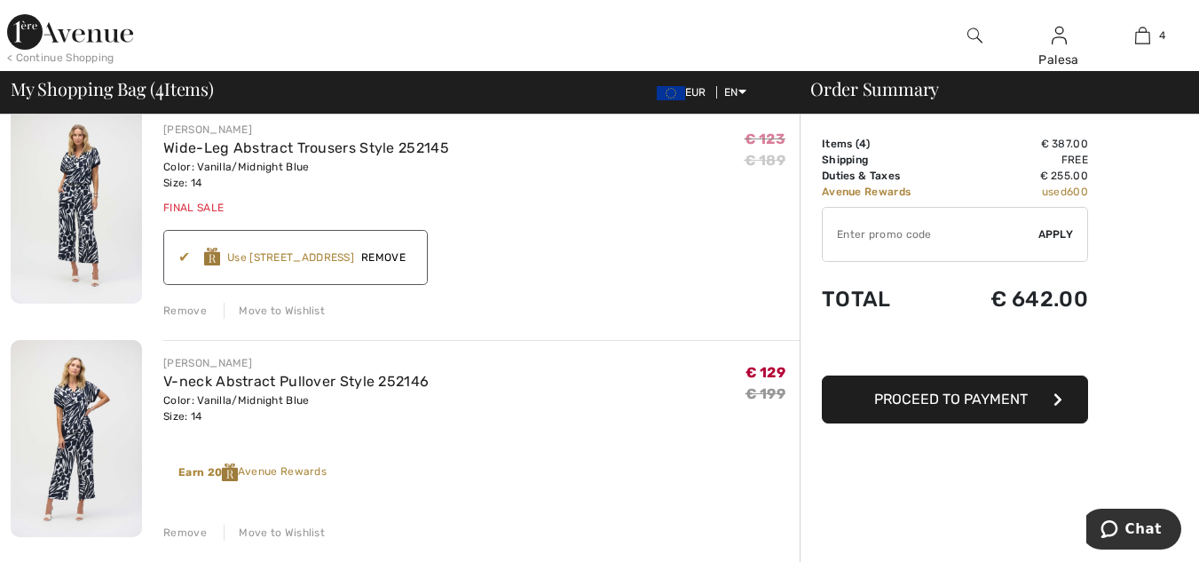
click at [171, 533] on div "Remove" at bounding box center [184, 533] width 43 height 16
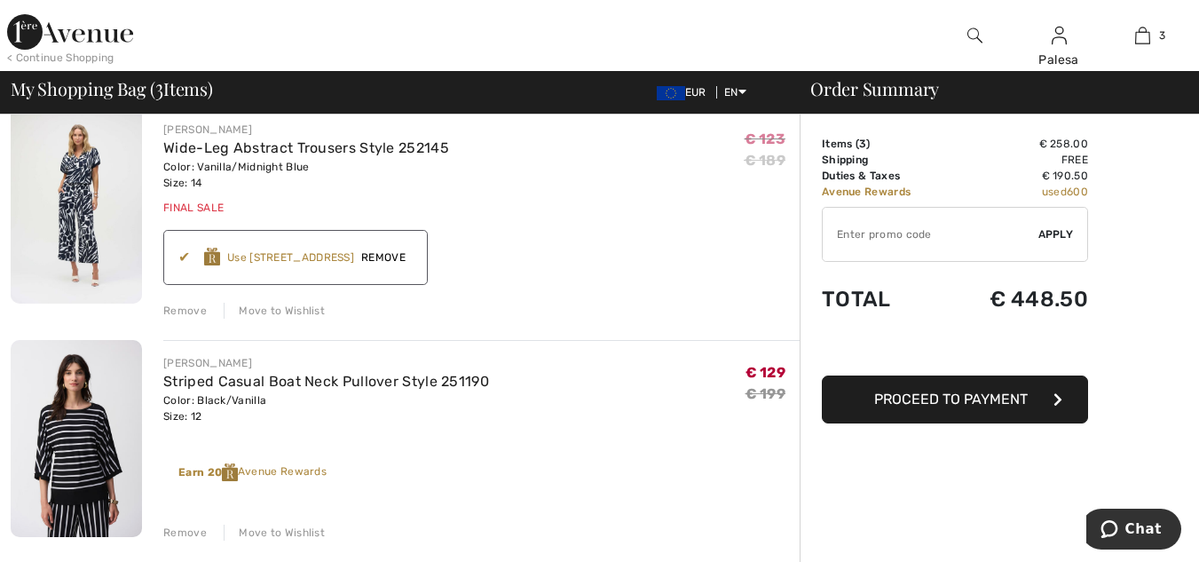
click at [186, 538] on div "Remove" at bounding box center [184, 533] width 43 height 16
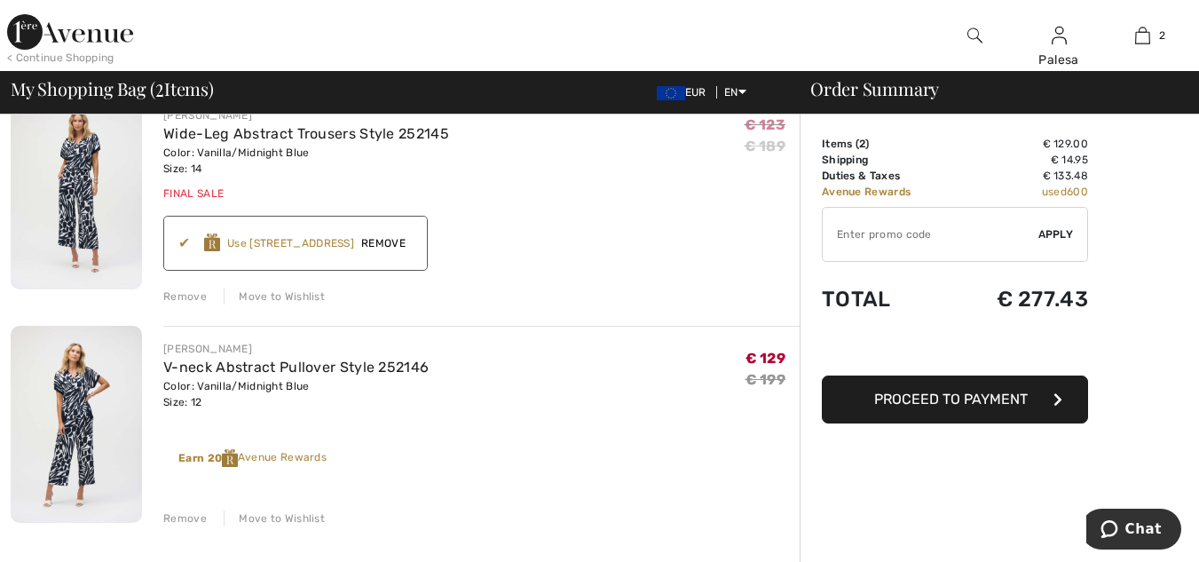
click at [936, 399] on span "Proceed to Payment" at bounding box center [951, 399] width 154 height 17
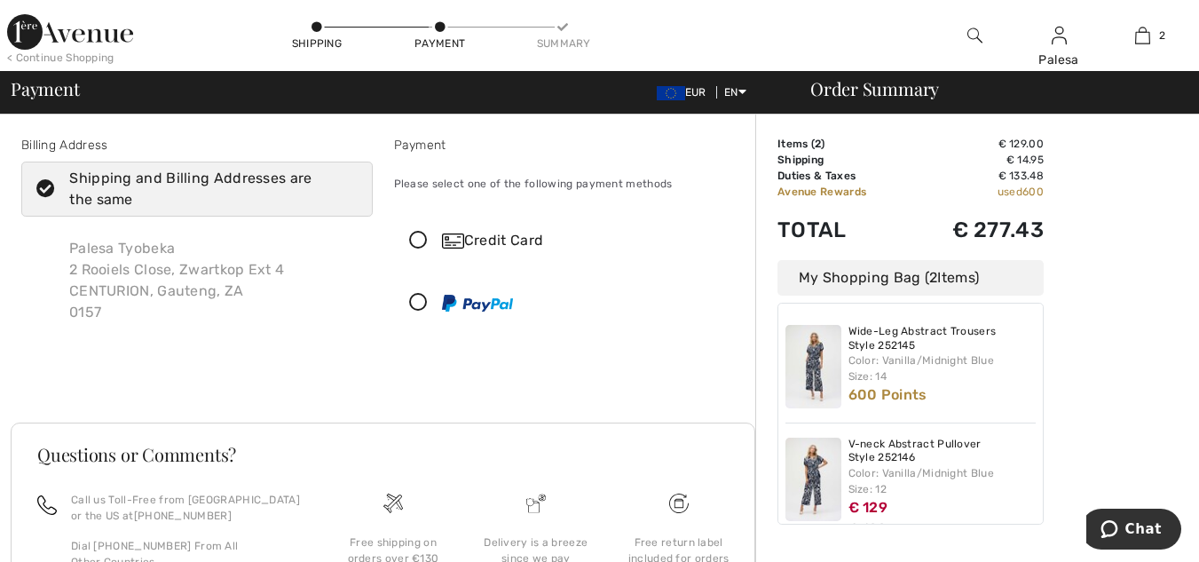
click at [417, 235] on icon at bounding box center [418, 241] width 47 height 19
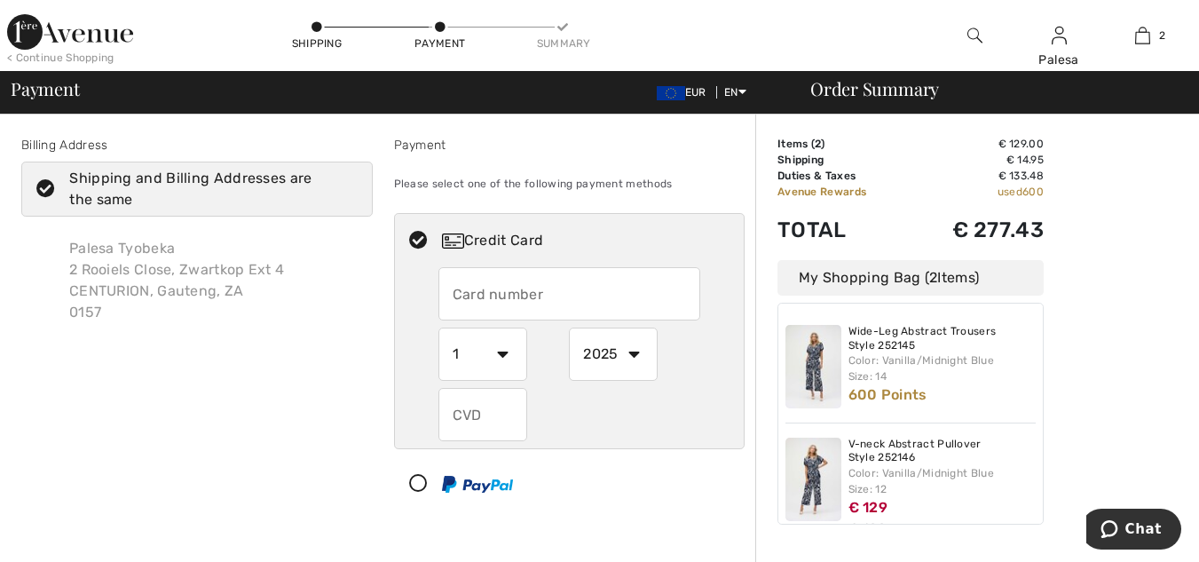
click at [462, 297] on input "text" at bounding box center [569, 293] width 262 height 53
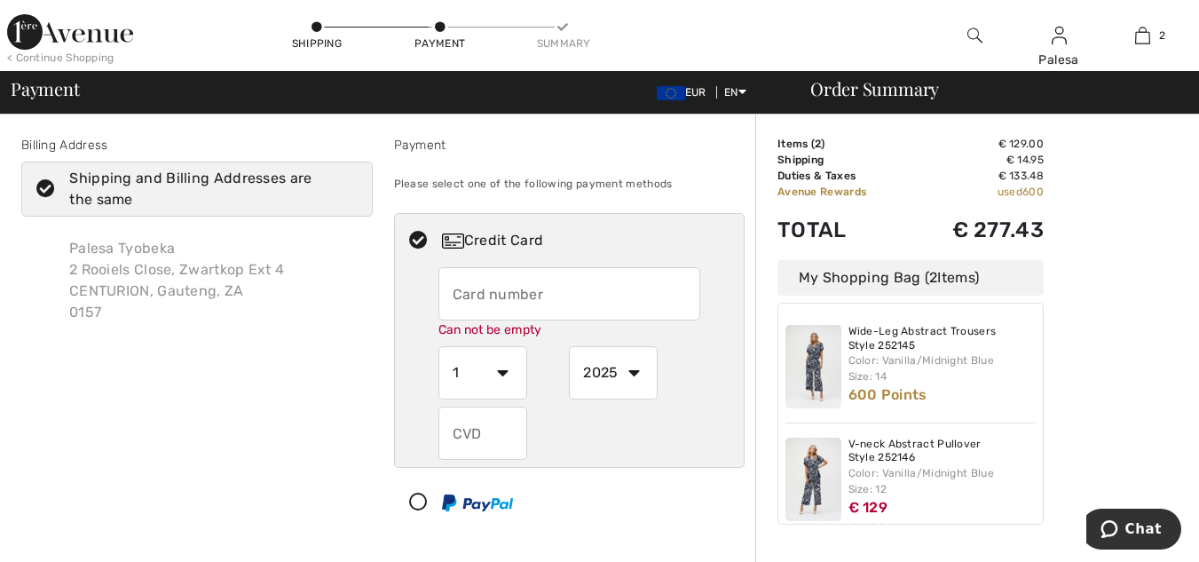
type input "5179890058786060"
select select "9"
select select "2027"
type input "579"
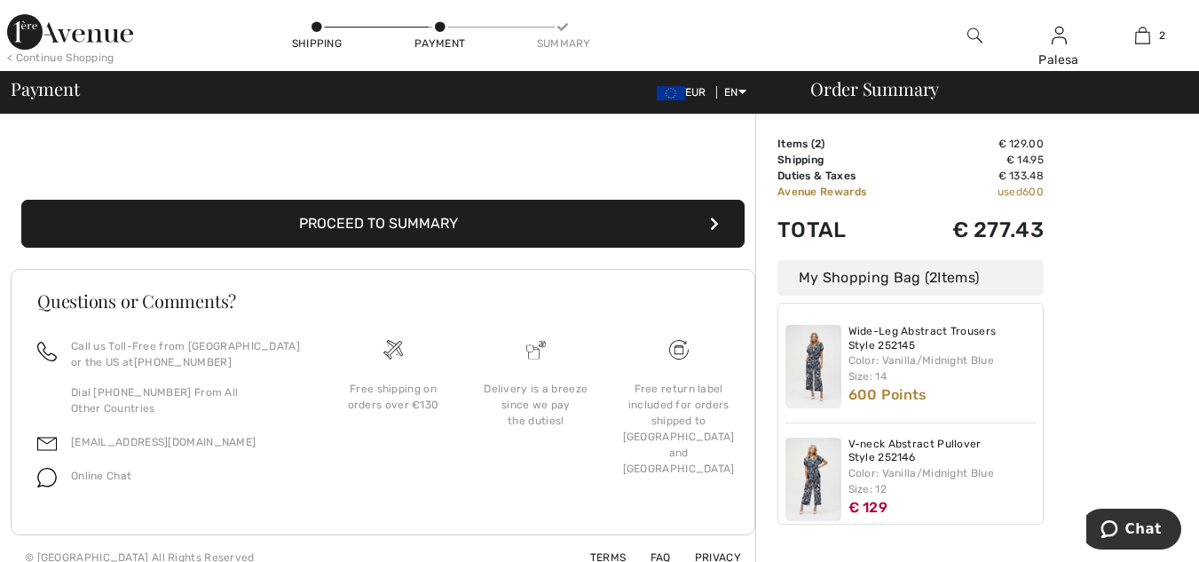
scroll to position [391, 0]
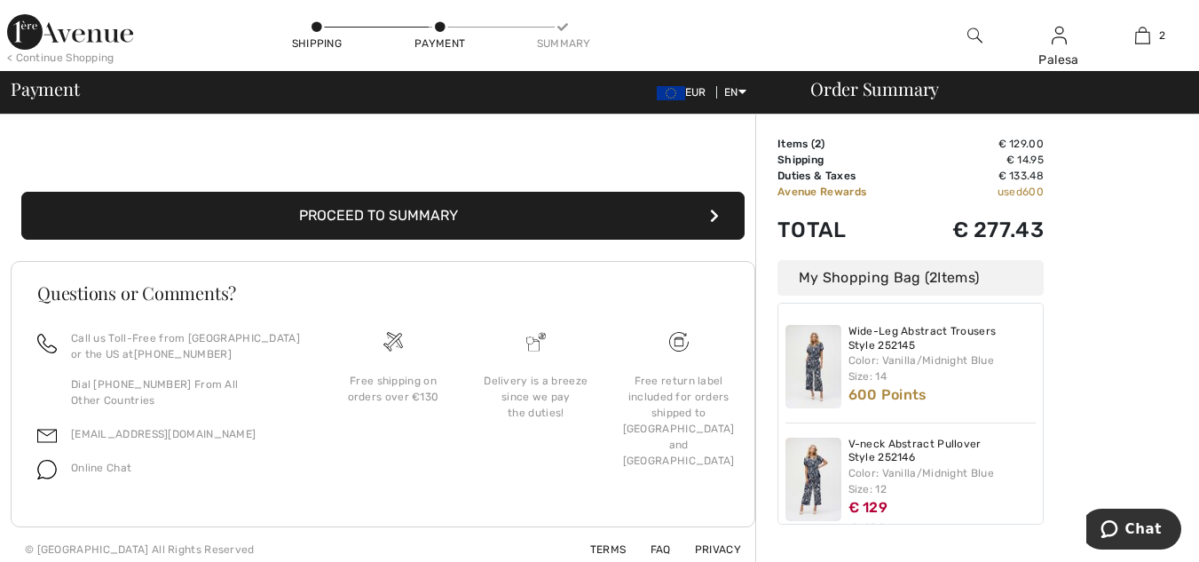
click at [1130, 130] on div "Order Summary Details Items ( 2 ) € 129.00 Promo code € 0.00 Shipping € 14.95 T…" at bounding box center [977, 148] width 444 height 848
click at [1137, 246] on div "Order Summary Details Items ( 2 ) € 129.00 Promo code € 0.00 Shipping € 14.95 T…" at bounding box center [977, 148] width 444 height 848
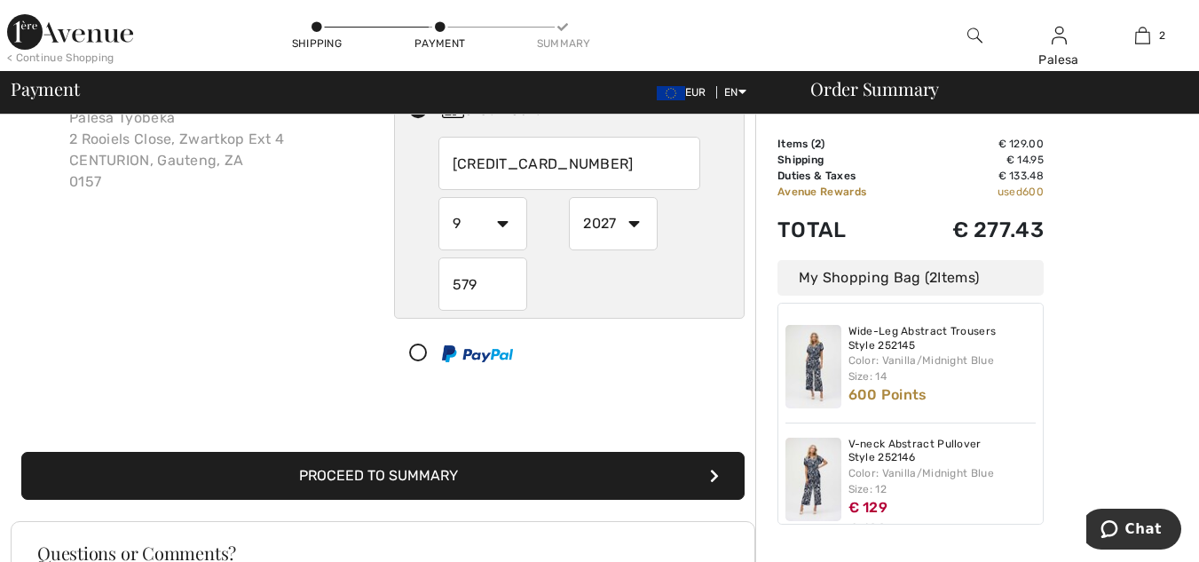
scroll to position [95, 0]
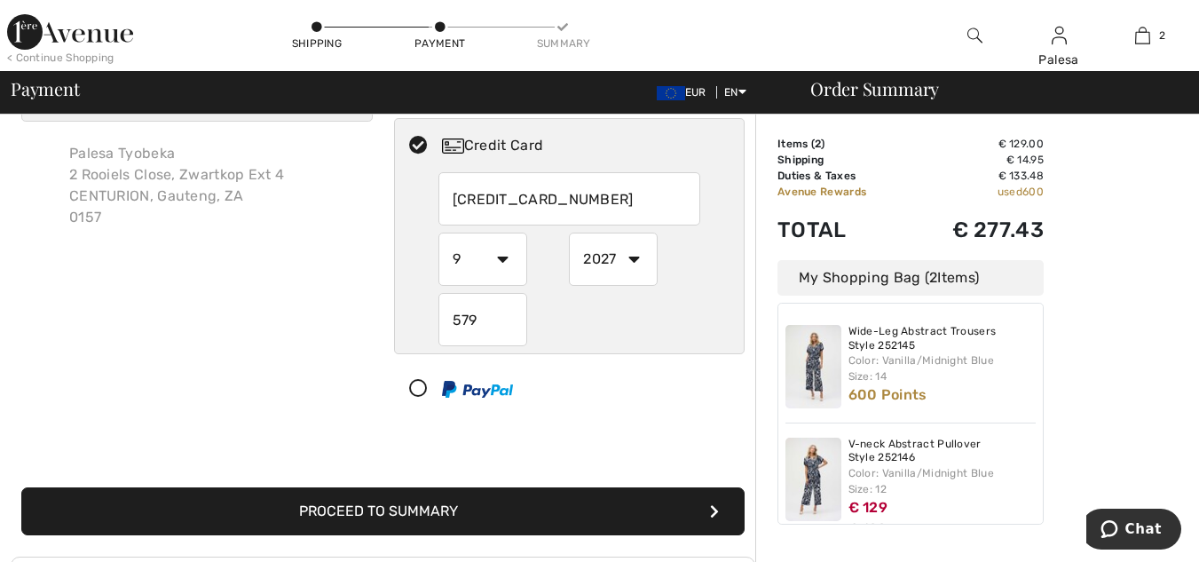
click at [417, 507] on button "Proceed to Summary" at bounding box center [382, 511] width 723 height 48
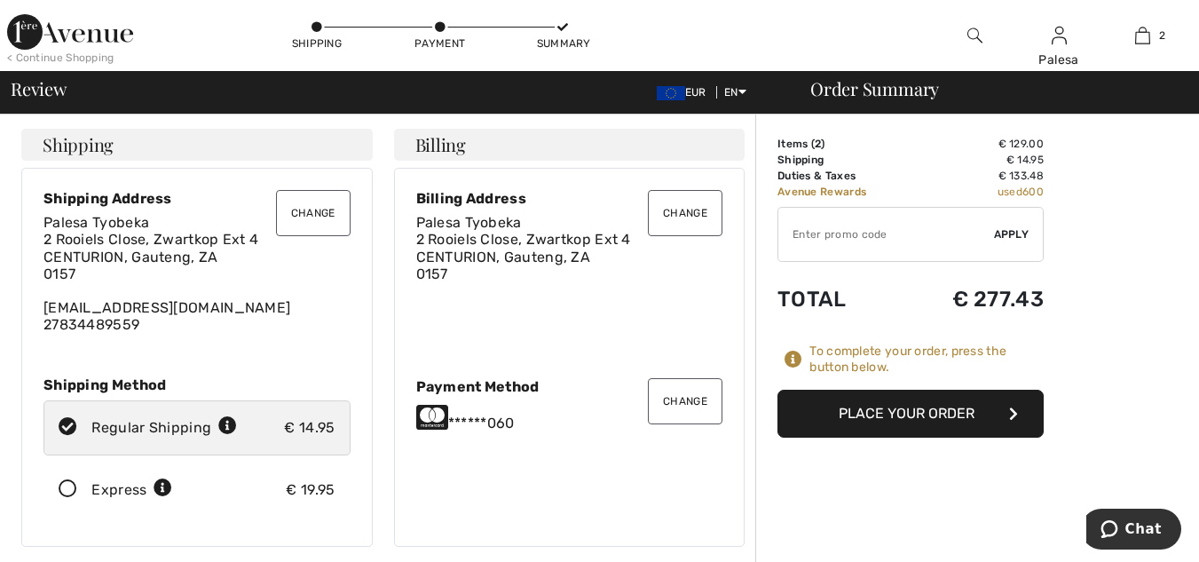
click at [879, 416] on button "Place Your Order" at bounding box center [911, 414] width 266 height 48
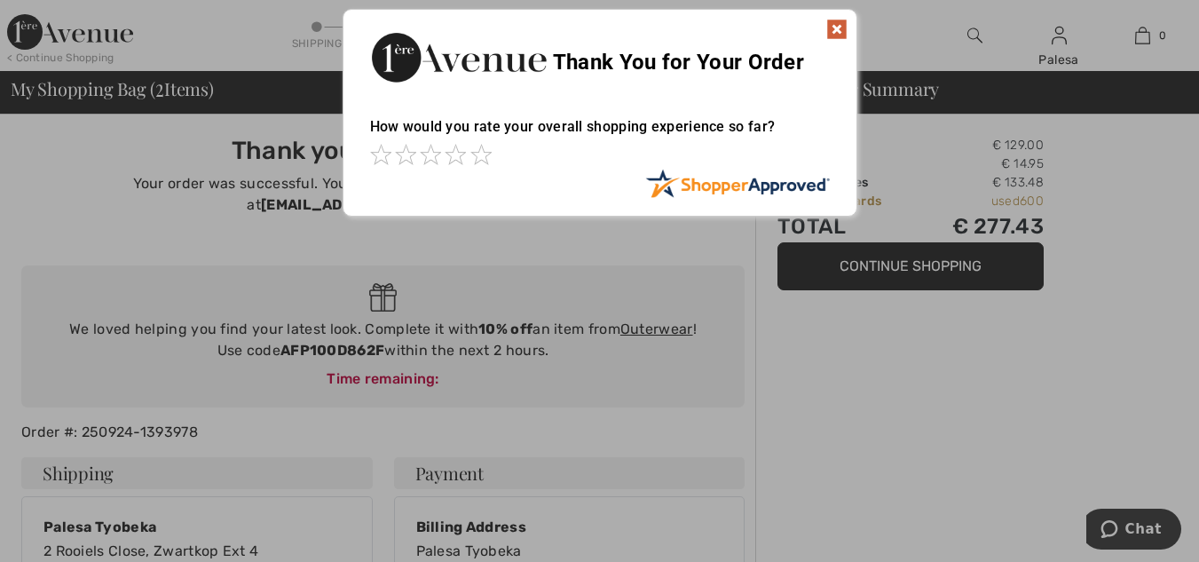
click at [842, 35] on img at bounding box center [836, 29] width 21 height 21
